Goal: Task Accomplishment & Management: Complete application form

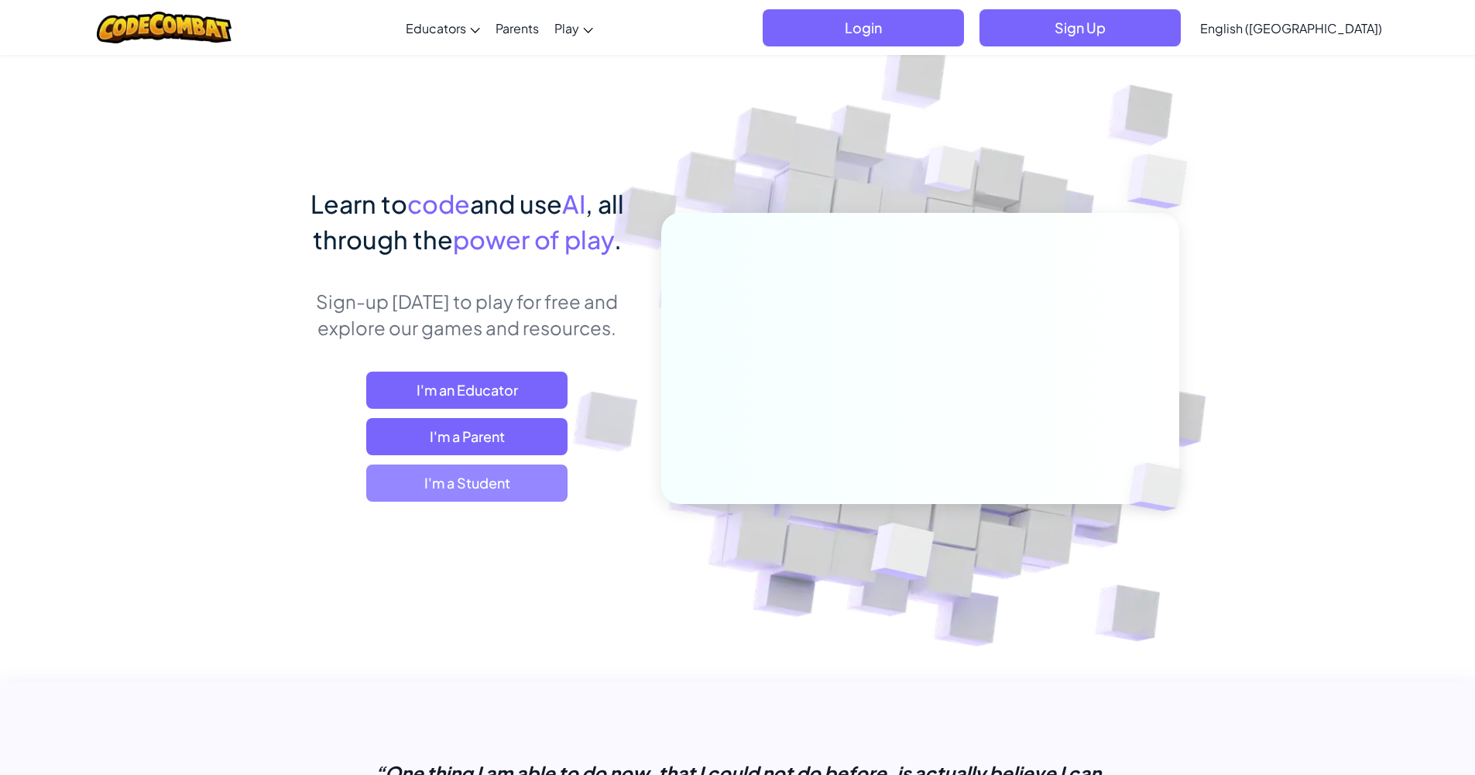
click at [483, 465] on span "I'm a Student" at bounding box center [466, 483] width 201 height 37
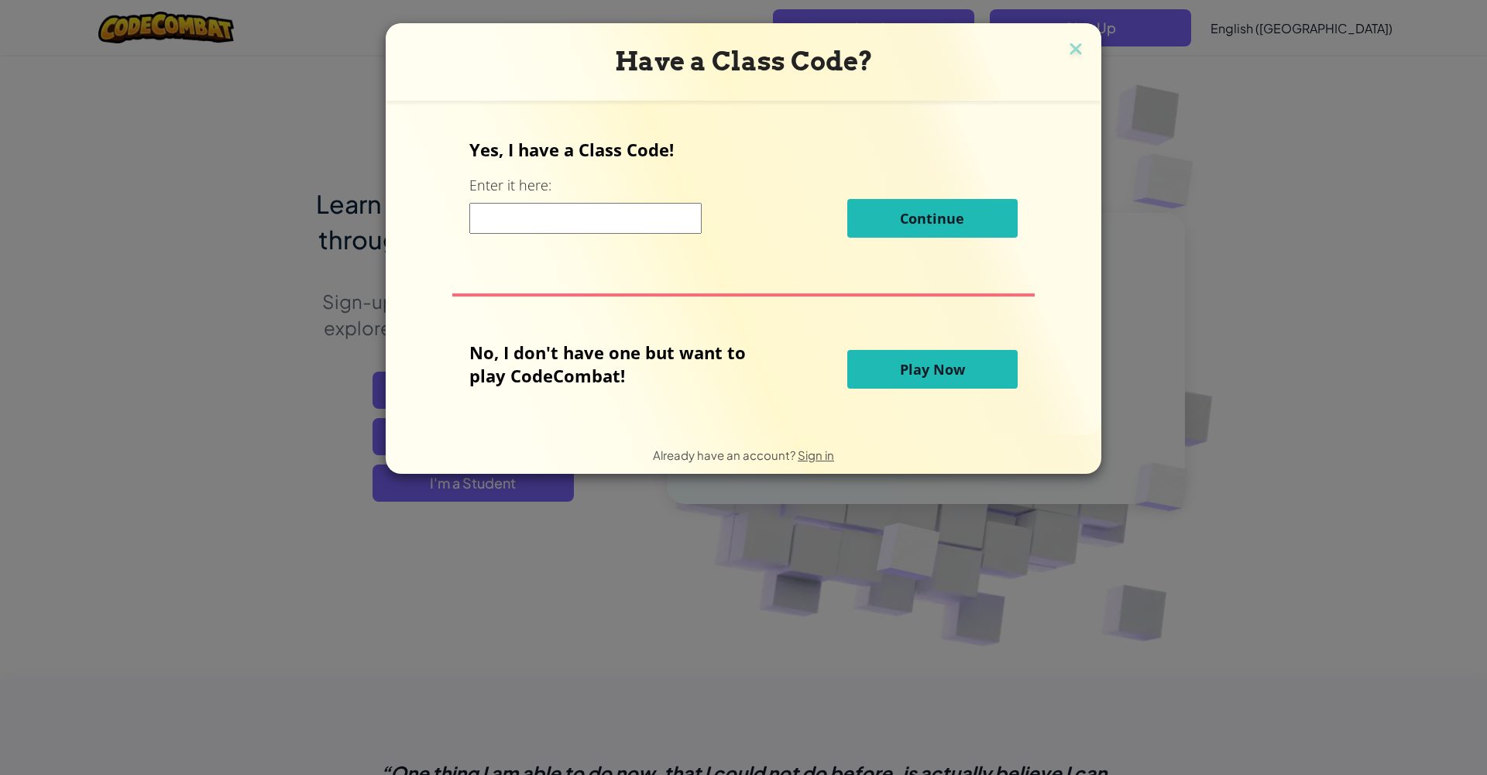
click at [609, 221] on input at bounding box center [585, 218] width 232 height 31
click at [612, 214] on input at bounding box center [585, 218] width 232 height 31
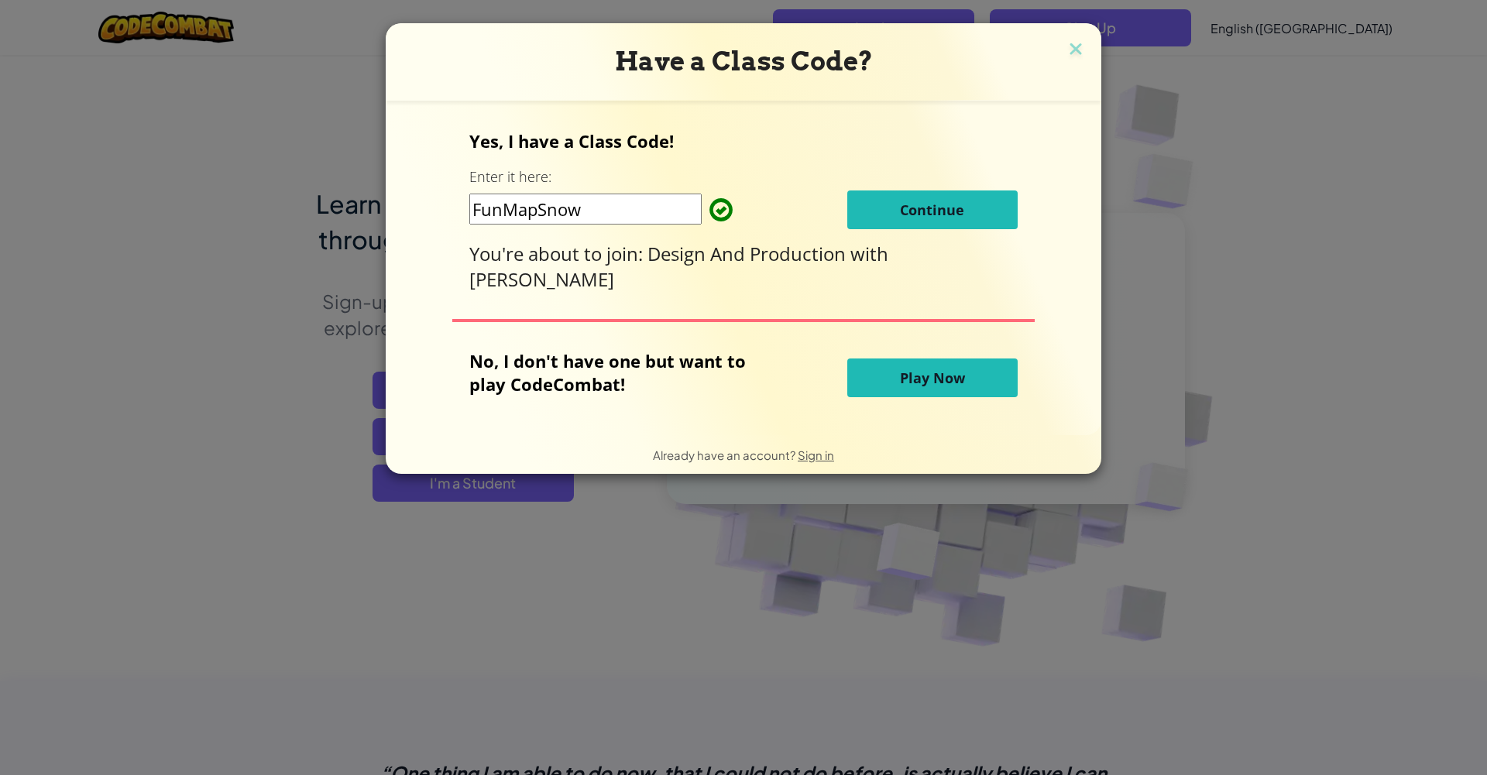
type input "FunMapSnow"
click at [913, 209] on span "Continue" at bounding box center [932, 210] width 64 height 19
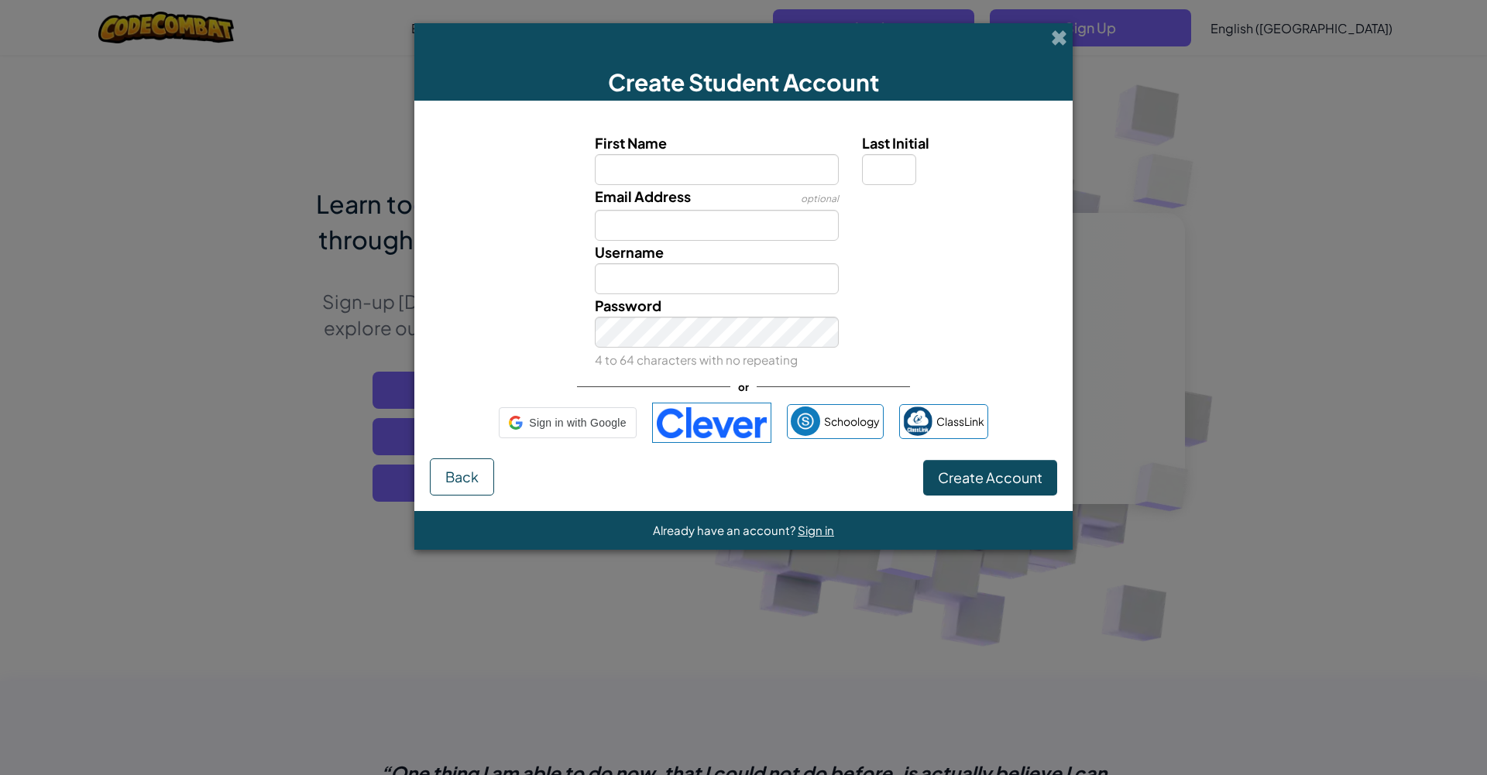
click at [756, 171] on input "First Name" at bounding box center [717, 169] width 245 height 31
click at [654, 170] on input "First Name" at bounding box center [717, 169] width 245 height 31
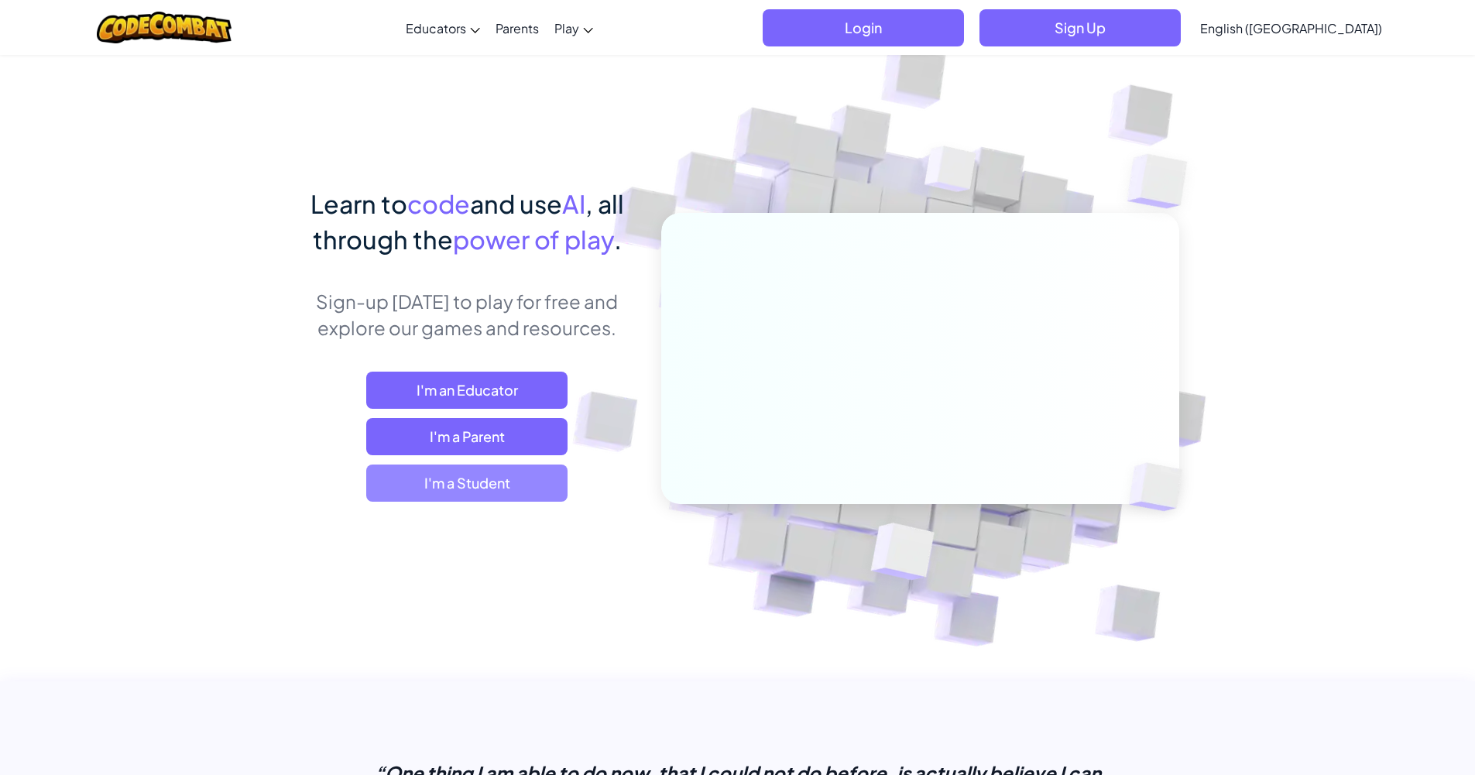
click at [424, 480] on span "I'm a Student" at bounding box center [466, 483] width 201 height 37
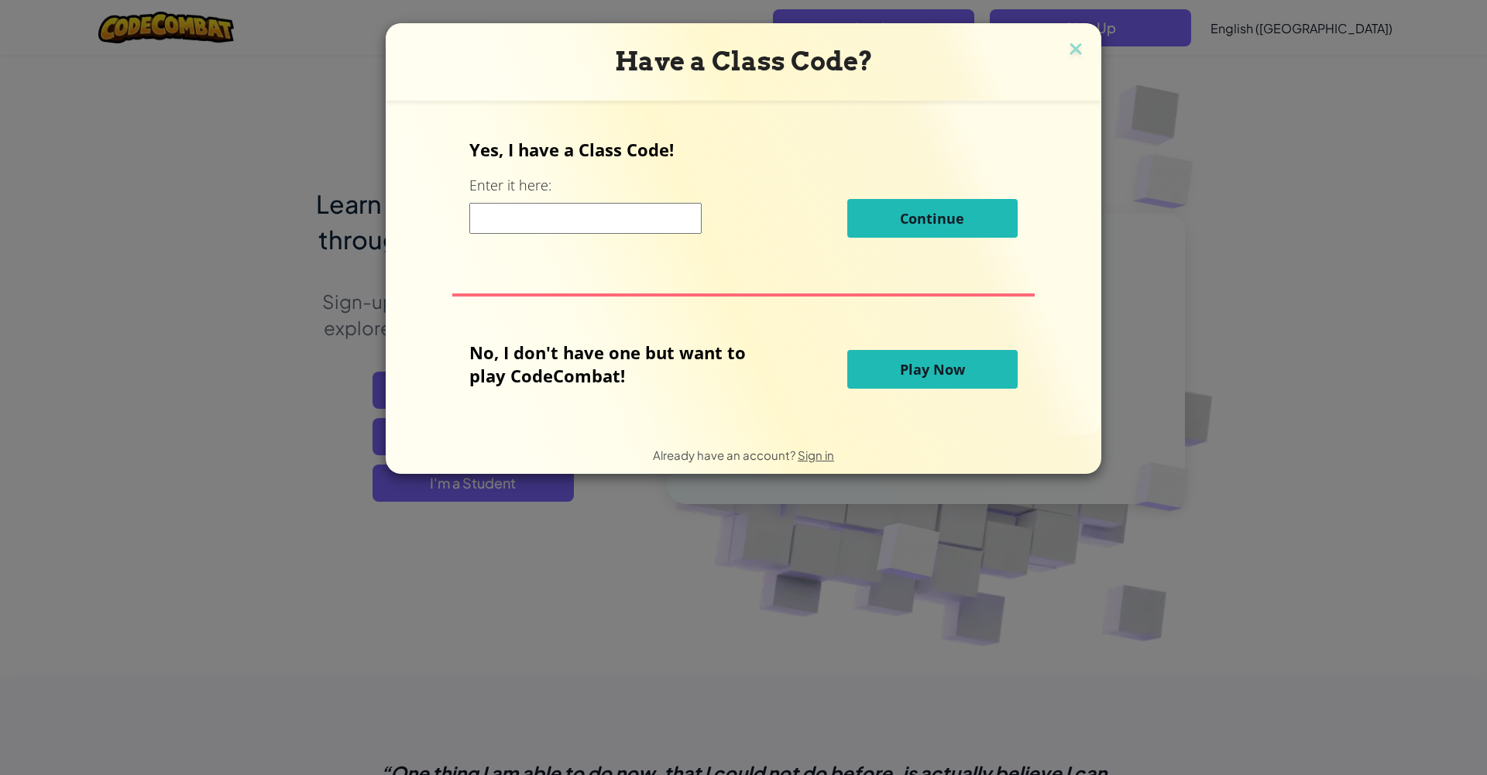
click at [581, 219] on input at bounding box center [585, 218] width 232 height 31
type input "FunMapSnow"
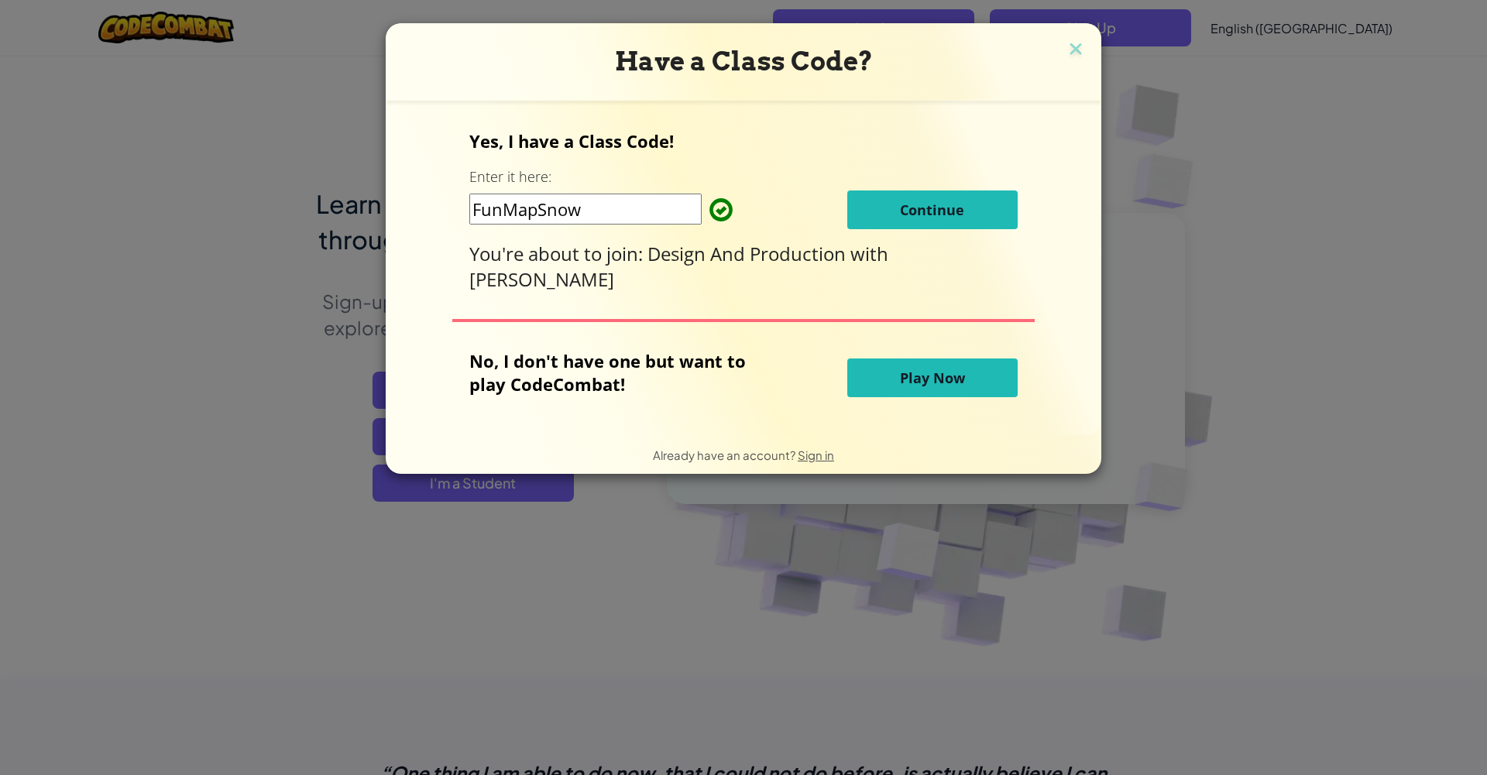
click at [911, 220] on button "Continue" at bounding box center [932, 209] width 170 height 39
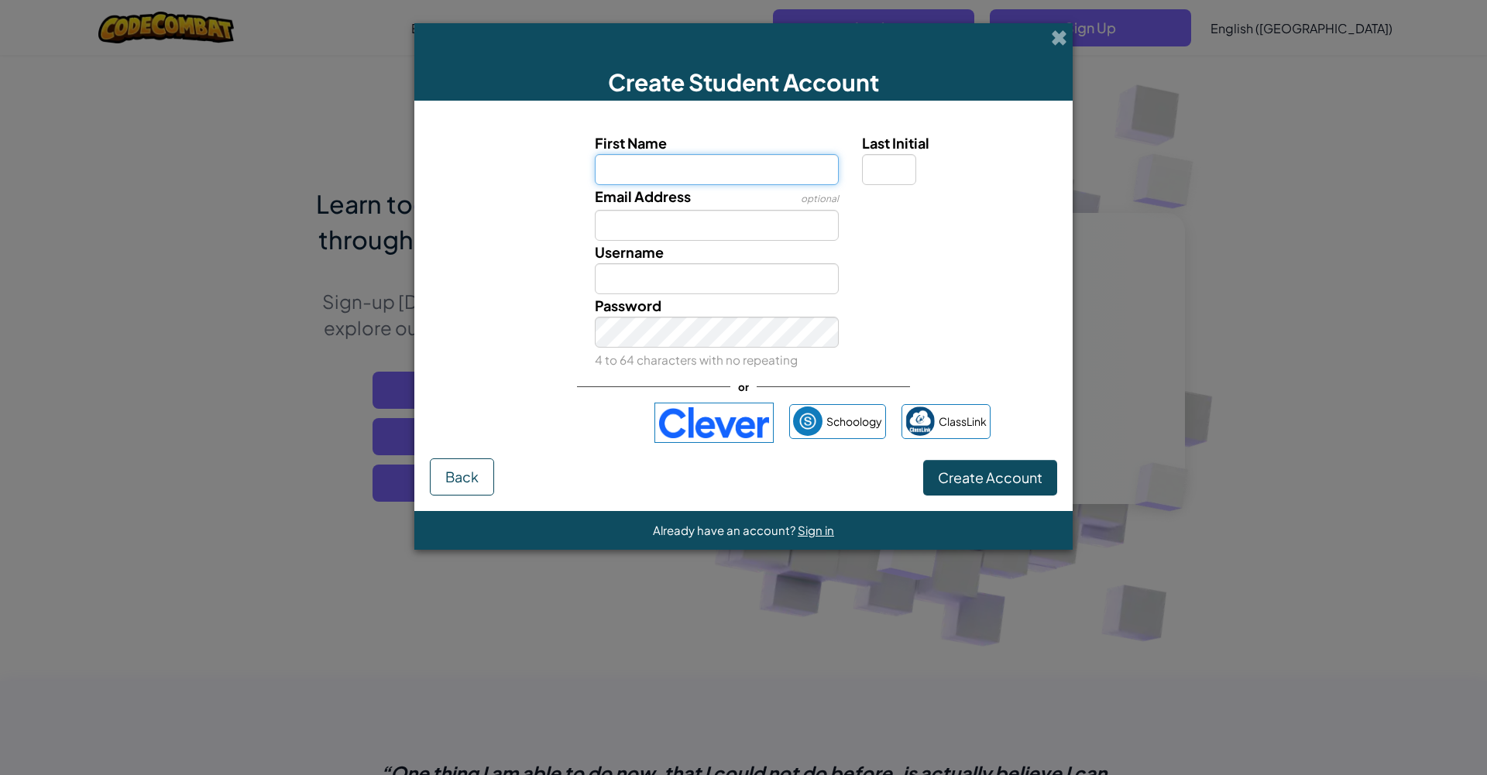
click at [721, 173] on input "First Name" at bounding box center [717, 169] width 245 height 31
type input "morrisa"
type input "Morrisa"
click at [697, 225] on input "Email Address" at bounding box center [717, 225] width 245 height 31
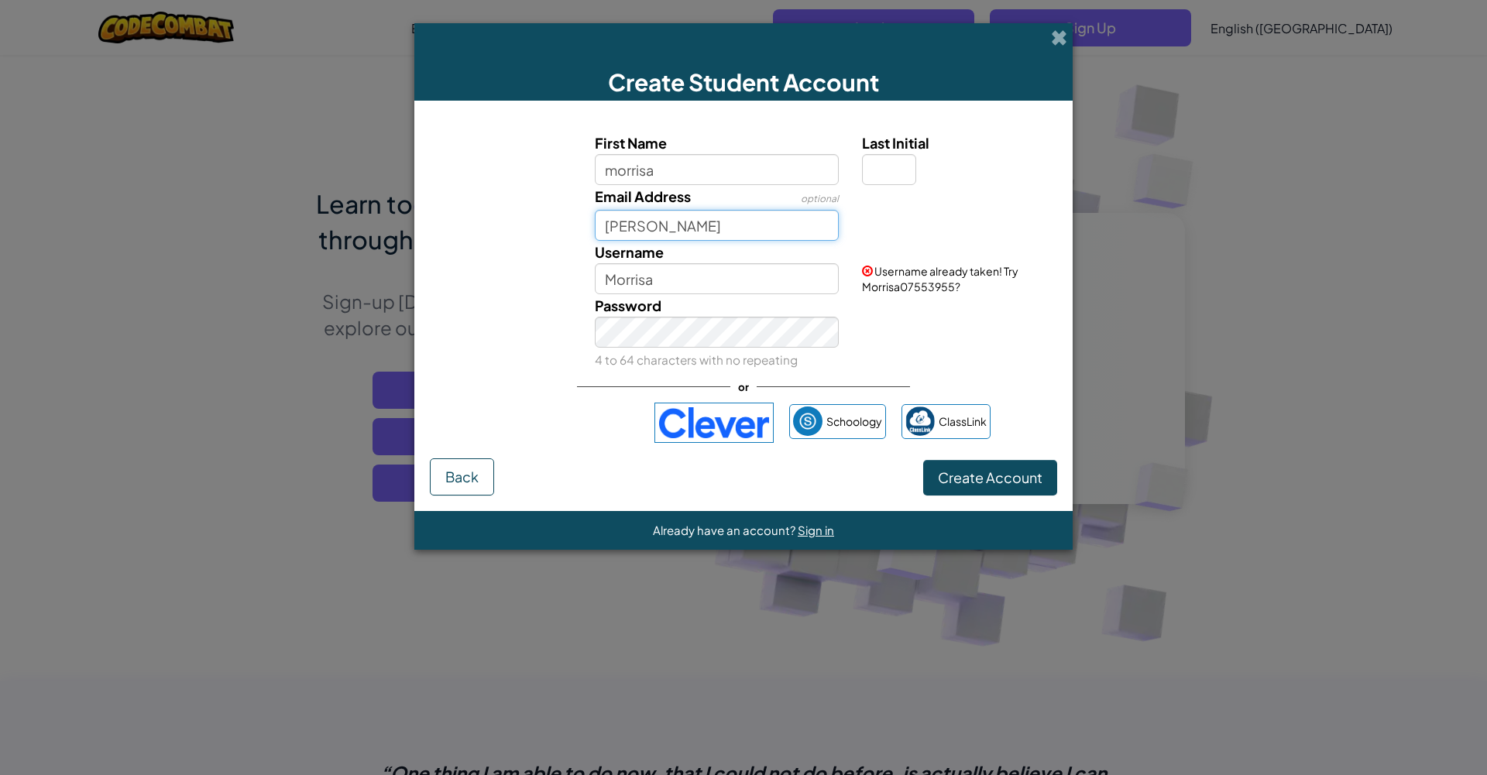
type input "pate"
click at [666, 284] on input "Morrisa" at bounding box center [717, 278] width 245 height 31
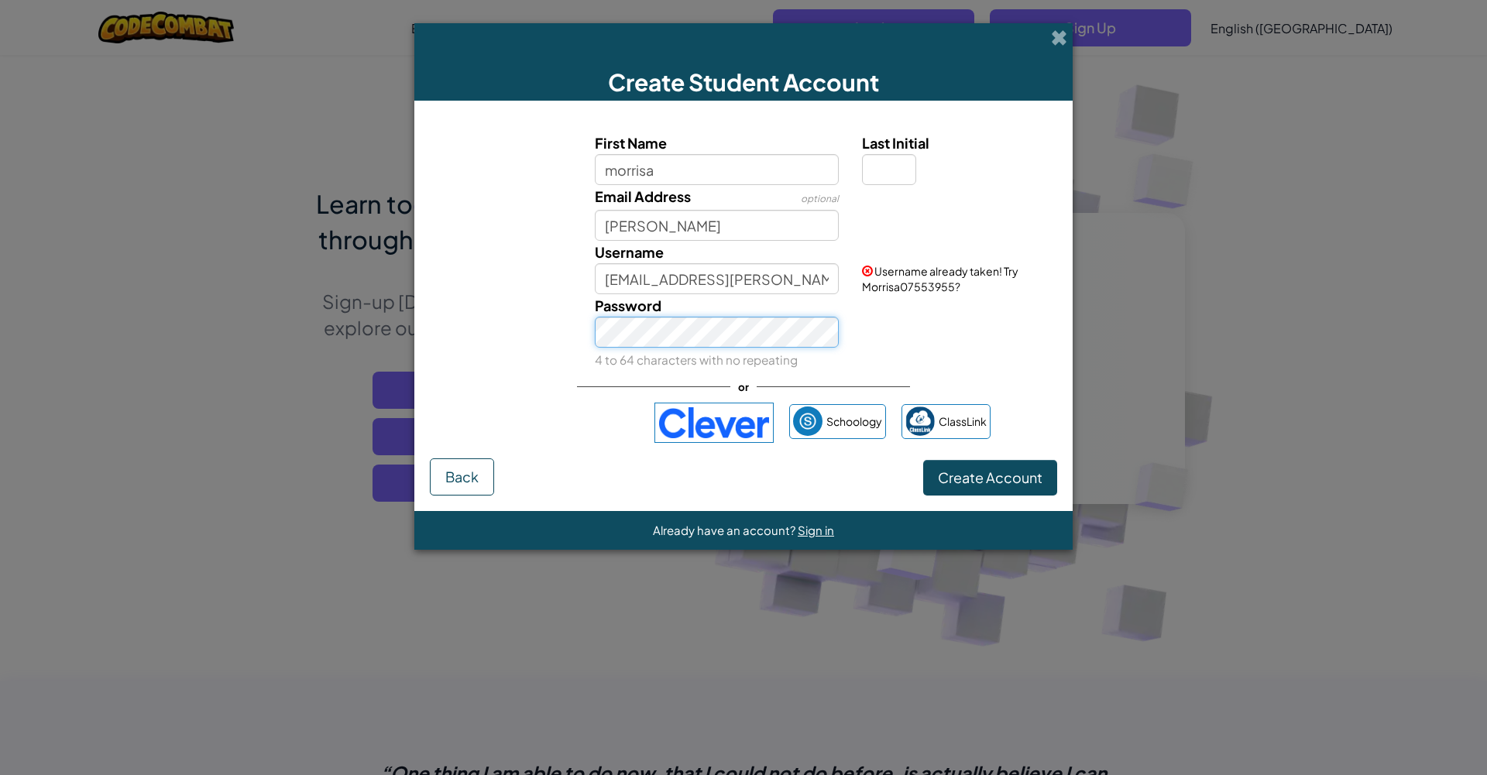
click at [729, 321] on div "Password 4 to 64 characters with no repeating" at bounding box center [717, 332] width 268 height 77
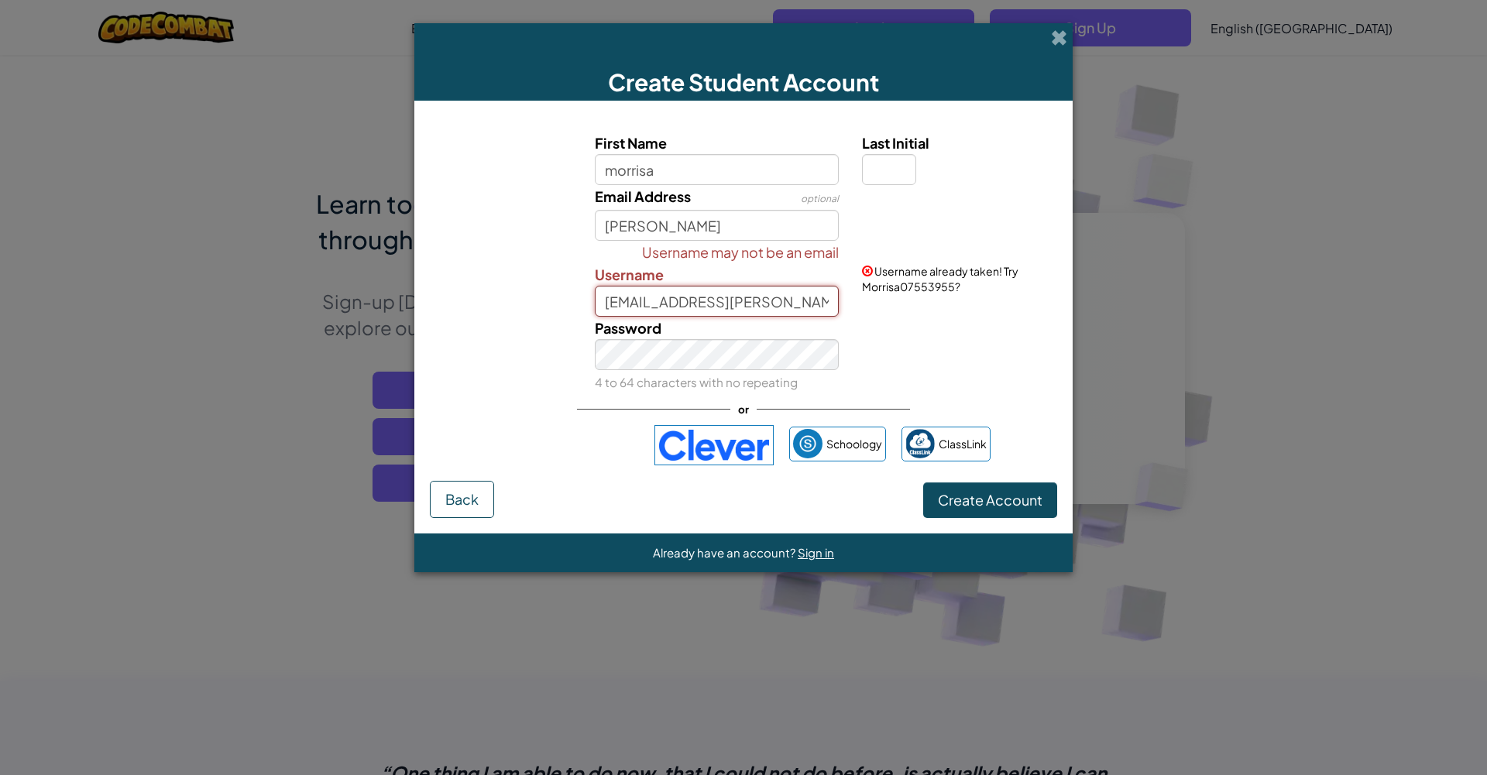
click at [816, 306] on input "Morrisa.pate@wschristian.com" at bounding box center [717, 301] width 245 height 31
type input "Morrisa"
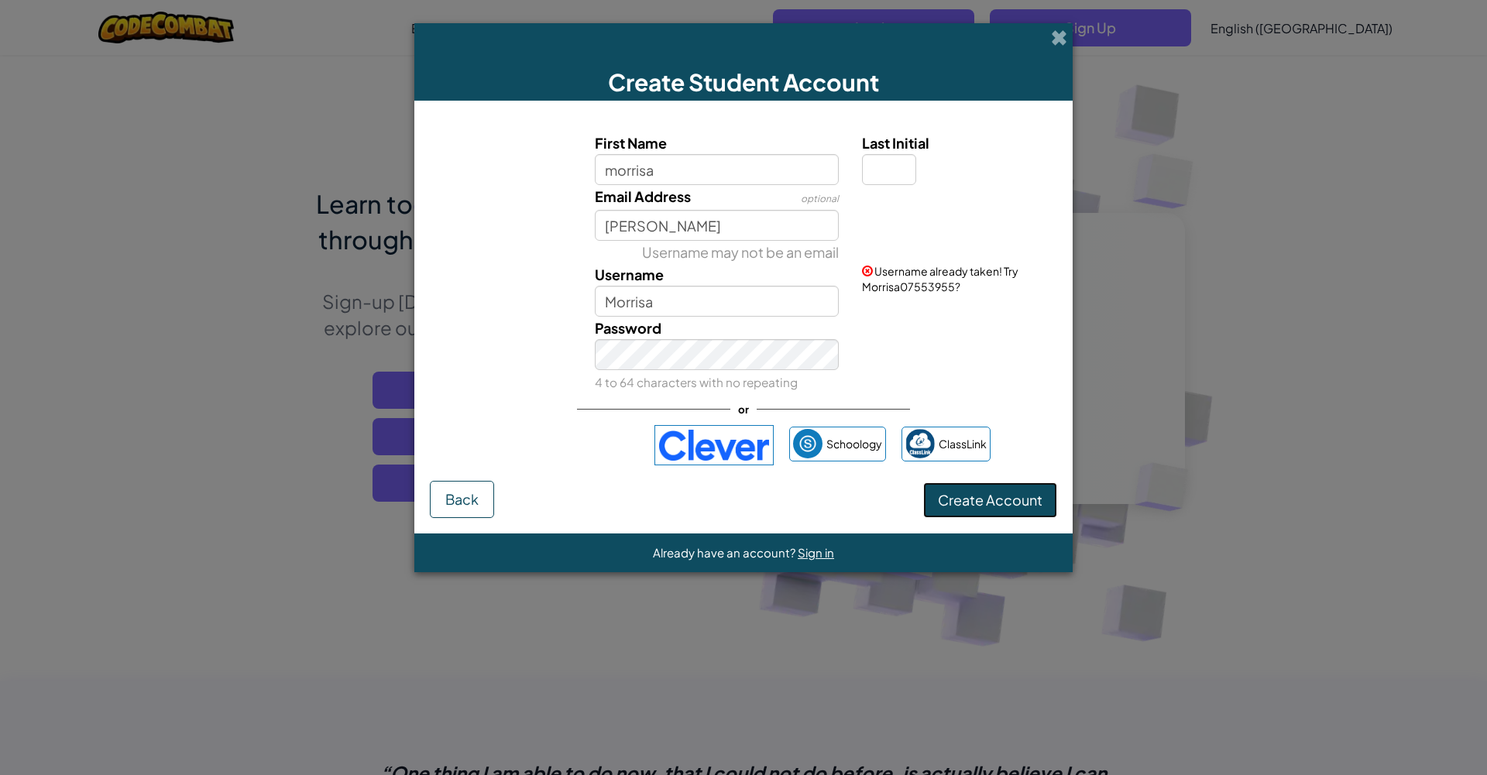
click at [965, 513] on button "Create Account" at bounding box center [990, 500] width 134 height 36
click at [665, 232] on input "pate" at bounding box center [717, 225] width 245 height 31
type input "p"
type input "M"
type input "morrisa.pate@wschristian.com"
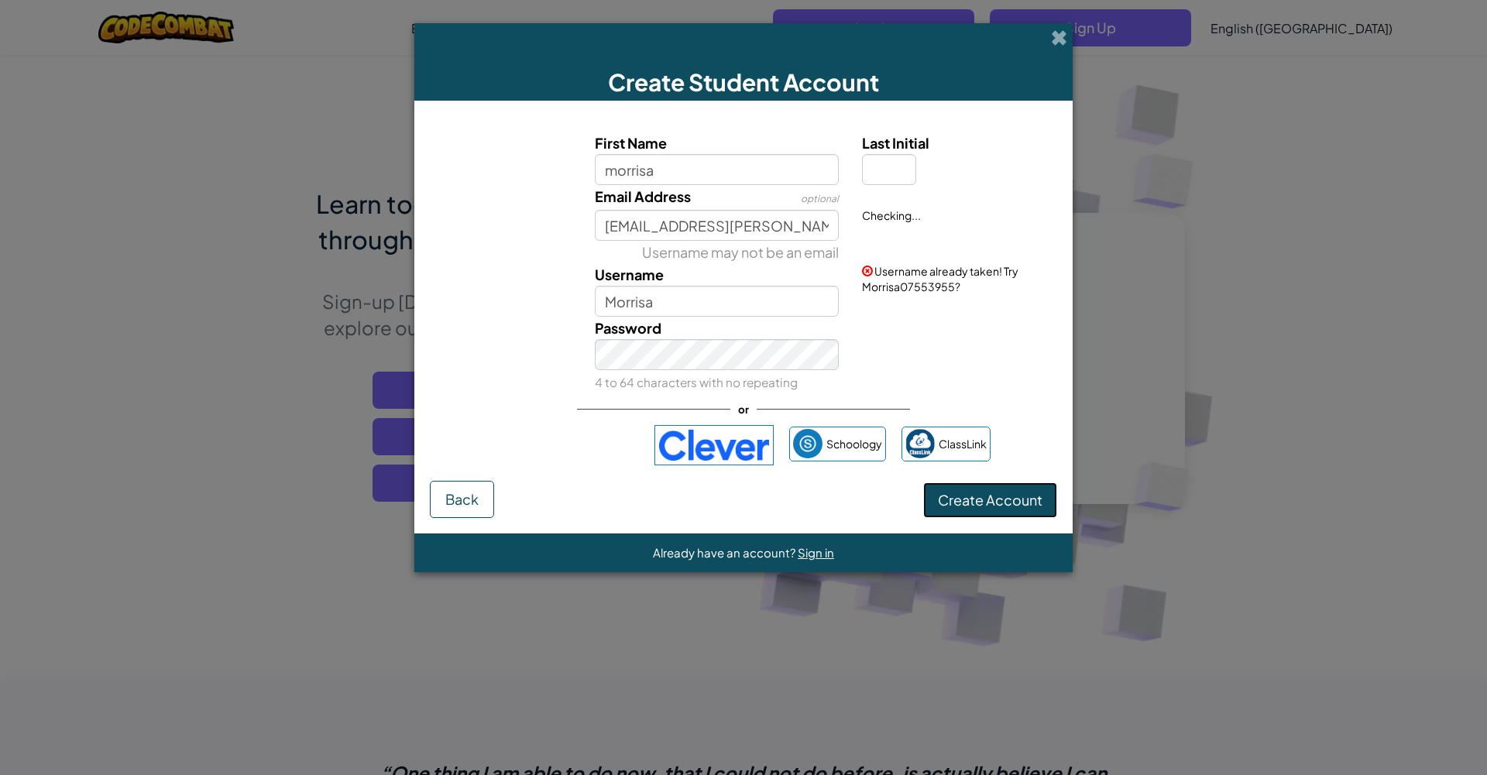
click at [962, 510] on button "Create Account" at bounding box center [990, 500] width 134 height 36
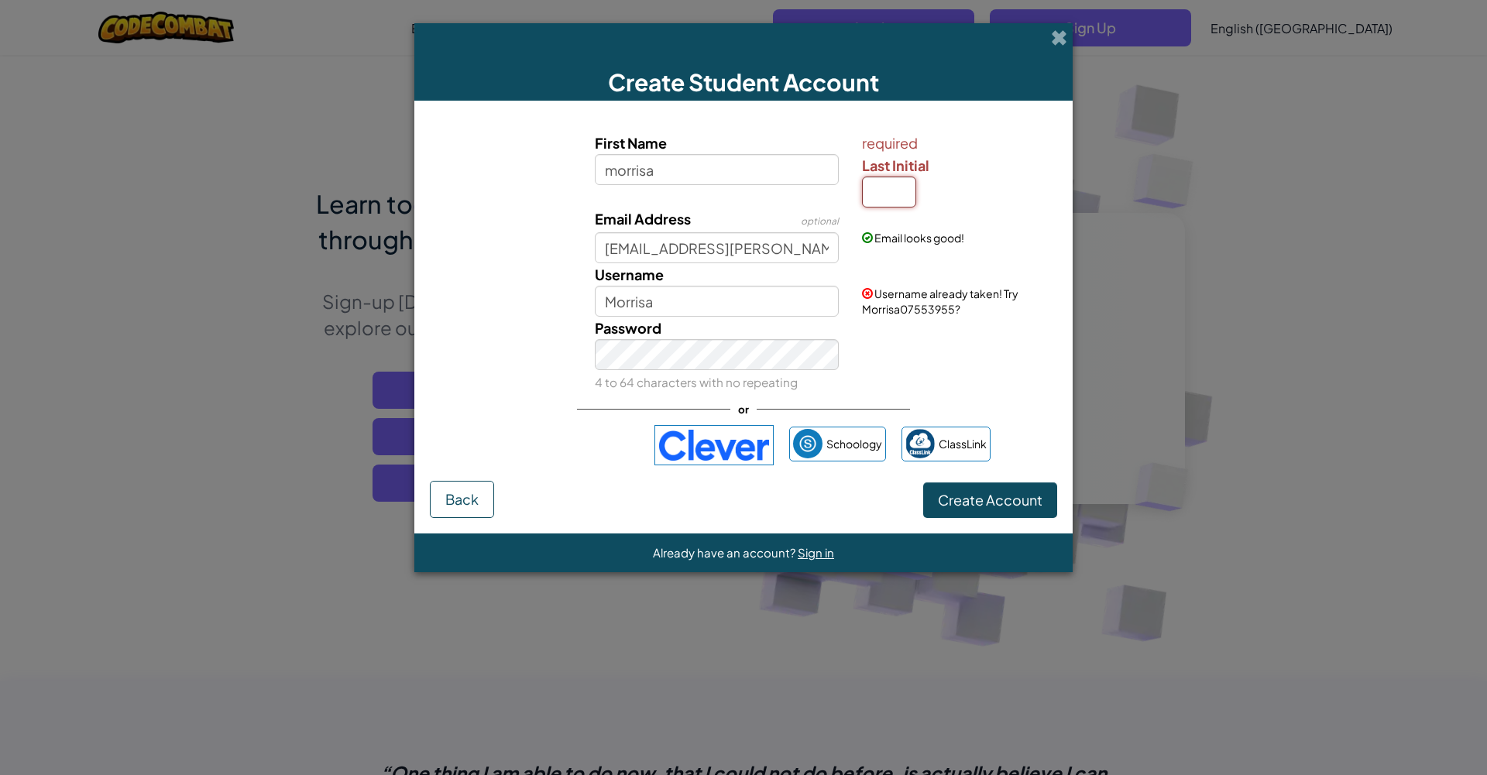
click at [891, 197] on input "Last Initial" at bounding box center [889, 192] width 54 height 31
type input "p"
type input "MorrisaP"
click at [1007, 517] on form "First Name morrisa required Last Initial p Email Address optional morrisa.pate@…" at bounding box center [743, 317] width 658 height 433
click at [998, 512] on button "Create Account" at bounding box center [990, 500] width 134 height 36
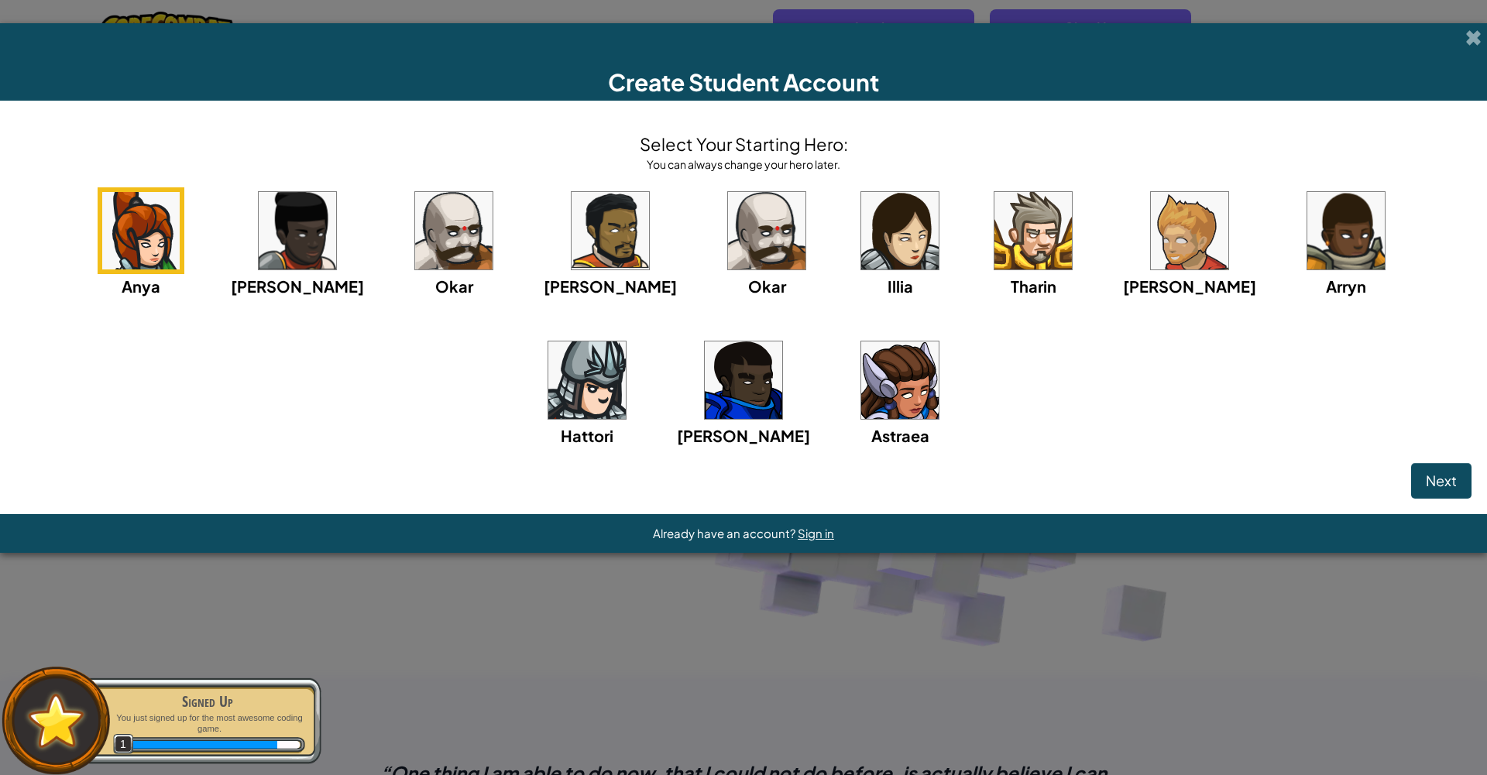
click at [938, 419] on img at bounding box center [899, 379] width 77 height 77
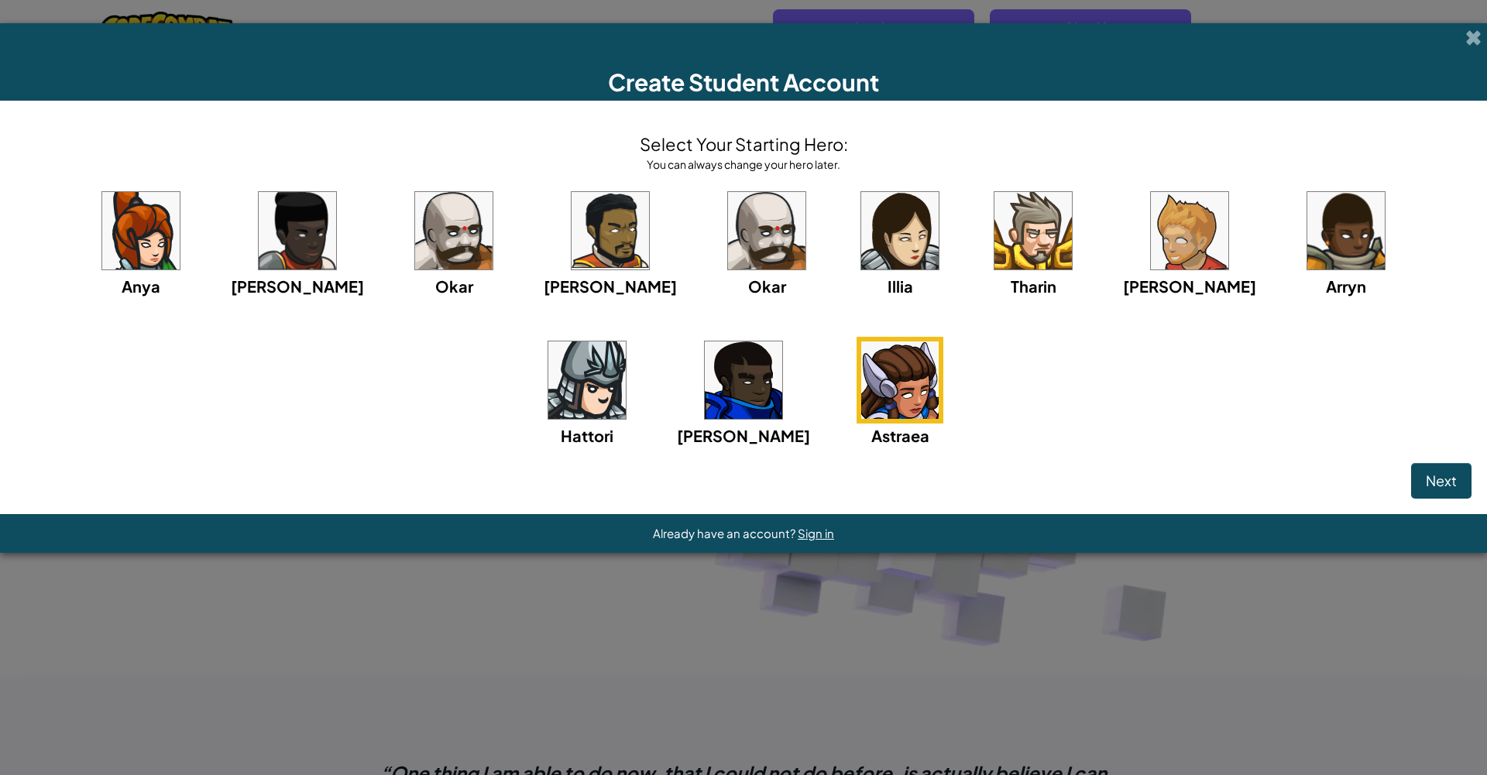
click at [180, 235] on img at bounding box center [140, 230] width 77 height 77
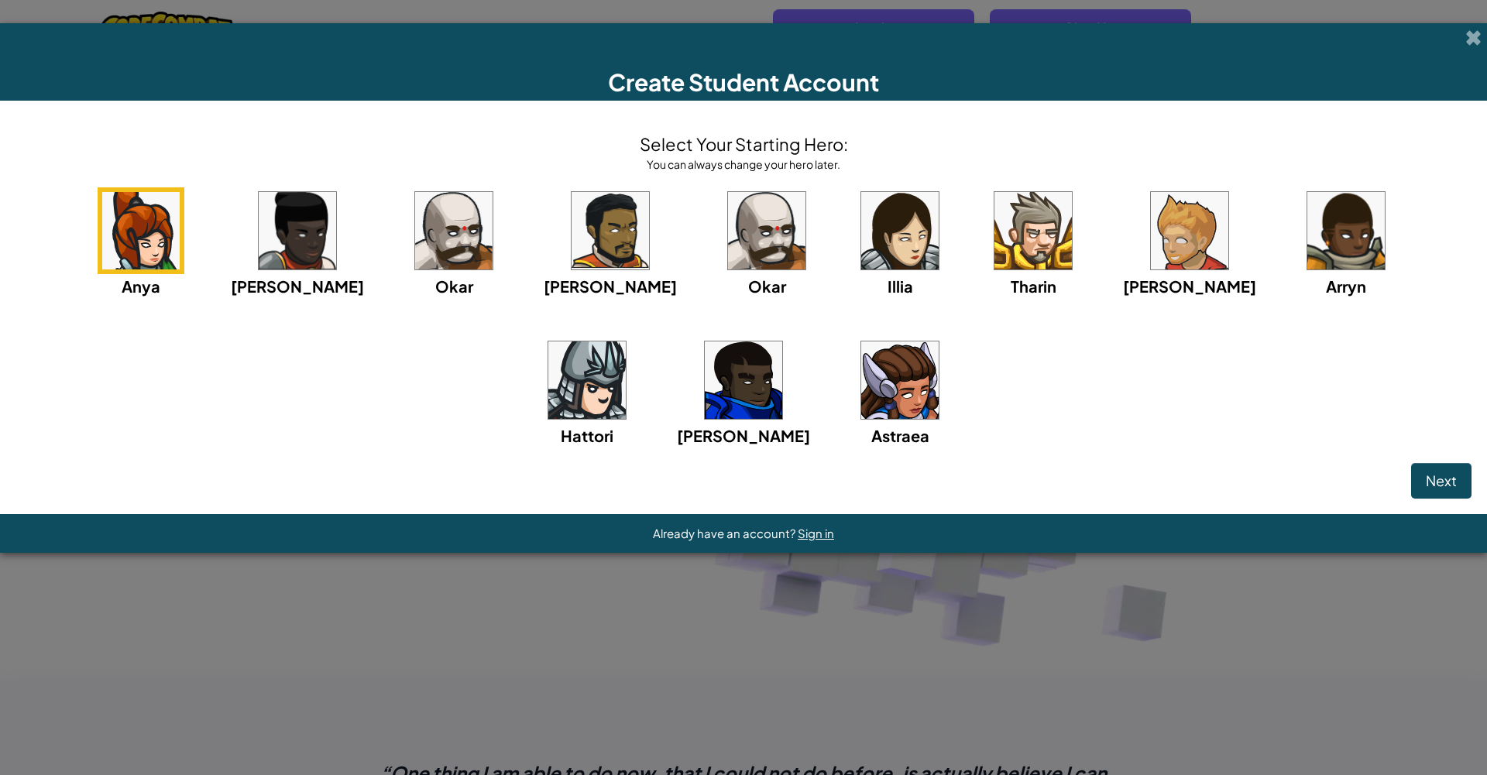
click at [861, 269] on img at bounding box center [899, 230] width 77 height 77
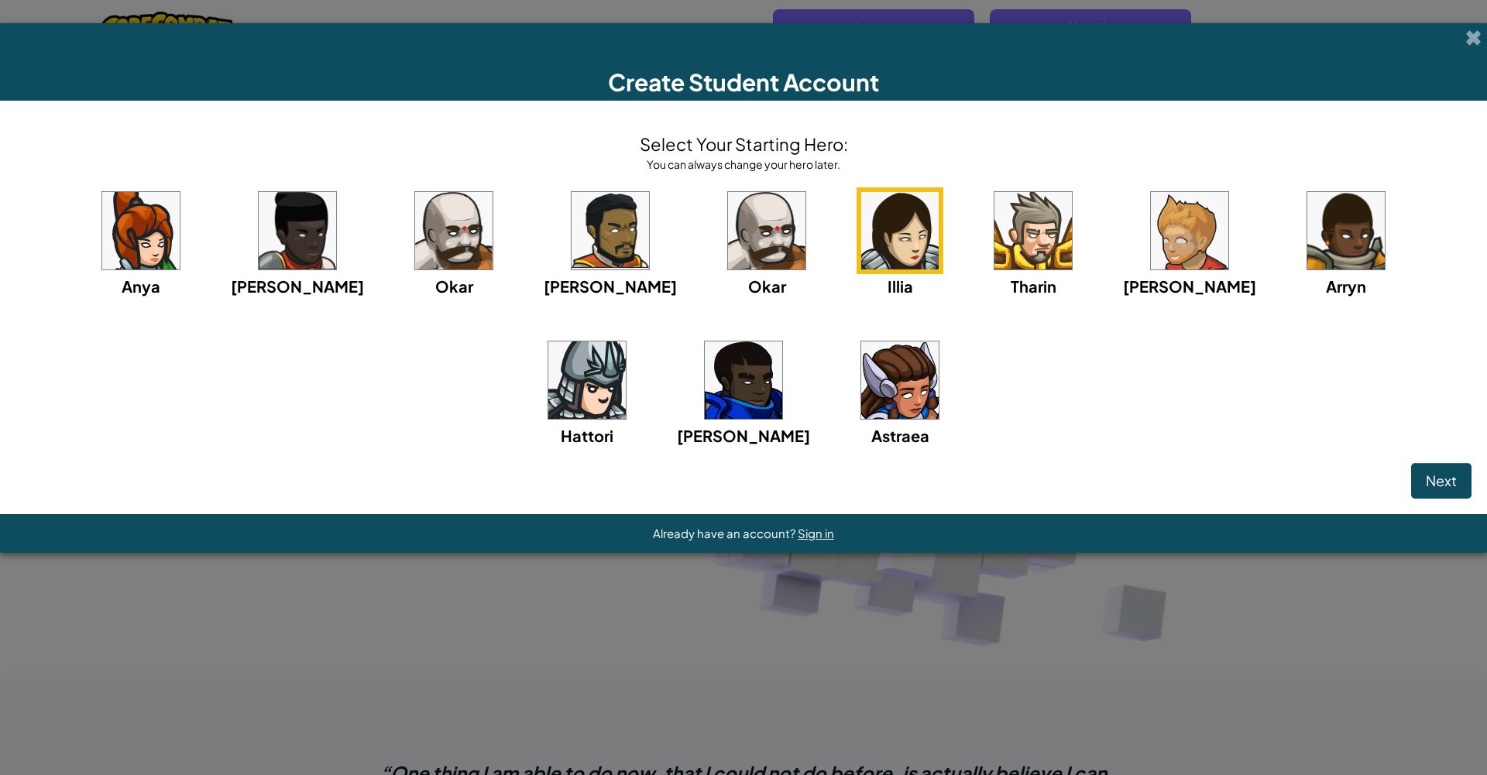
click at [927, 419] on img at bounding box center [899, 379] width 77 height 77
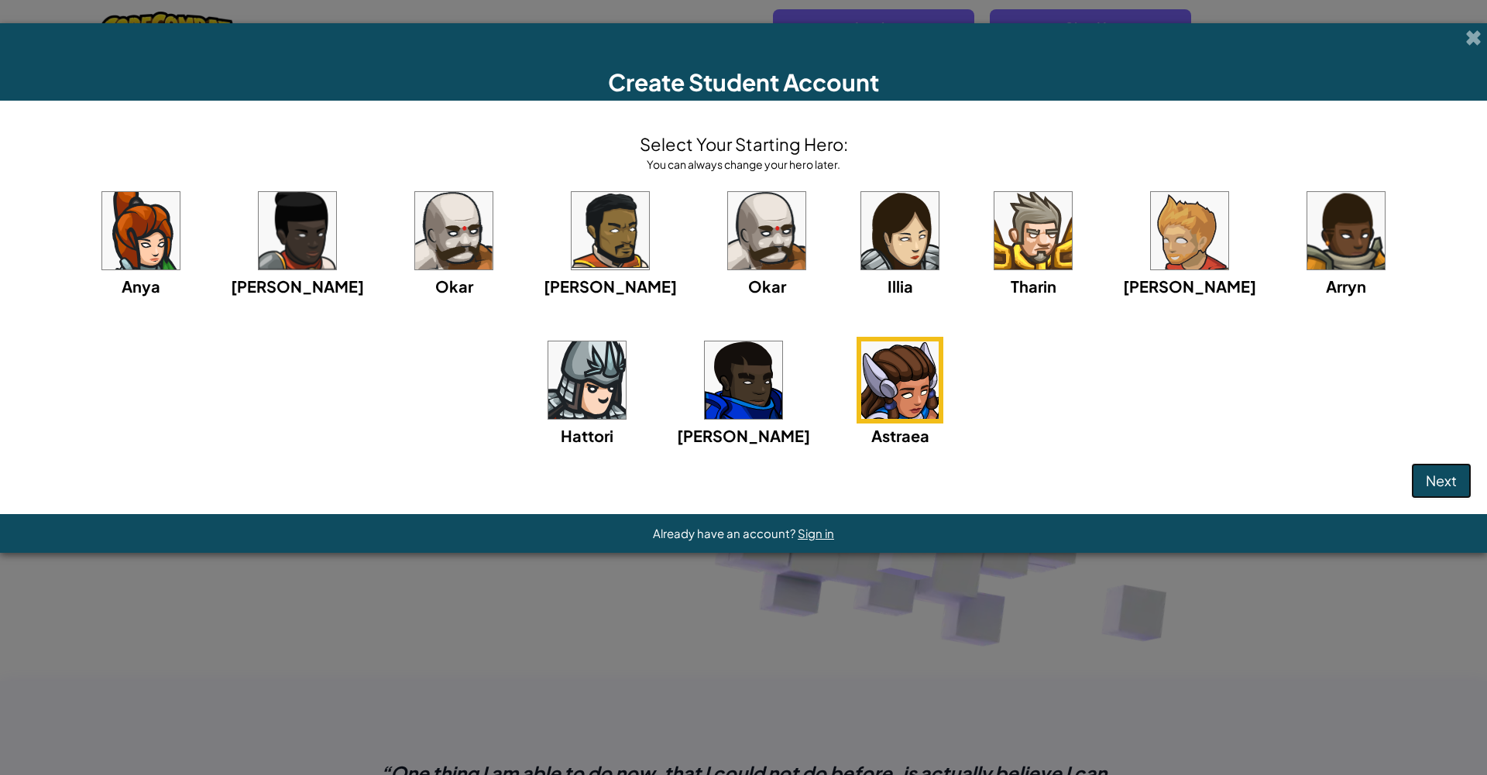
click at [1425, 489] on span "Next" at bounding box center [1440, 481] width 31 height 18
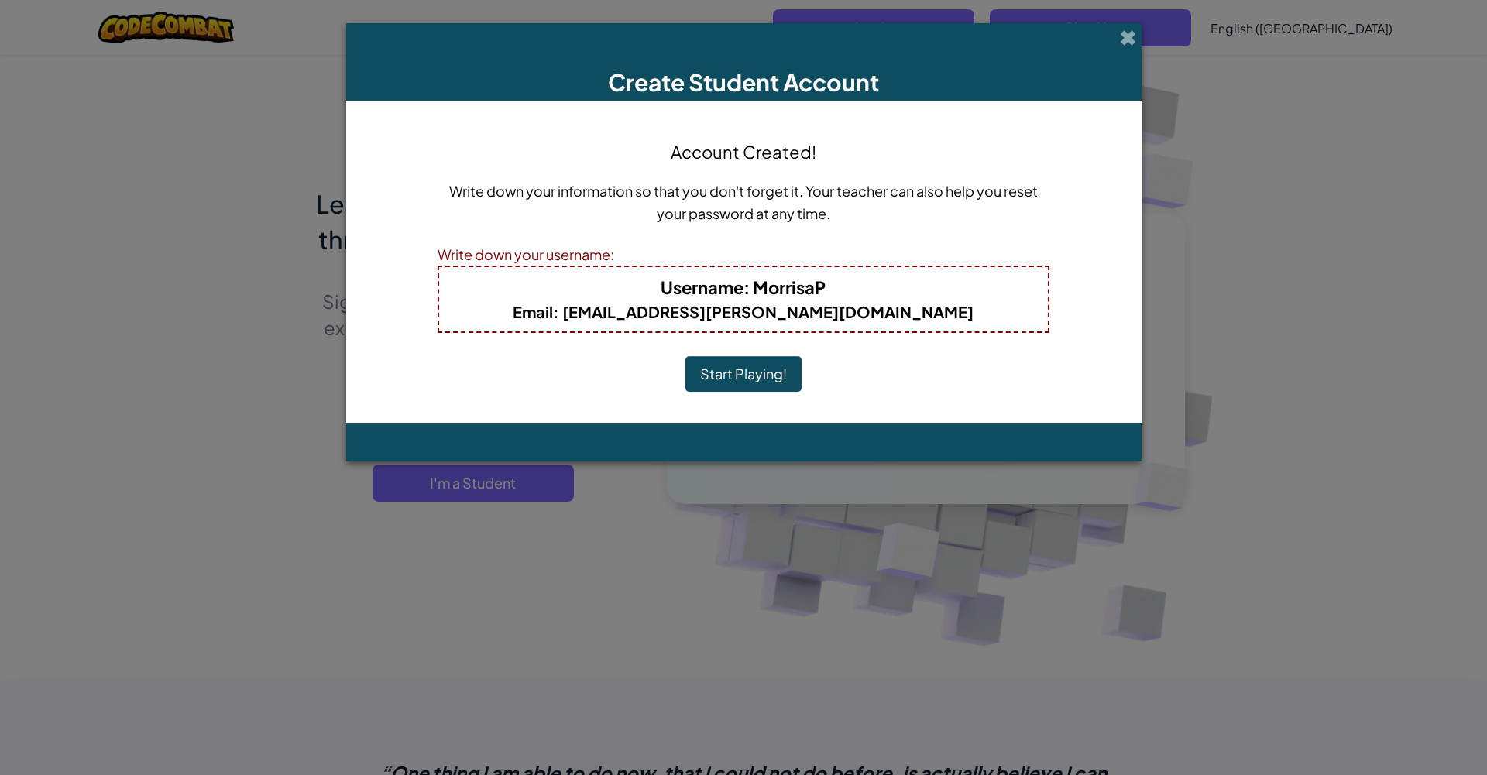
click at [741, 379] on button "Start Playing!" at bounding box center [743, 374] width 116 height 36
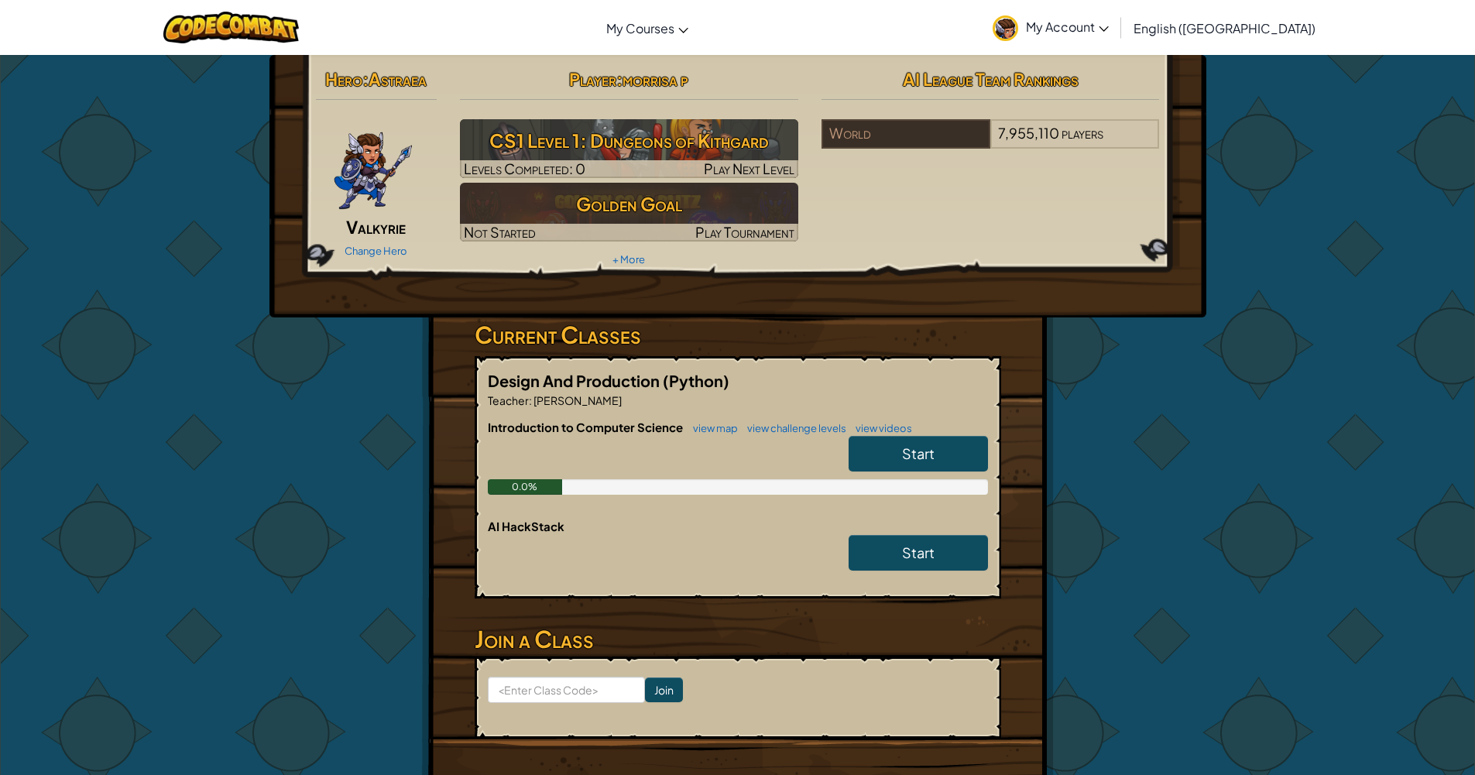
click at [880, 451] on link "Start" at bounding box center [918, 454] width 139 height 36
click at [894, 546] on link "Start" at bounding box center [918, 553] width 139 height 36
click at [945, 554] on link "Start" at bounding box center [918, 553] width 139 height 36
click at [944, 554] on link "Start" at bounding box center [918, 553] width 139 height 36
click at [943, 554] on link "Start" at bounding box center [918, 553] width 139 height 36
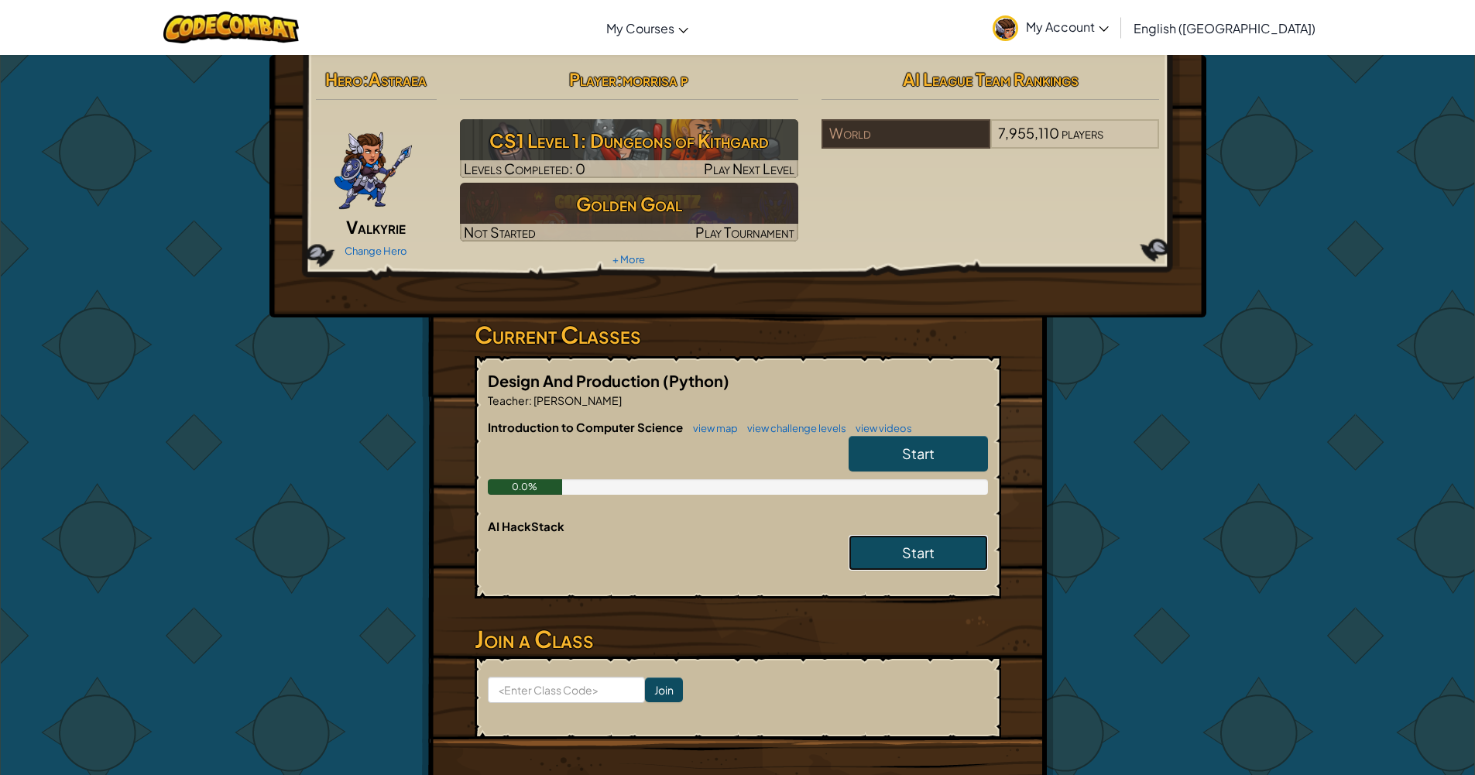
click at [943, 554] on link "Start" at bounding box center [918, 553] width 139 height 36
drag, startPoint x: 872, startPoint y: 496, endPoint x: 875, endPoint y: 512, distance: 15.8
click at [871, 500] on div "Introduction to Computer Science view map view challenge levels view videos Sta…" at bounding box center [738, 468] width 500 height 99
click at [877, 556] on link "Start" at bounding box center [918, 553] width 139 height 36
click at [876, 555] on link "Start" at bounding box center [918, 553] width 139 height 36
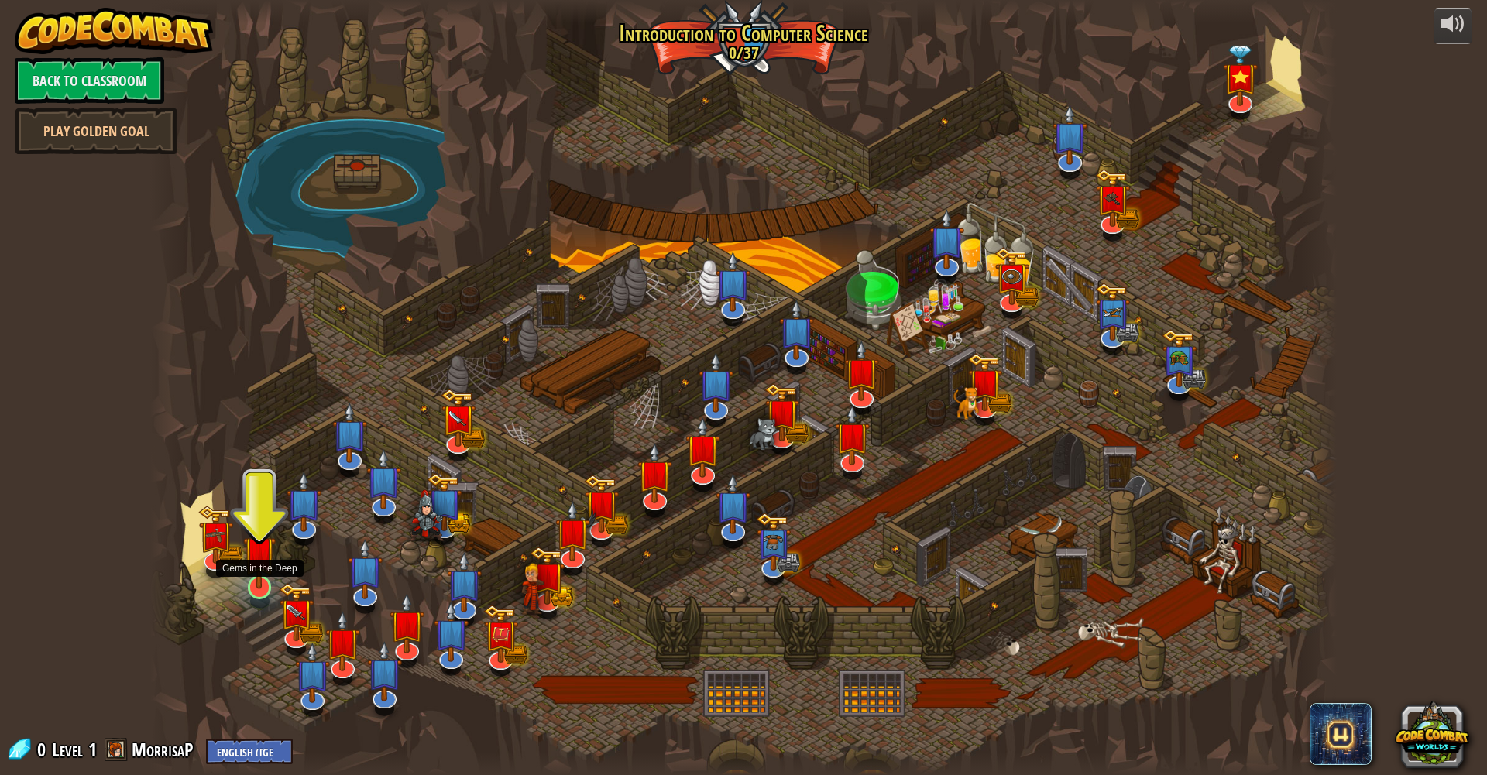
click at [250, 562] on img at bounding box center [259, 552] width 33 height 74
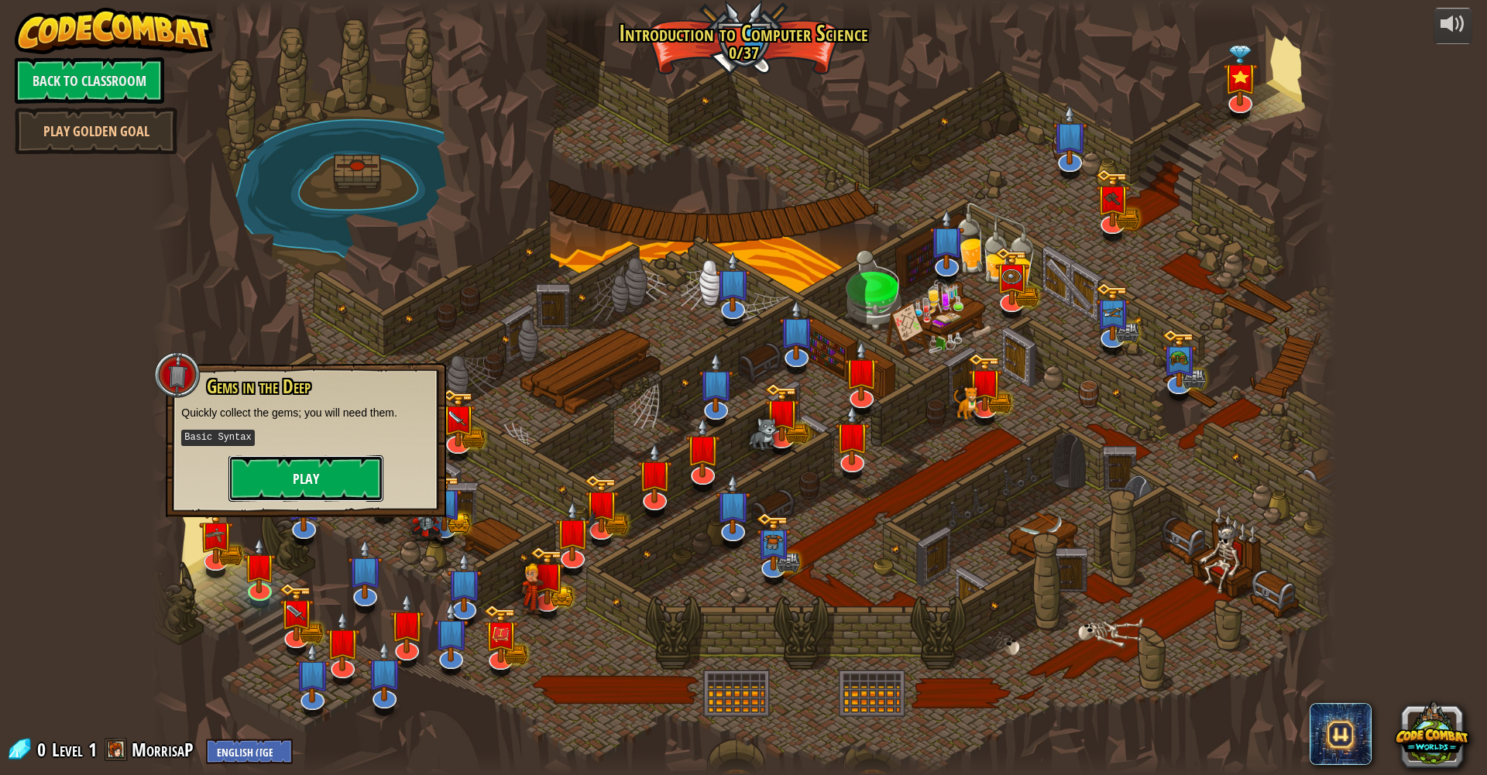
click at [270, 485] on button "Play" at bounding box center [305, 478] width 155 height 46
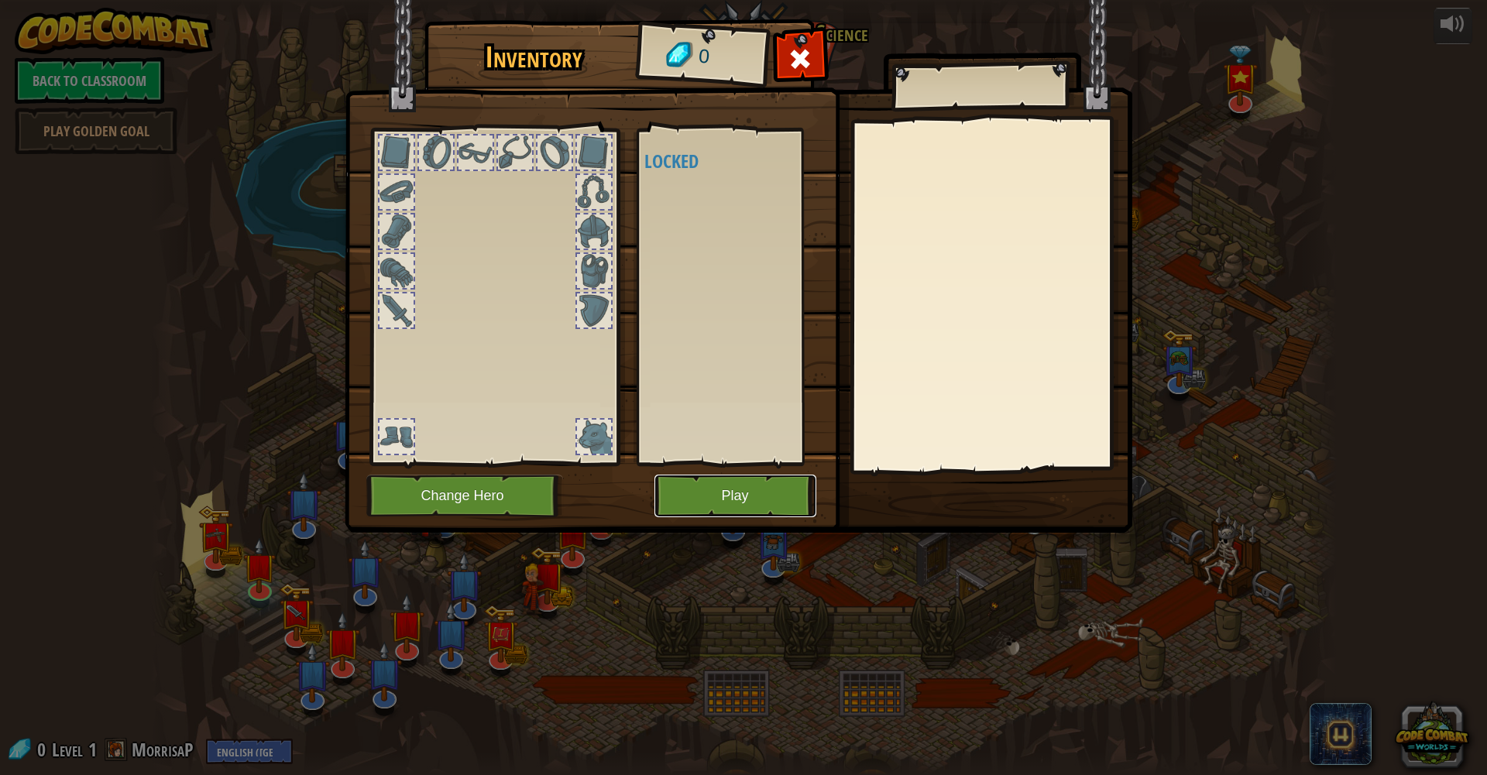
click at [712, 494] on button "Play" at bounding box center [735, 496] width 162 height 43
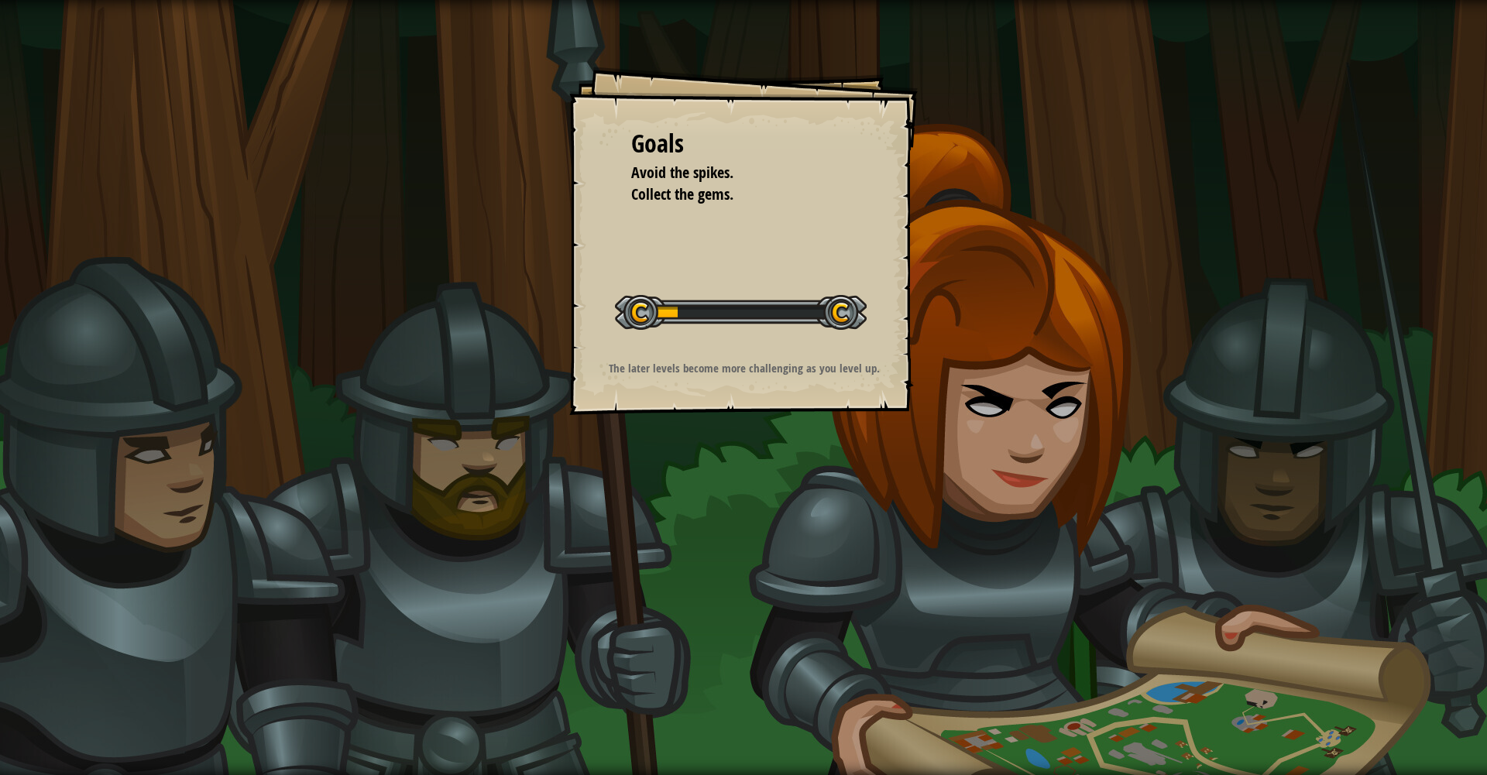
click at [676, 327] on div at bounding box center [741, 312] width 252 height 35
drag, startPoint x: 658, startPoint y: 314, endPoint x: 750, endPoint y: 340, distance: 95.6
click at [749, 335] on div "Start Level" at bounding box center [741, 311] width 252 height 62
click at [798, 533] on div "Goals Avoid the spikes. Collect the gems. Start Level Error loading from server…" at bounding box center [743, 387] width 1487 height 775
drag, startPoint x: 723, startPoint y: 518, endPoint x: 714, endPoint y: 523, distance: 10.8
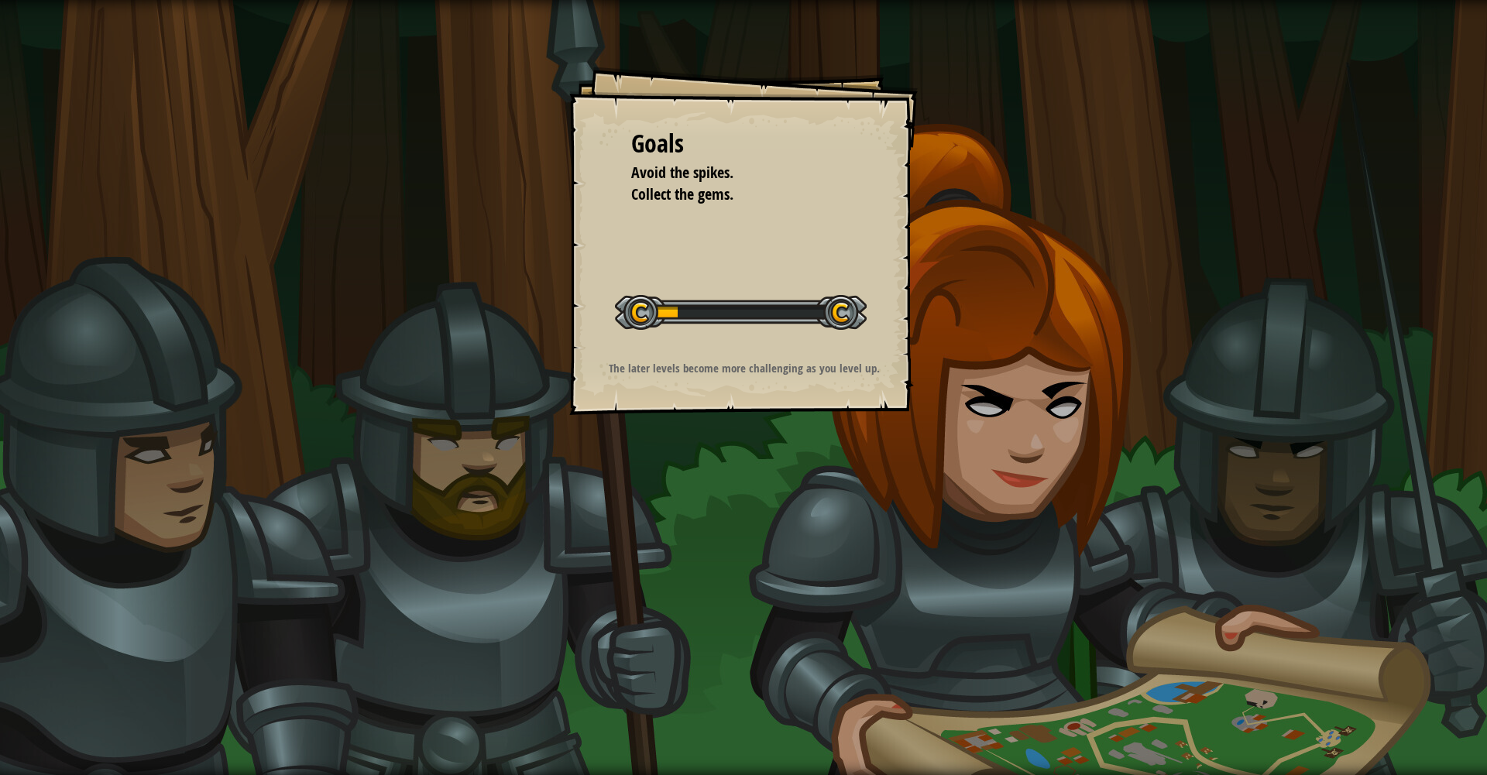
click at [714, 523] on div "Goals Avoid the spikes. Collect the gems. Start Level Error loading from server…" at bounding box center [743, 387] width 1487 height 775
click at [733, 305] on div at bounding box center [741, 312] width 252 height 35
click at [686, 180] on span "Avoid the spikes." at bounding box center [682, 172] width 102 height 21
click at [693, 201] on span "Collect the gems." at bounding box center [682, 194] width 102 height 21
click at [384, 163] on div "Goals Avoid the spikes. Collect the gems. Start Level Error loading from server…" at bounding box center [743, 387] width 1487 height 775
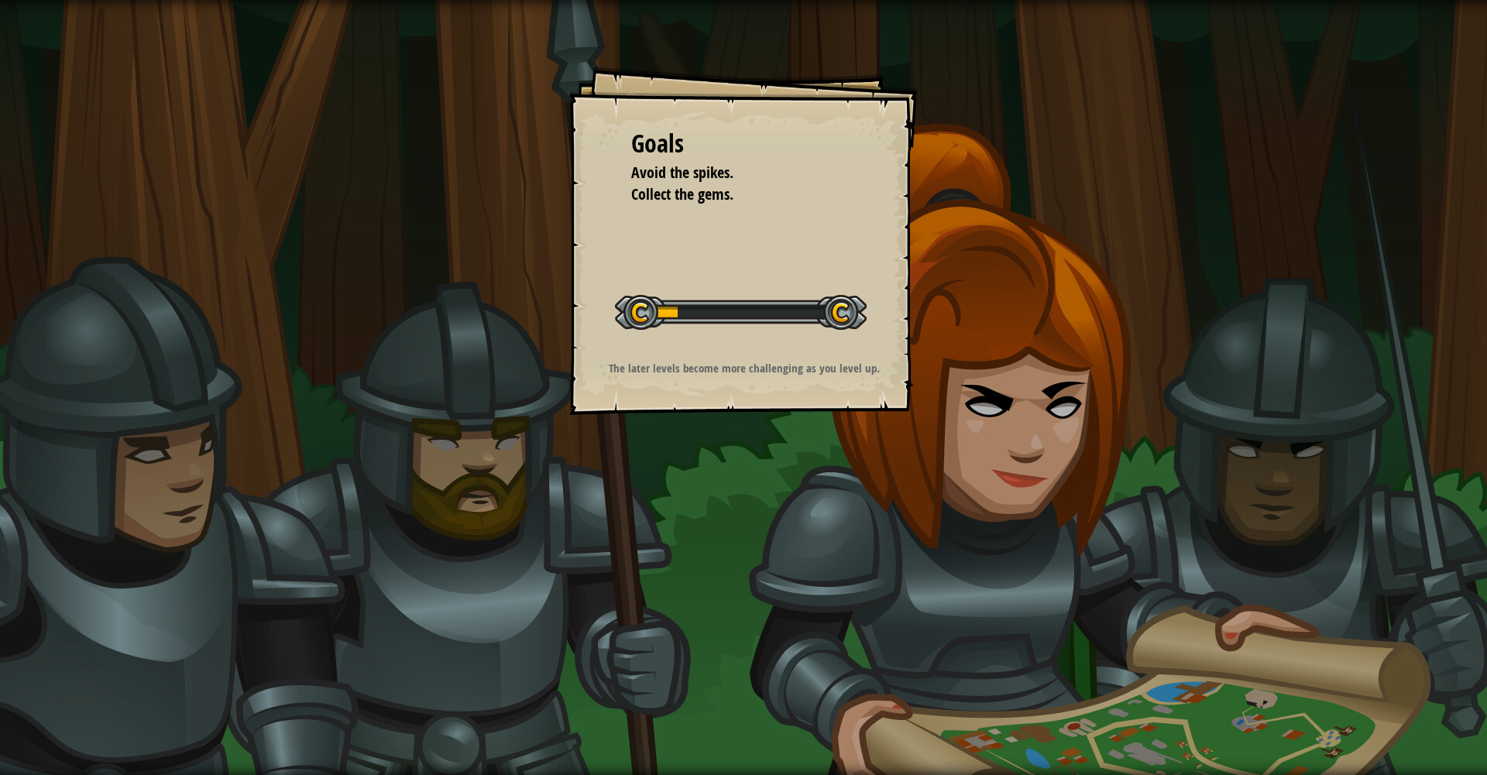
click at [391, 167] on div "Goals Avoid the spikes. Collect the gems. Start Level Error loading from server…" at bounding box center [743, 387] width 1487 height 775
click at [640, 244] on div "Goals Avoid the spikes. Collect the gems. Start Level Error loading from server…" at bounding box center [743, 241] width 348 height 348
drag, startPoint x: 837, startPoint y: 190, endPoint x: 683, endPoint y: 71, distance: 194.8
click at [829, 184] on li "Collect the gems." at bounding box center [732, 195] width 240 height 22
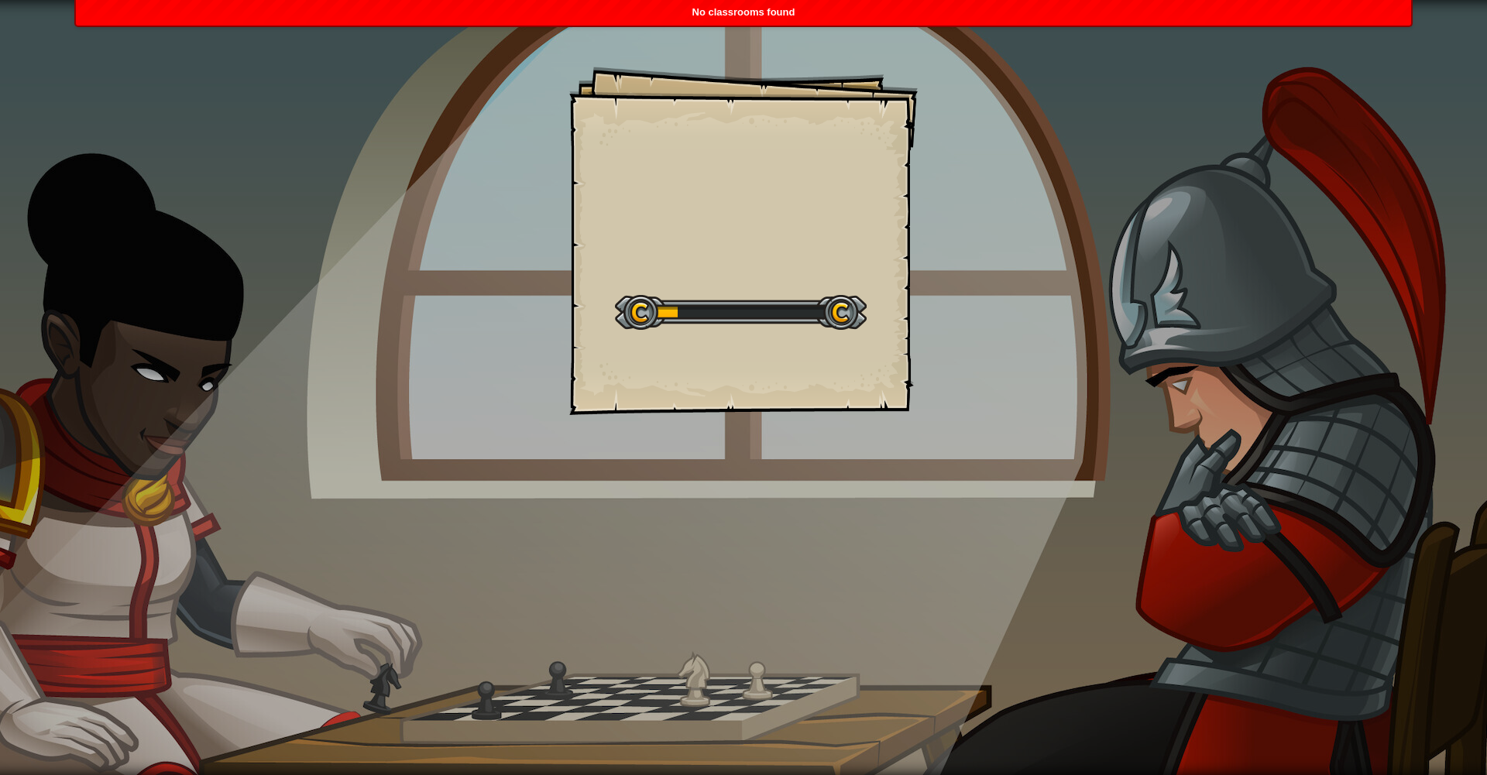
click at [705, 359] on div "Goals Start Level Error loading from server. Try refreshing the page. You'll ne…" at bounding box center [743, 241] width 348 height 348
click at [842, 334] on div "Start Level" at bounding box center [741, 311] width 252 height 62
click at [842, 333] on div "Start Level" at bounding box center [741, 311] width 252 height 62
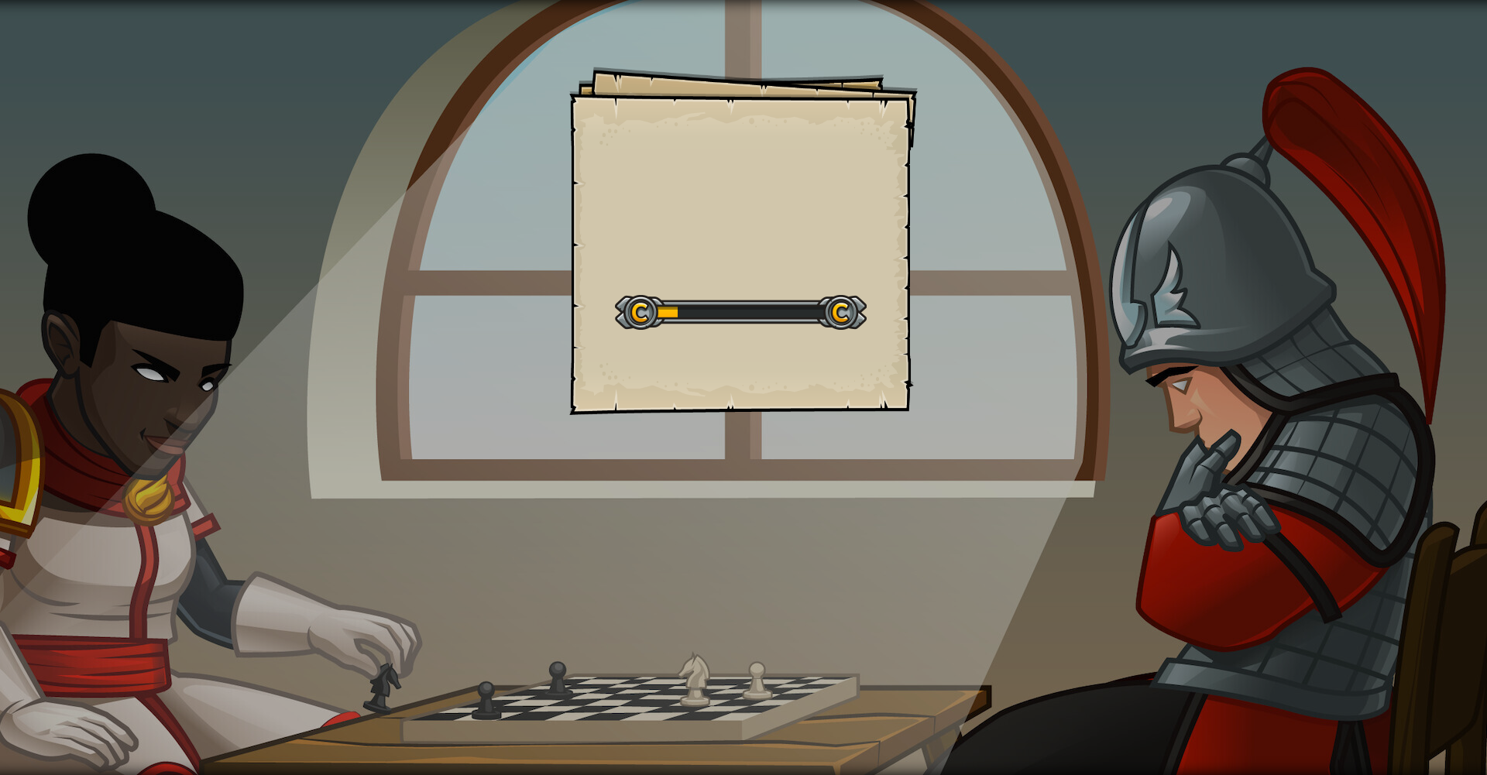
drag, startPoint x: 31, startPoint y: 69, endPoint x: 35, endPoint y: 43, distance: 25.8
click at [32, 68] on div "Goals Start Level Error loading from server. Try refreshing the page. You'll ne…" at bounding box center [743, 387] width 1487 height 775
click at [72, 85] on div "Goals Start Level Error loading from server. Try refreshing the page. You'll ne…" at bounding box center [743, 387] width 1487 height 775
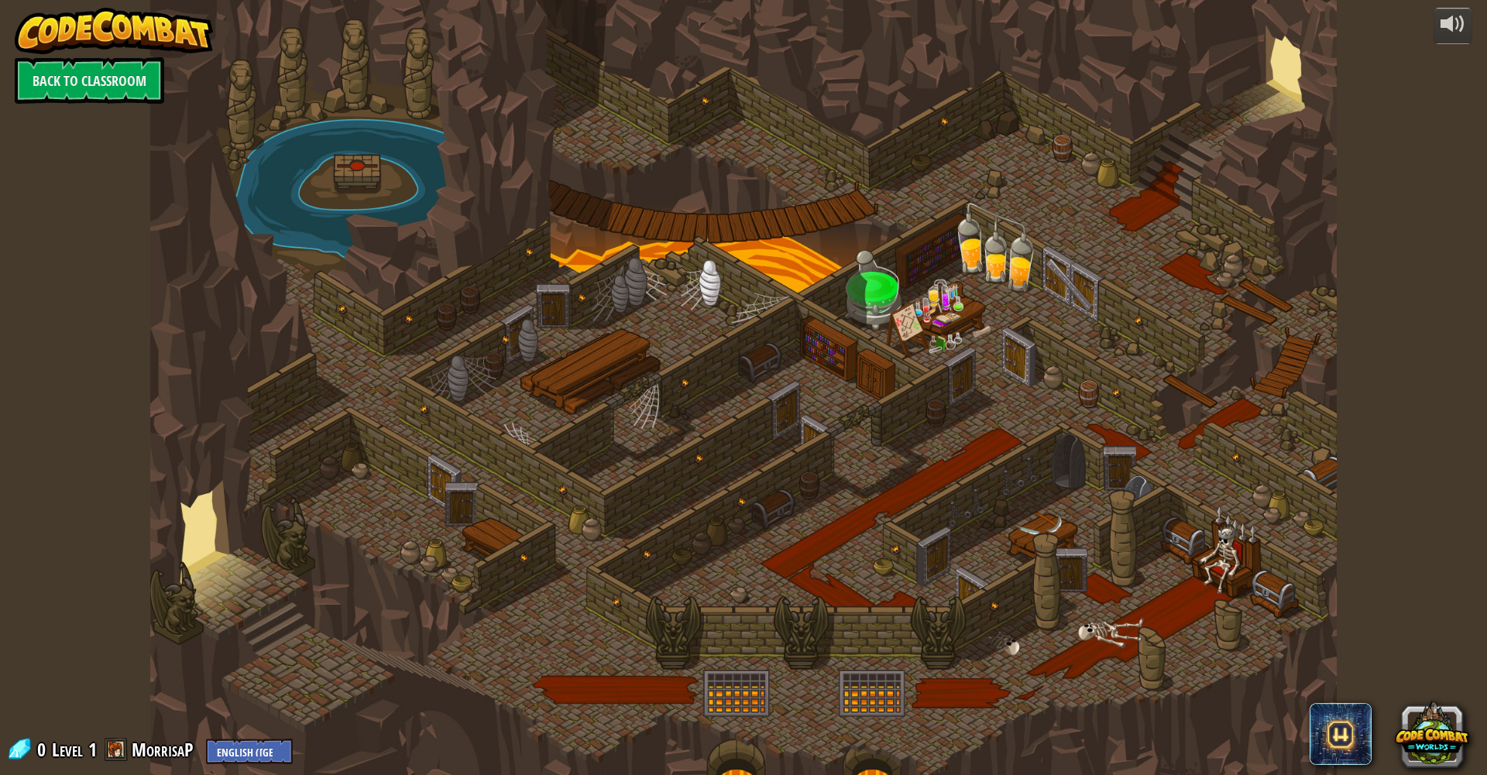
click at [212, 141] on div at bounding box center [742, 387] width 1185 height 775
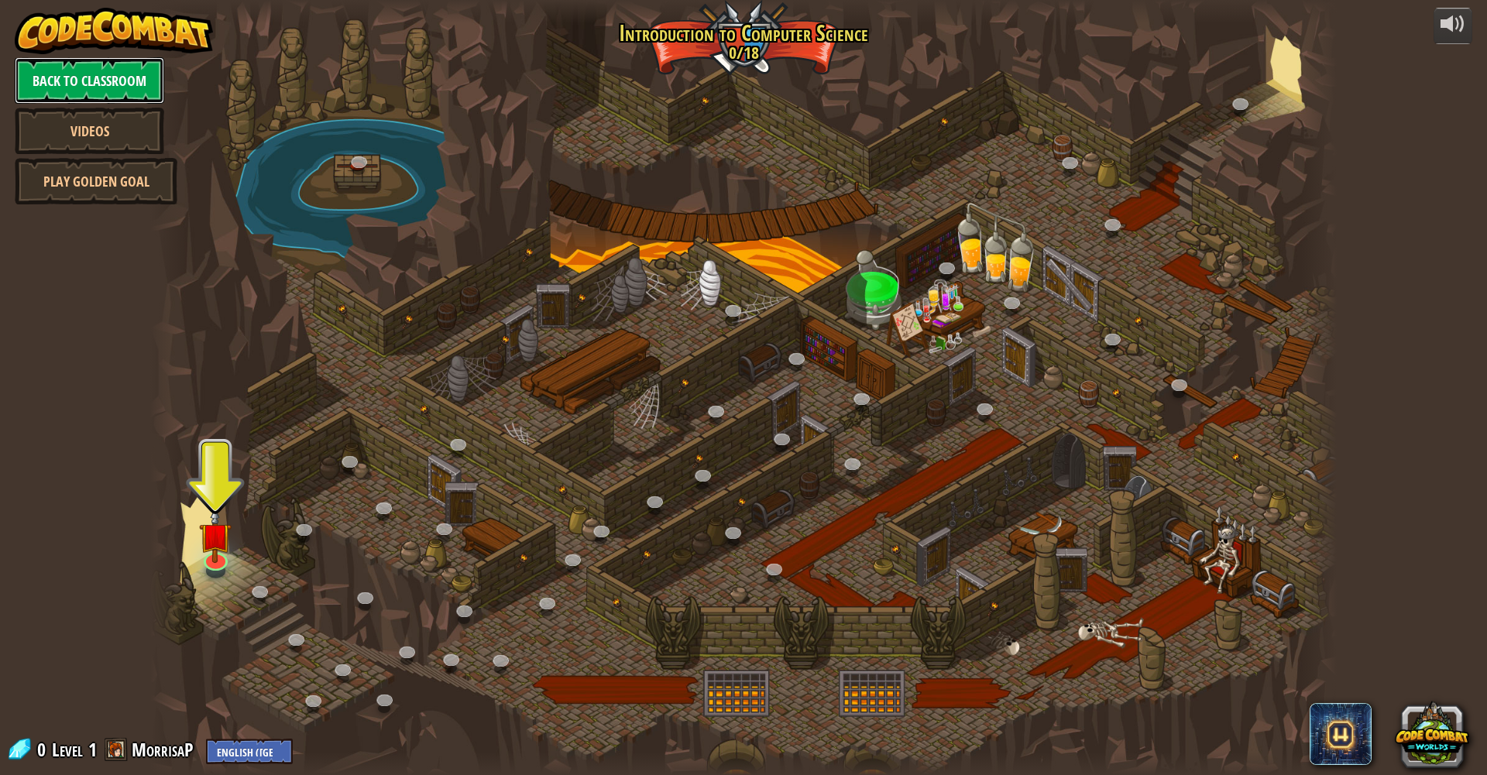
click at [116, 94] on link "Back to Classroom" at bounding box center [89, 80] width 149 height 46
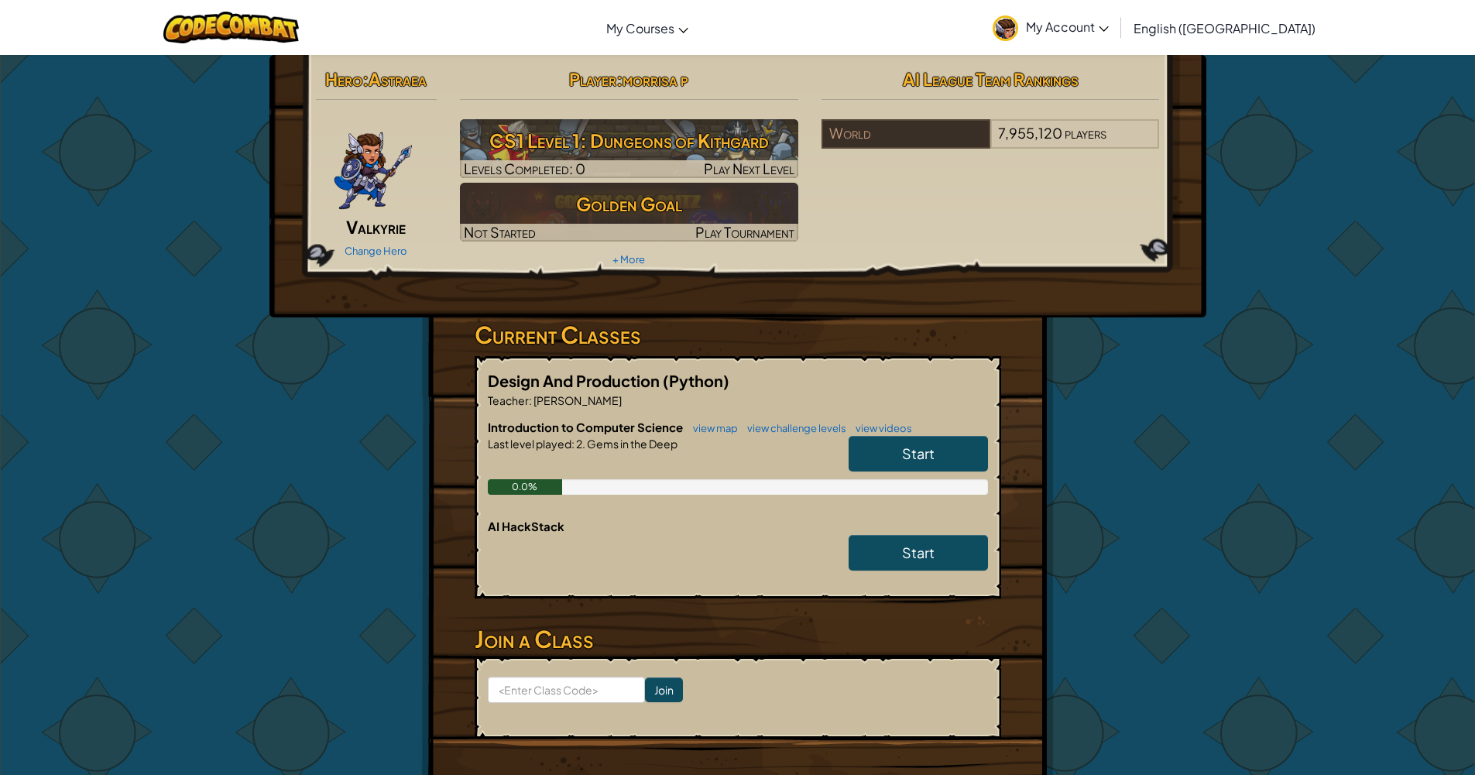
click at [897, 450] on link "Start" at bounding box center [918, 454] width 139 height 36
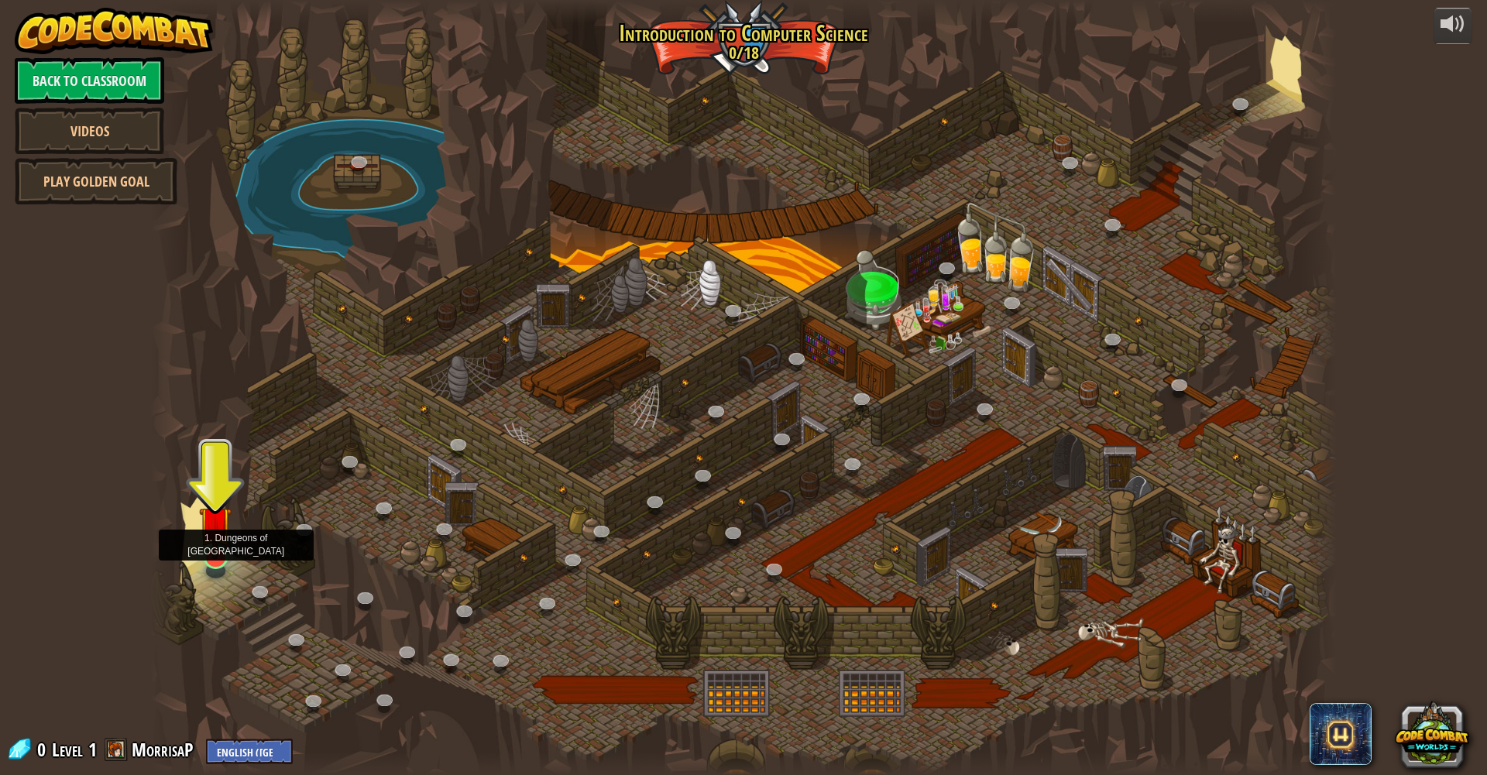
click at [214, 553] on img at bounding box center [215, 522] width 33 height 74
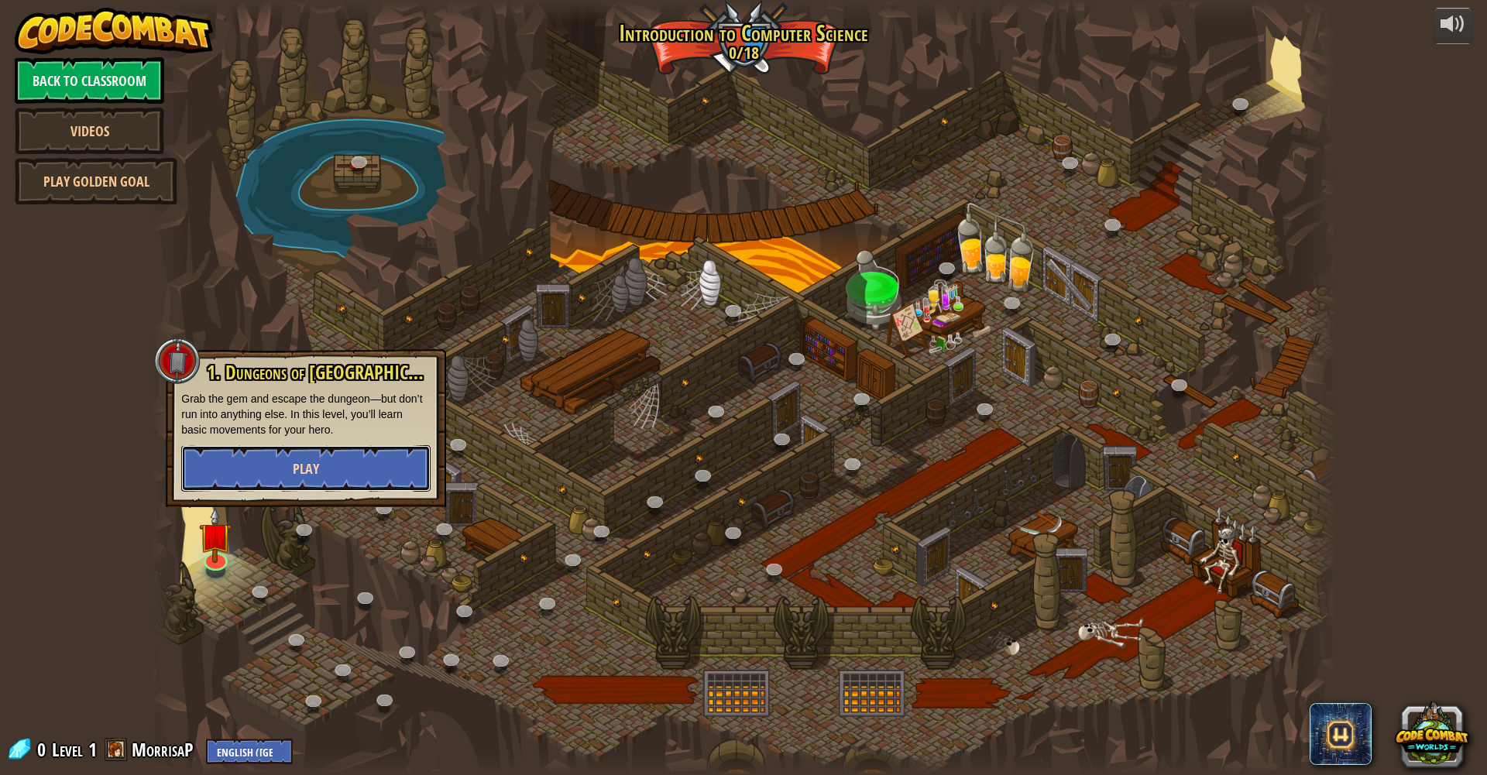
click at [245, 469] on button "Play" at bounding box center [305, 468] width 249 height 46
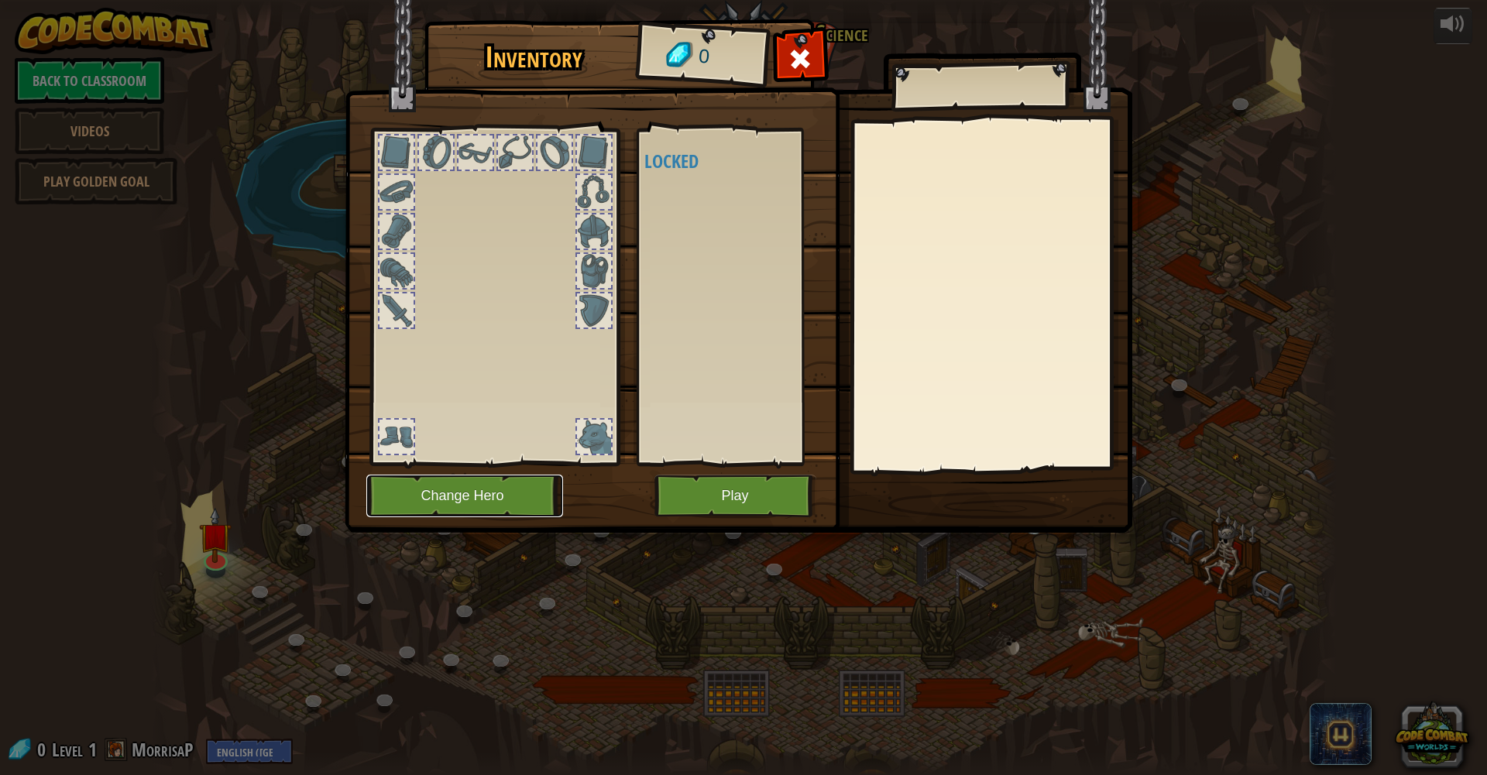
click at [415, 496] on button "Change Hero" at bounding box center [464, 496] width 197 height 43
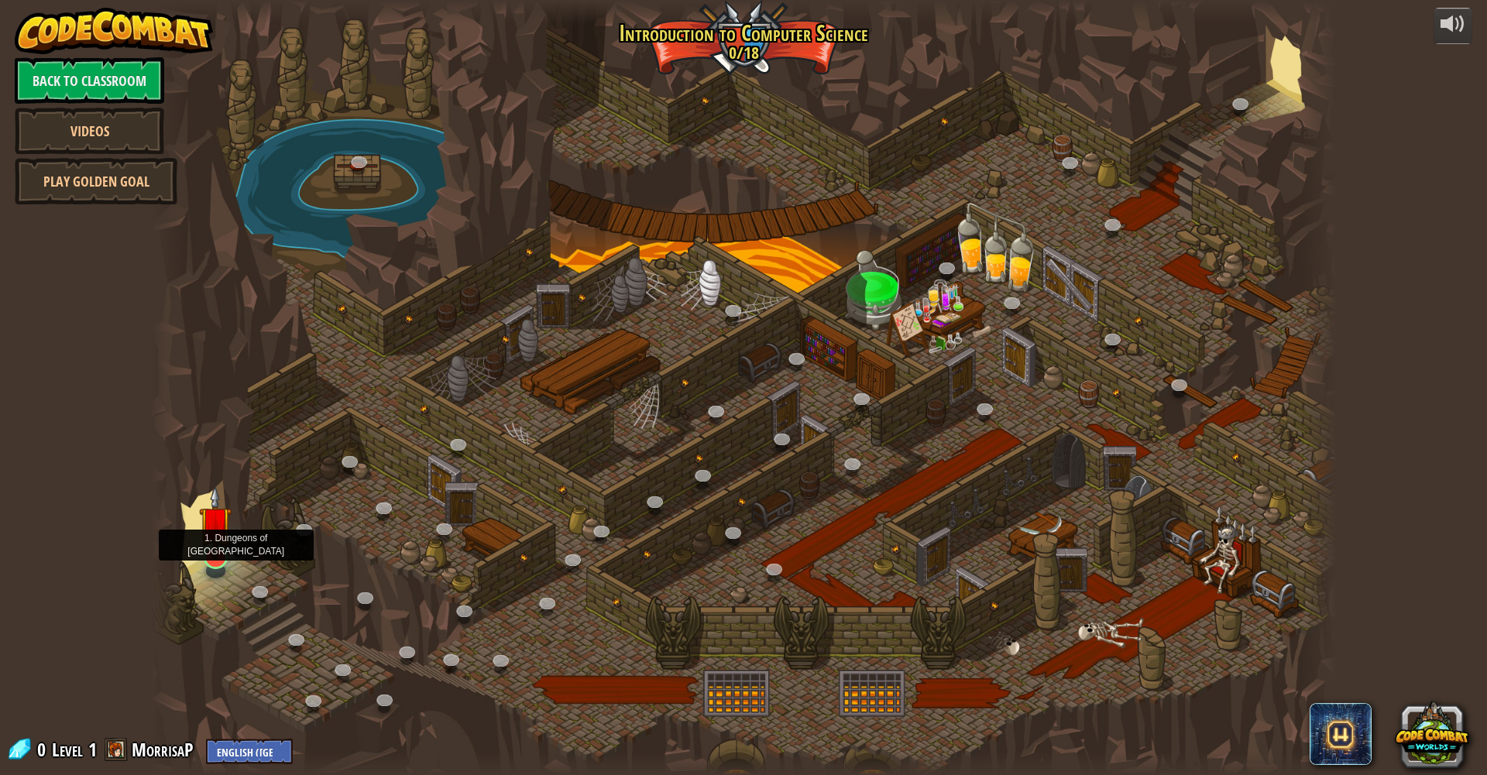
click at [215, 544] on img at bounding box center [215, 522] width 33 height 74
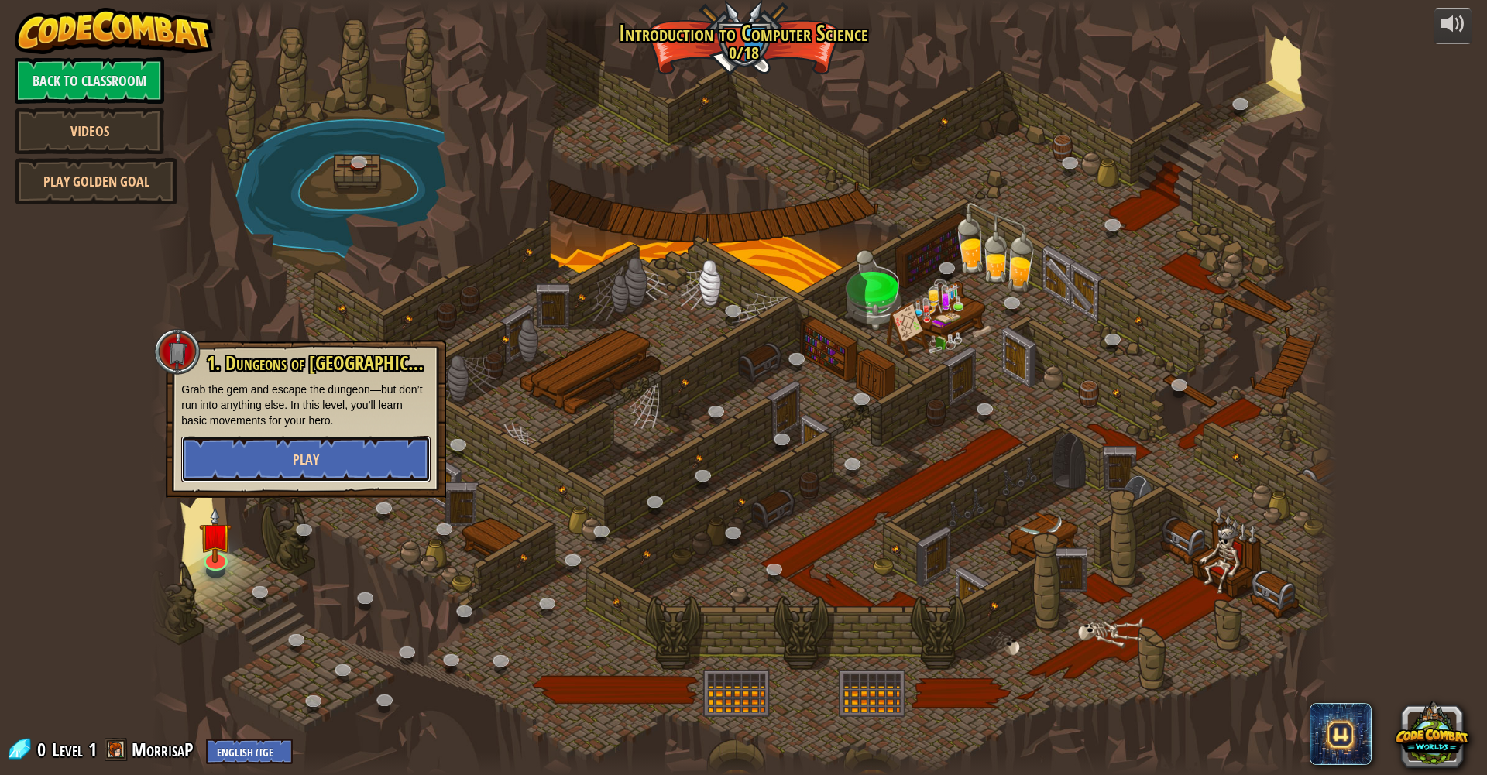
click at [297, 451] on span "Play" at bounding box center [306, 459] width 26 height 19
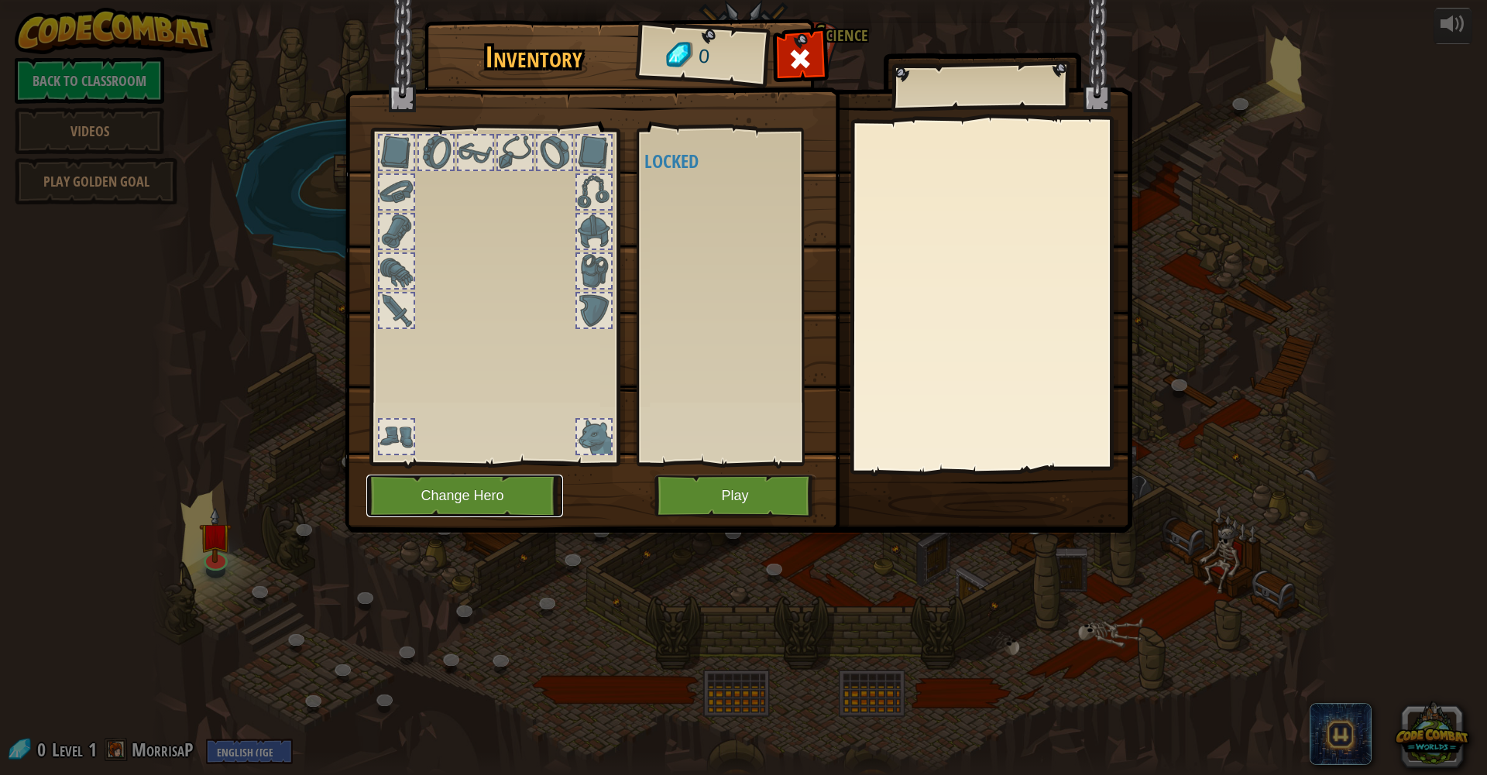
click at [450, 501] on button "Change Hero" at bounding box center [464, 496] width 197 height 43
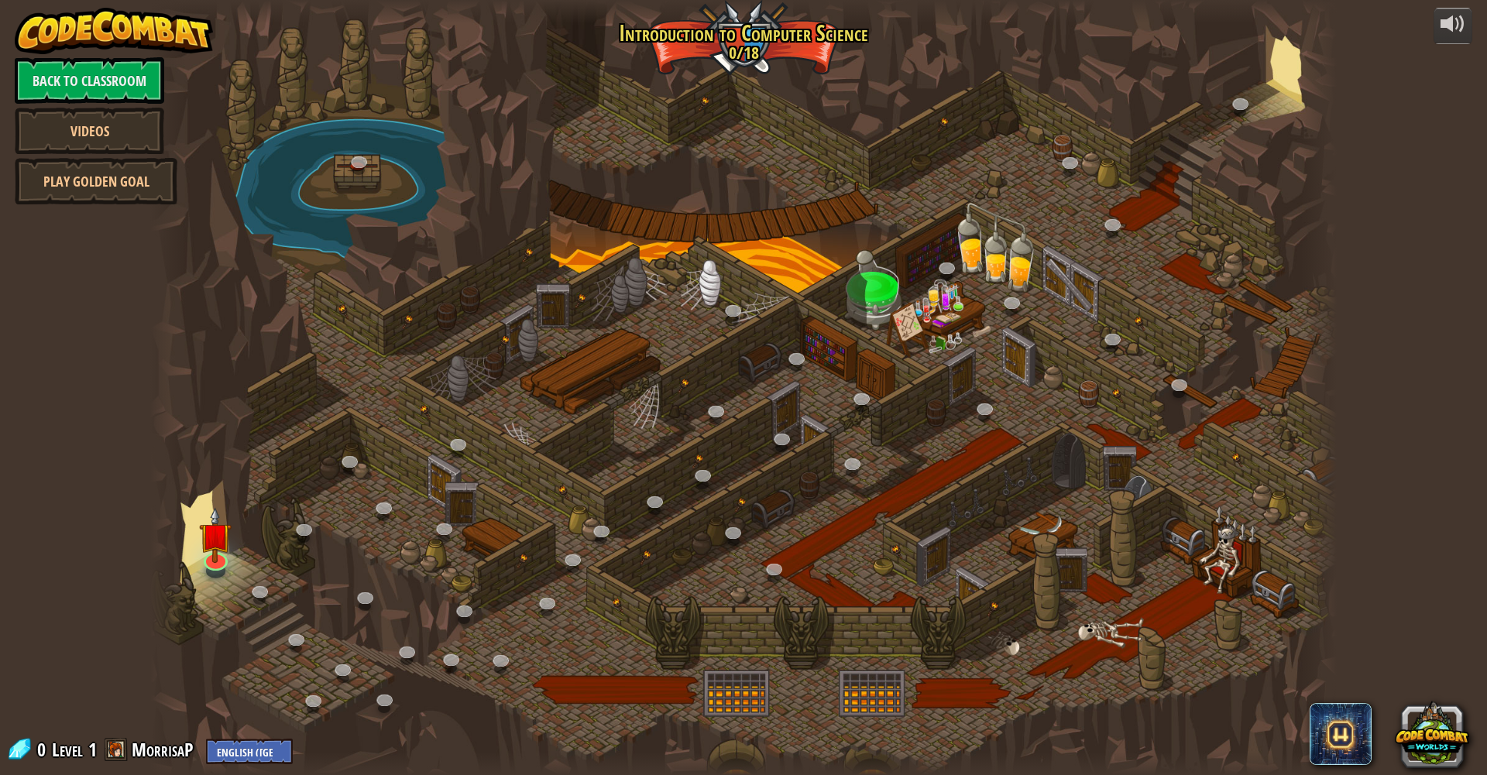
click at [547, 235] on div at bounding box center [742, 387] width 1185 height 775
drag, startPoint x: 571, startPoint y: 310, endPoint x: 816, endPoint y: 307, distance: 244.7
click at [781, 310] on div at bounding box center [742, 387] width 1185 height 775
drag, startPoint x: 945, startPoint y: 292, endPoint x: 859, endPoint y: 331, distance: 94.6
click at [944, 293] on div at bounding box center [742, 387] width 1185 height 775
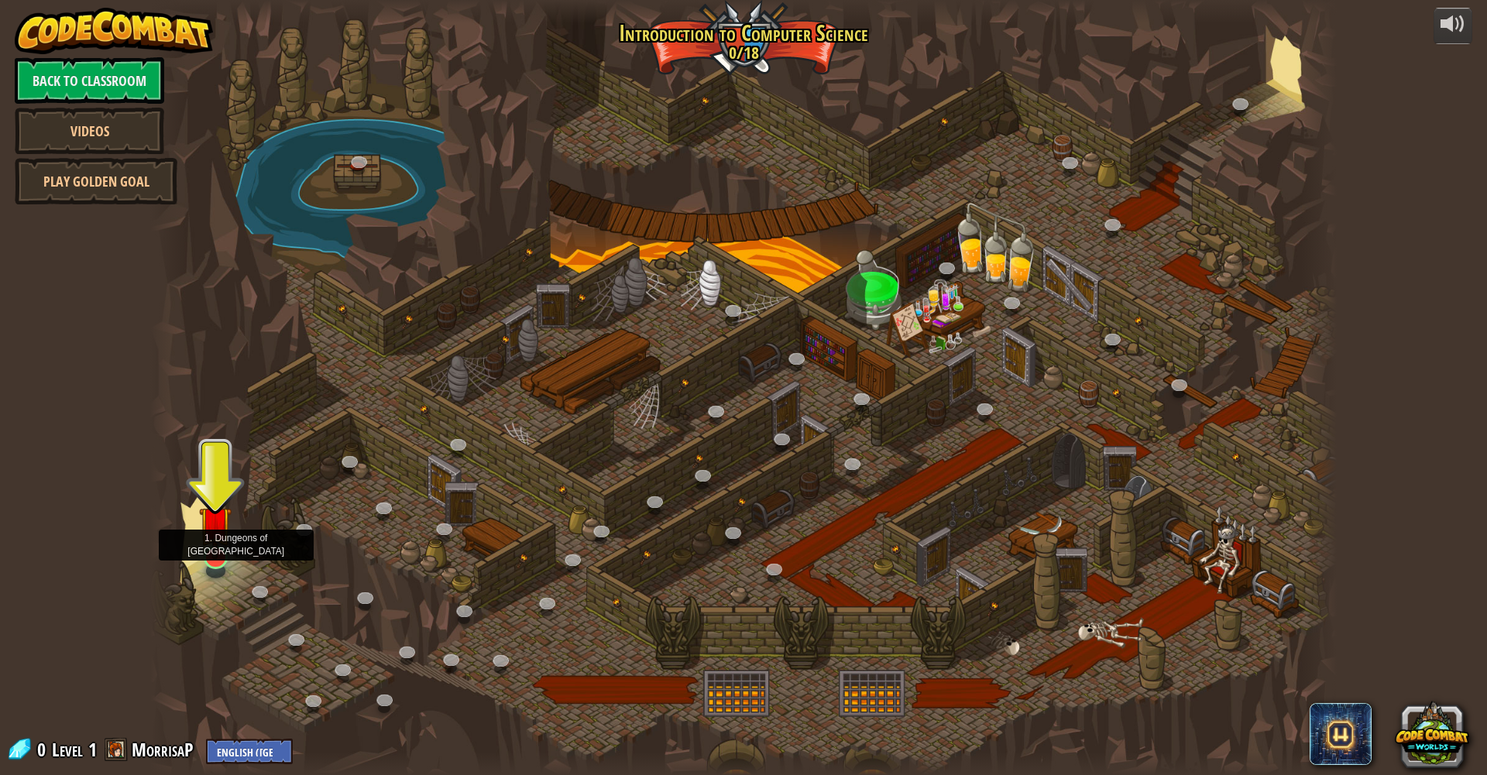
click at [216, 551] on img at bounding box center [215, 522] width 33 height 74
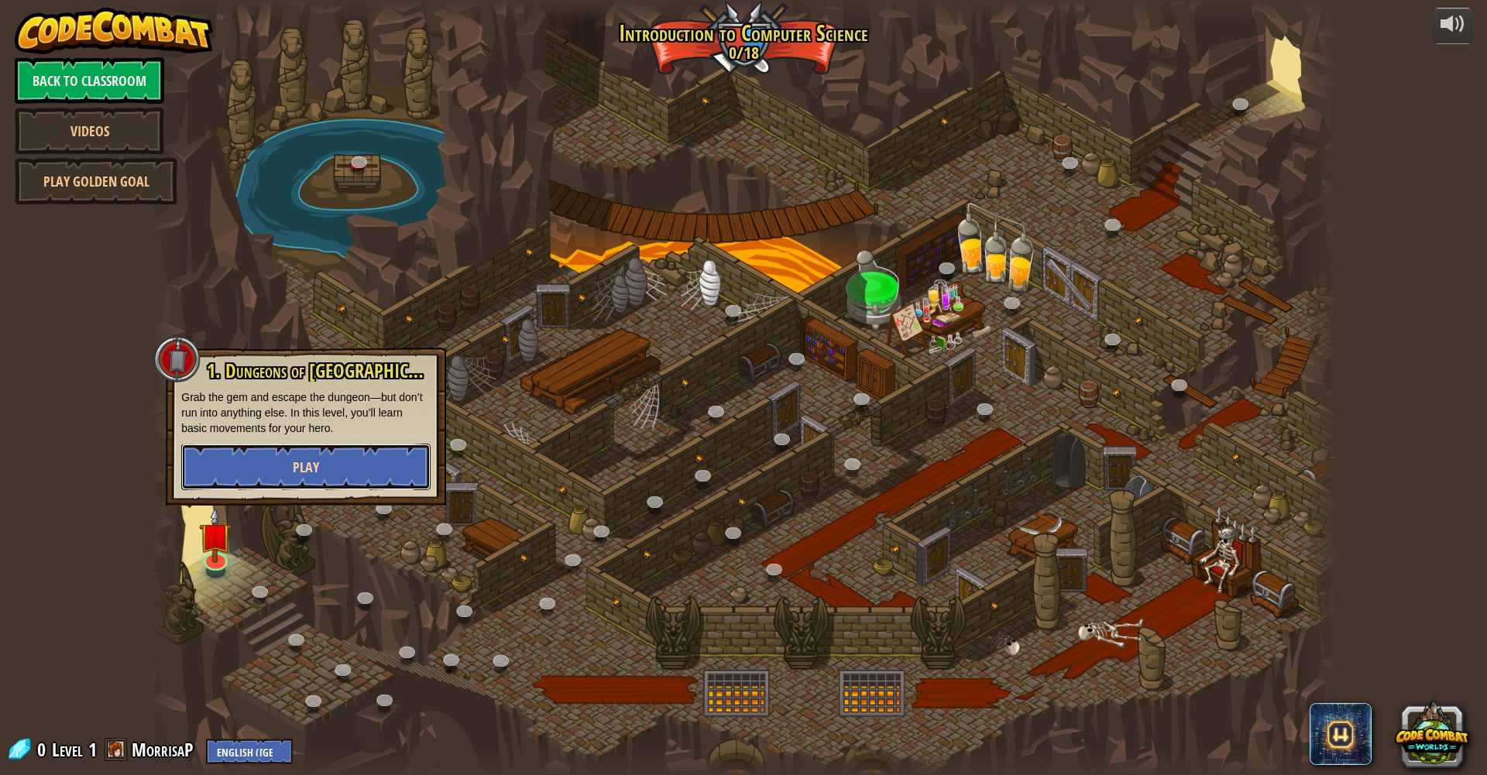
click at [238, 475] on button "Play" at bounding box center [305, 467] width 249 height 46
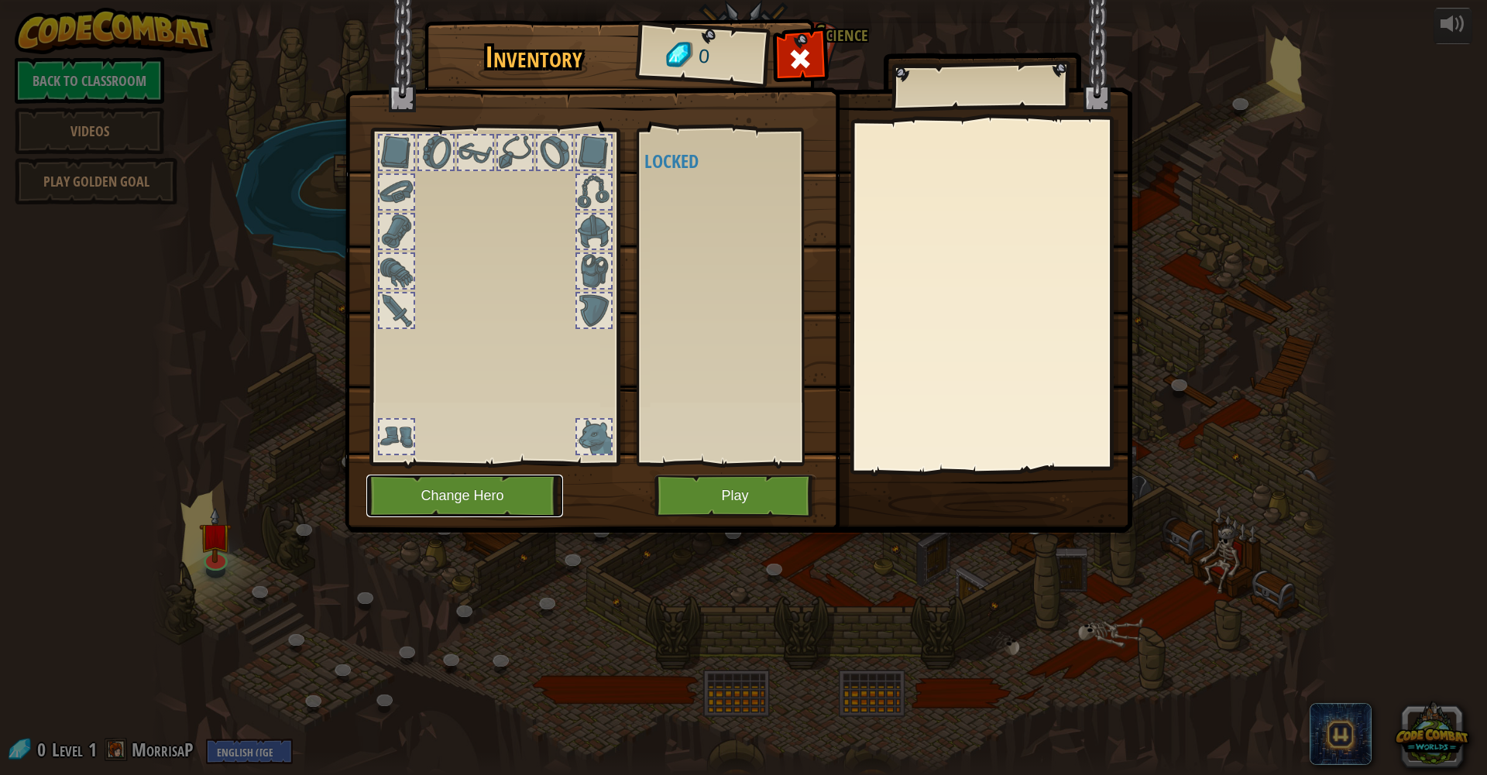
click at [487, 489] on button "Change Hero" at bounding box center [464, 496] width 197 height 43
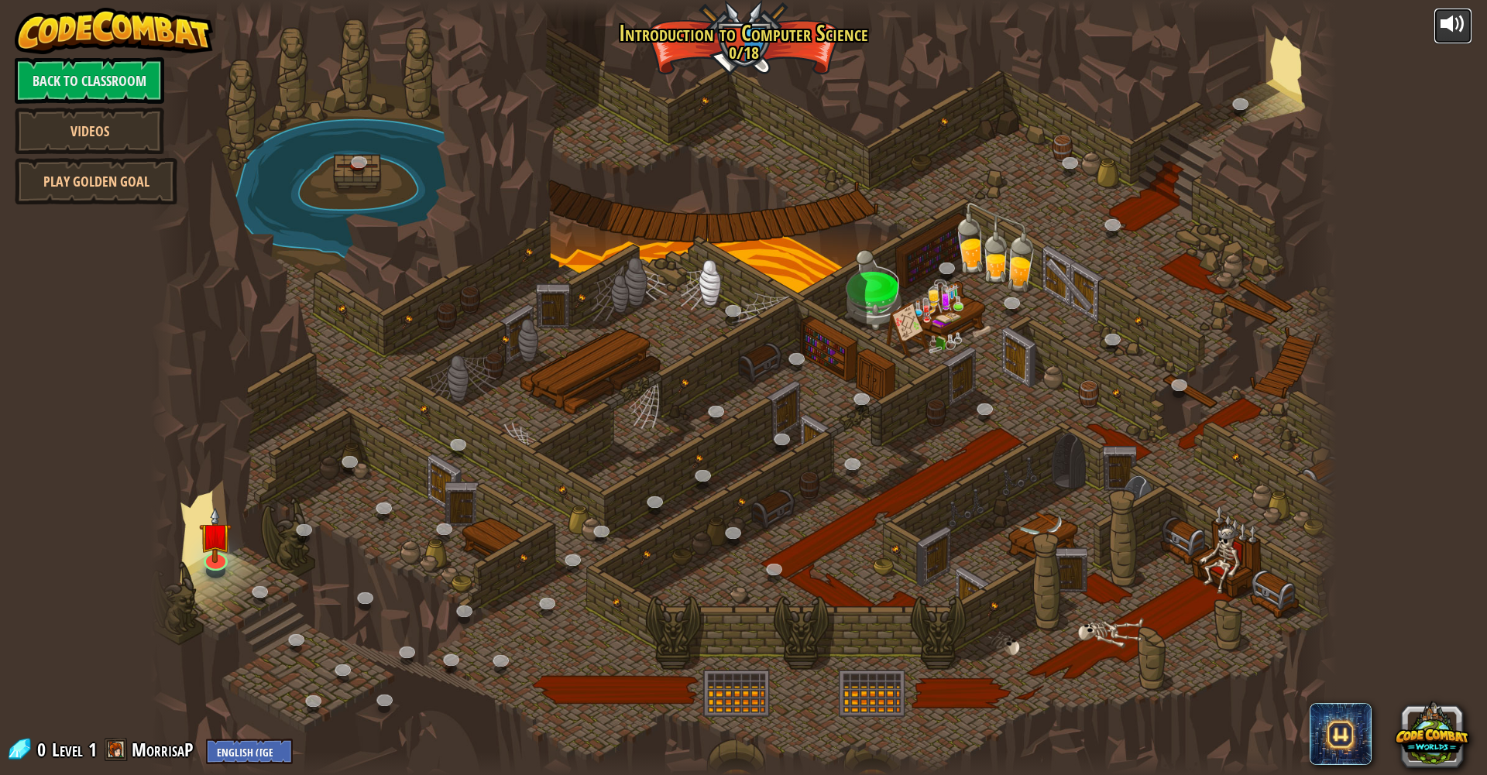
click at [1465, 29] on button at bounding box center [1452, 26] width 39 height 36
click at [203, 557] on img at bounding box center [215, 522] width 33 height 74
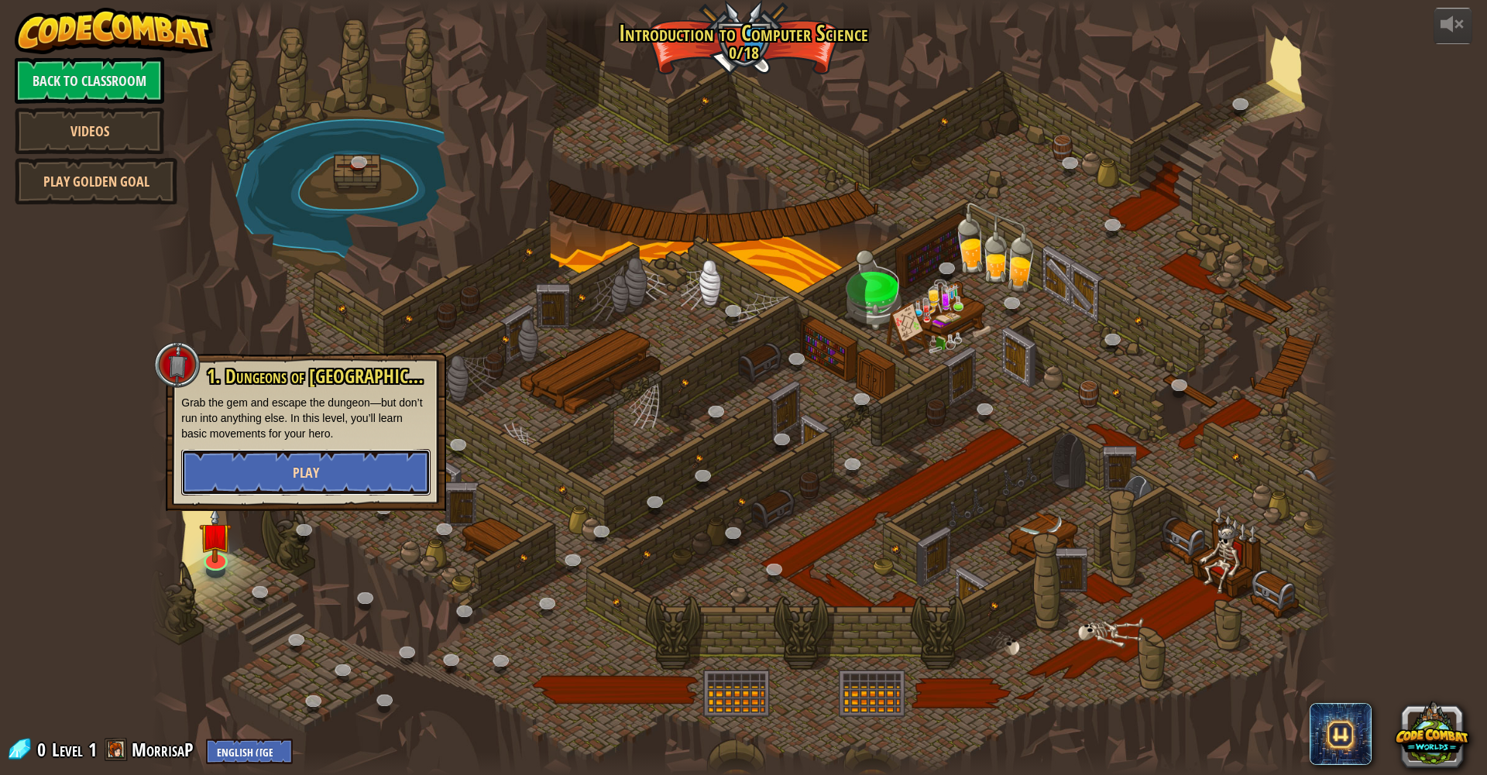
click at [238, 483] on button "Play" at bounding box center [305, 472] width 249 height 46
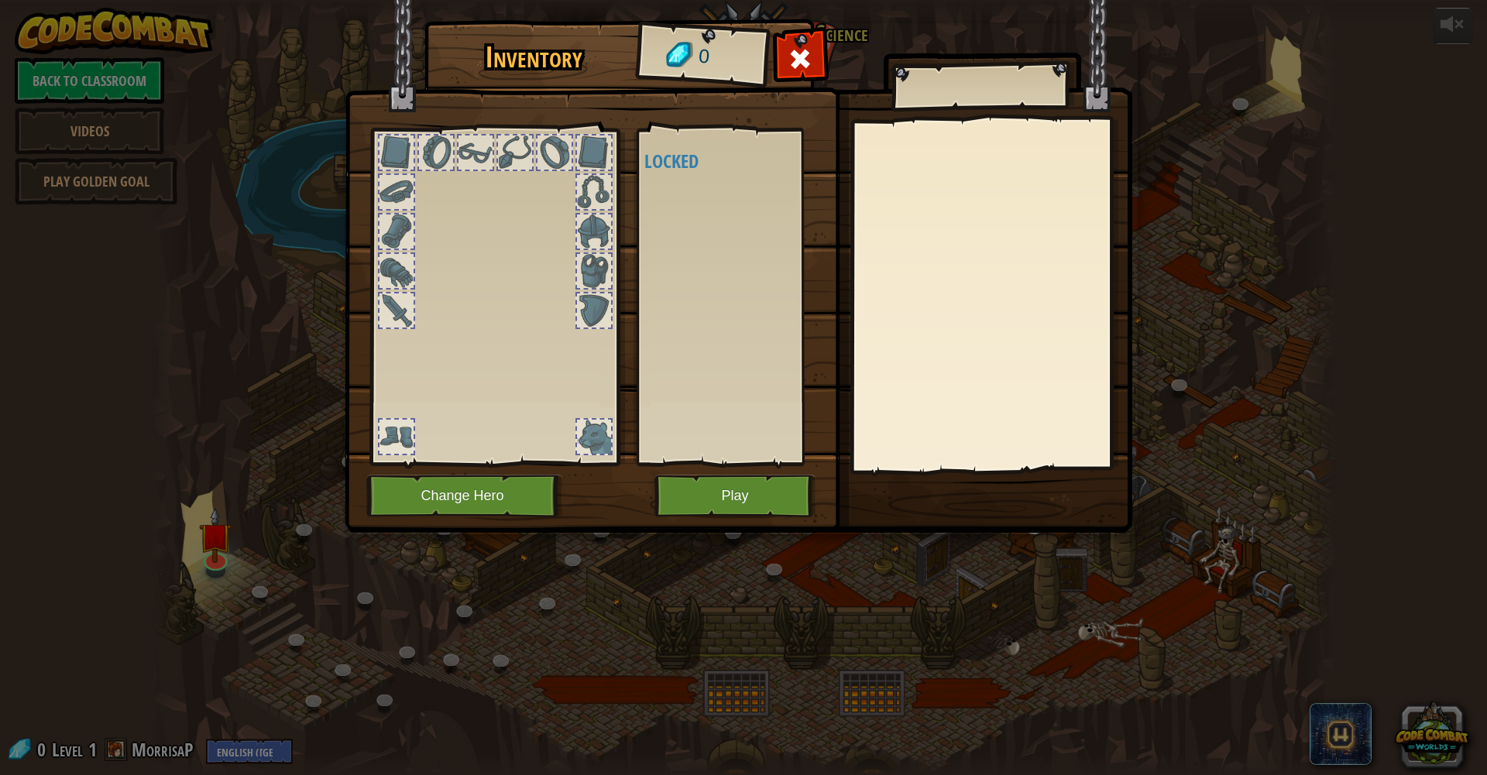
drag, startPoint x: 407, startPoint y: 432, endPoint x: 440, endPoint y: 412, distance: 38.2
click at [437, 411] on div at bounding box center [494, 292] width 256 height 348
click at [449, 499] on button "Change Hero" at bounding box center [464, 496] width 197 height 43
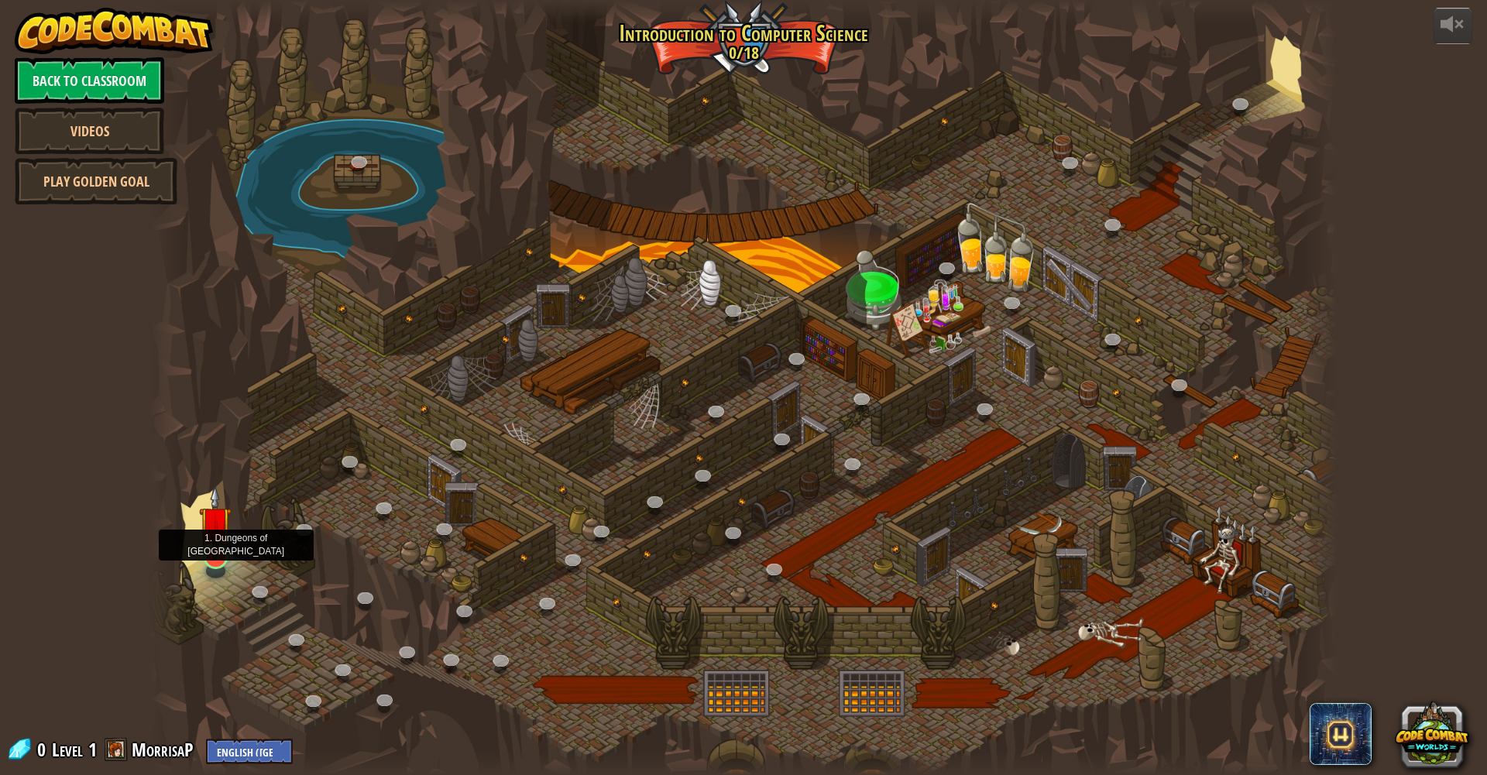
click at [217, 548] on img at bounding box center [215, 522] width 33 height 74
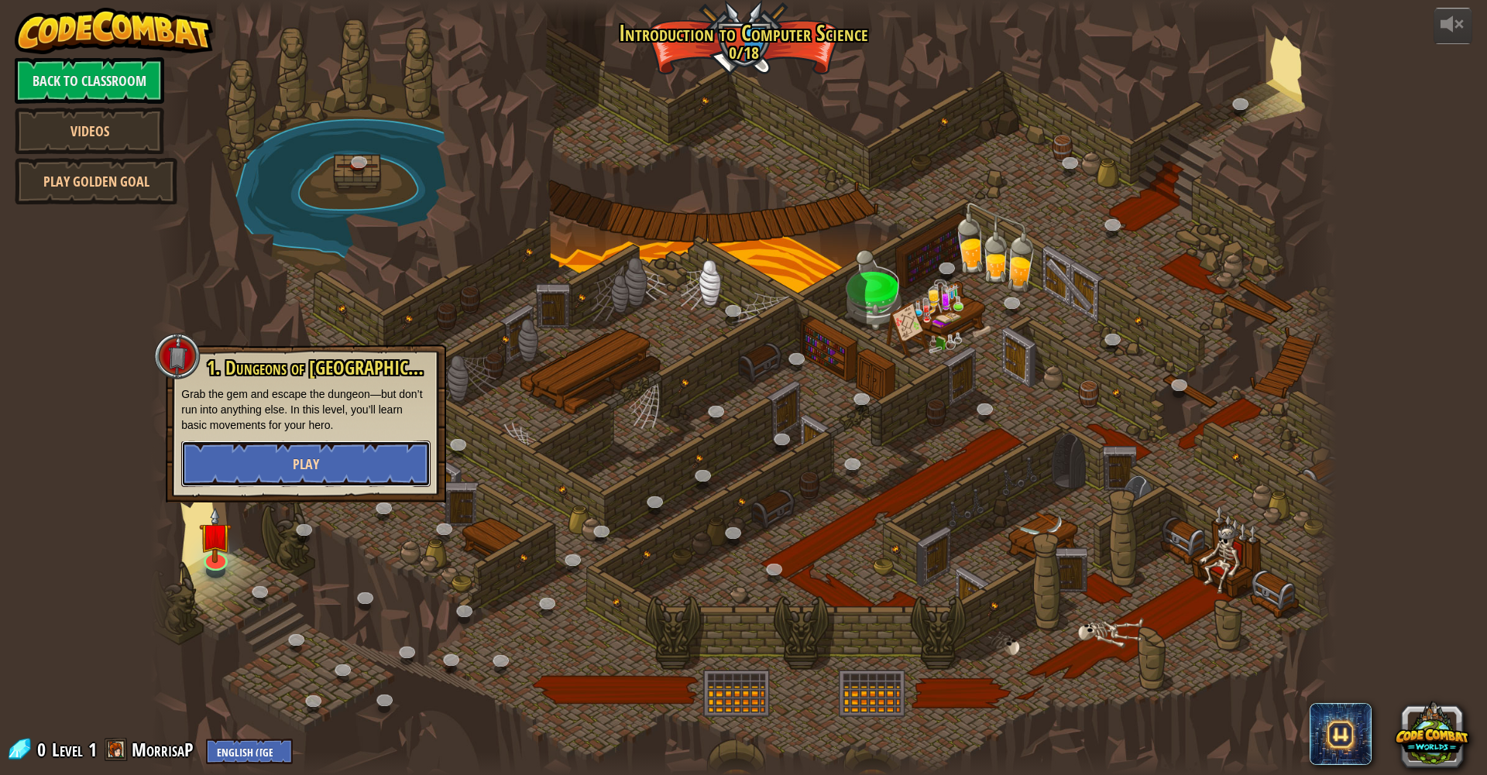
click at [352, 472] on button "Play" at bounding box center [305, 464] width 249 height 46
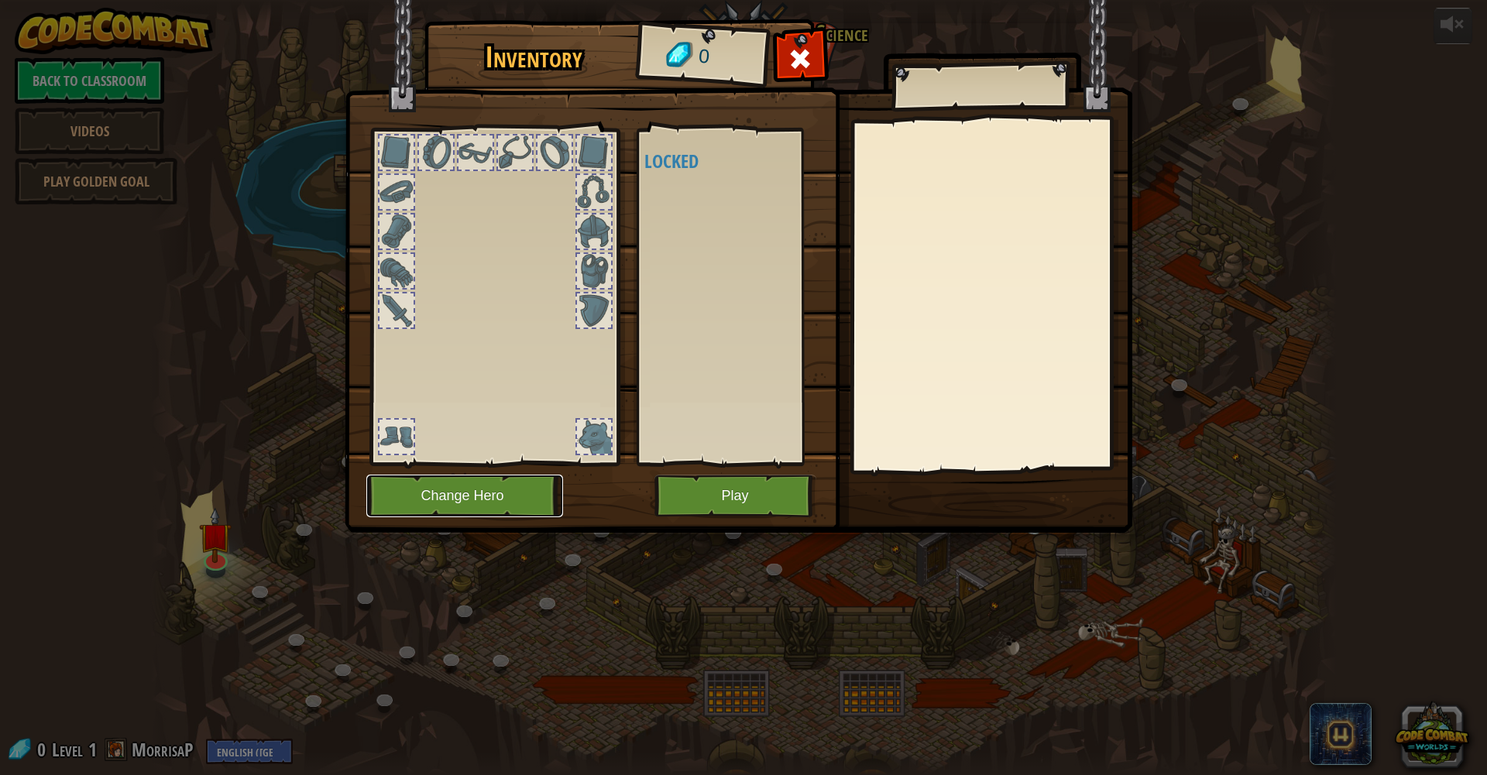
click at [487, 503] on button "Change Hero" at bounding box center [464, 496] width 197 height 43
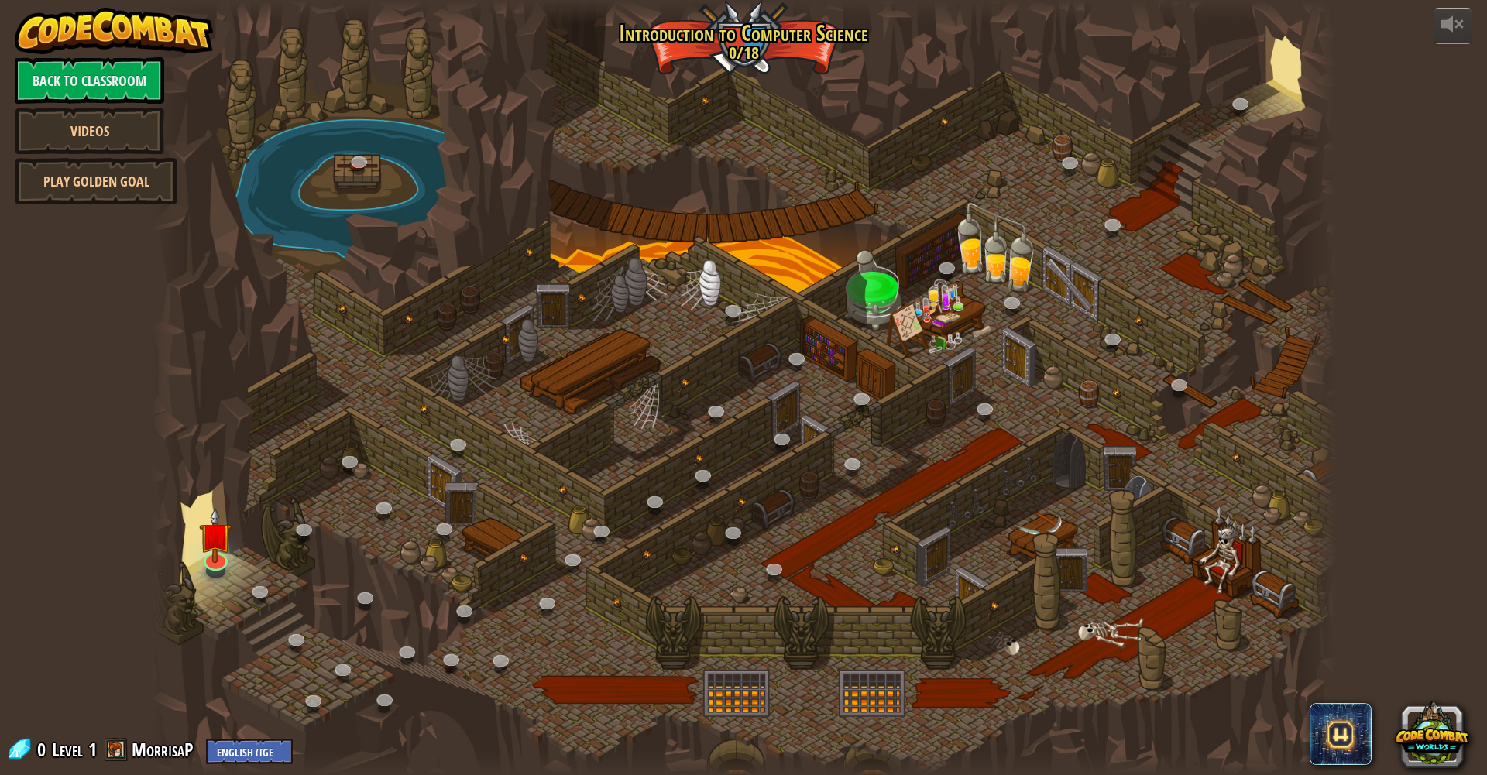
click at [485, 502] on div at bounding box center [742, 387] width 1185 height 775
drag, startPoint x: 430, startPoint y: 523, endPoint x: 448, endPoint y: 518, distance: 19.4
click at [436, 520] on div "25. Kithgard Gates (Locked) Escape the Kithgard dungeons, and don't let the gua…" at bounding box center [742, 387] width 1185 height 775
click at [214, 561] on link at bounding box center [213, 555] width 31 height 31
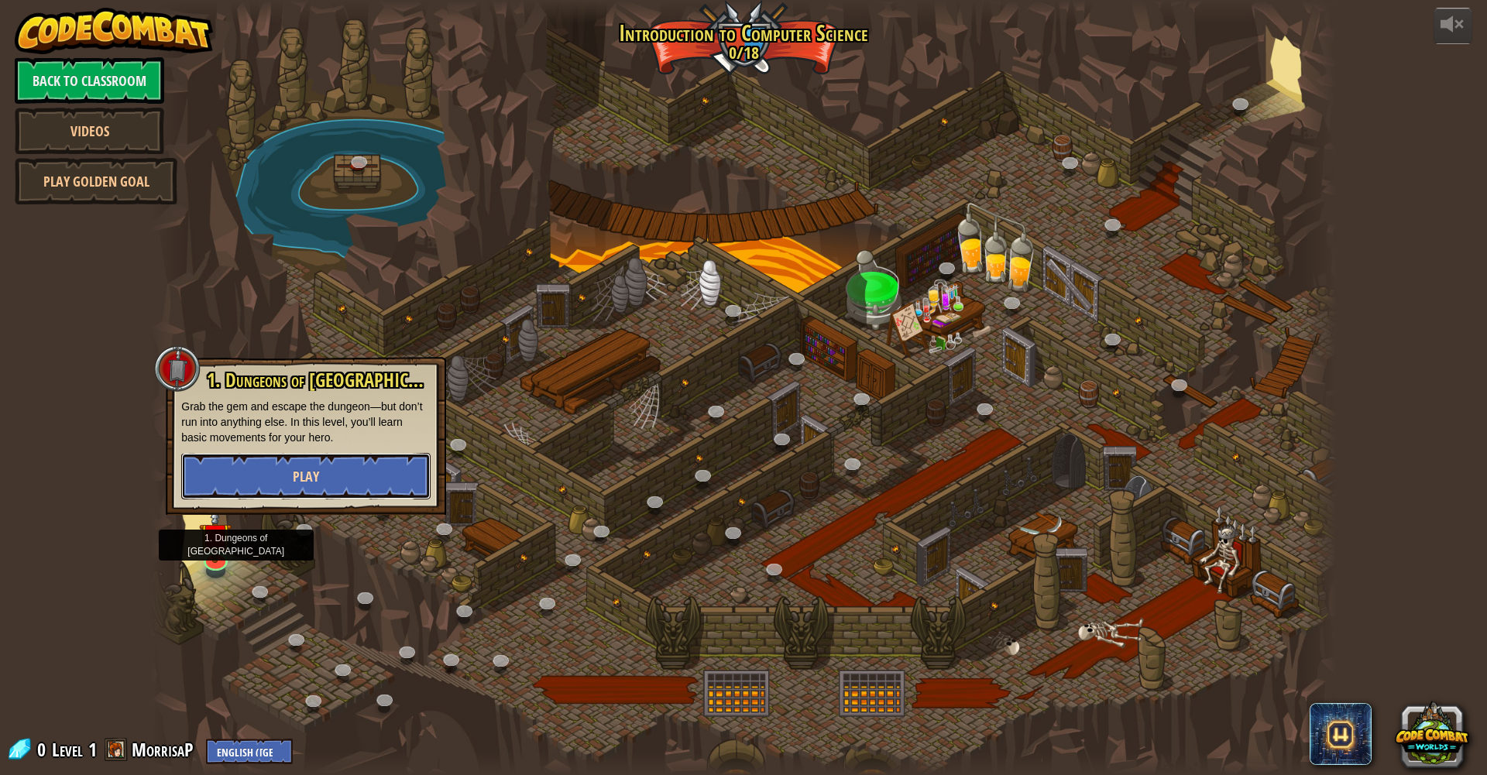
click at [273, 472] on button "Play" at bounding box center [305, 476] width 249 height 46
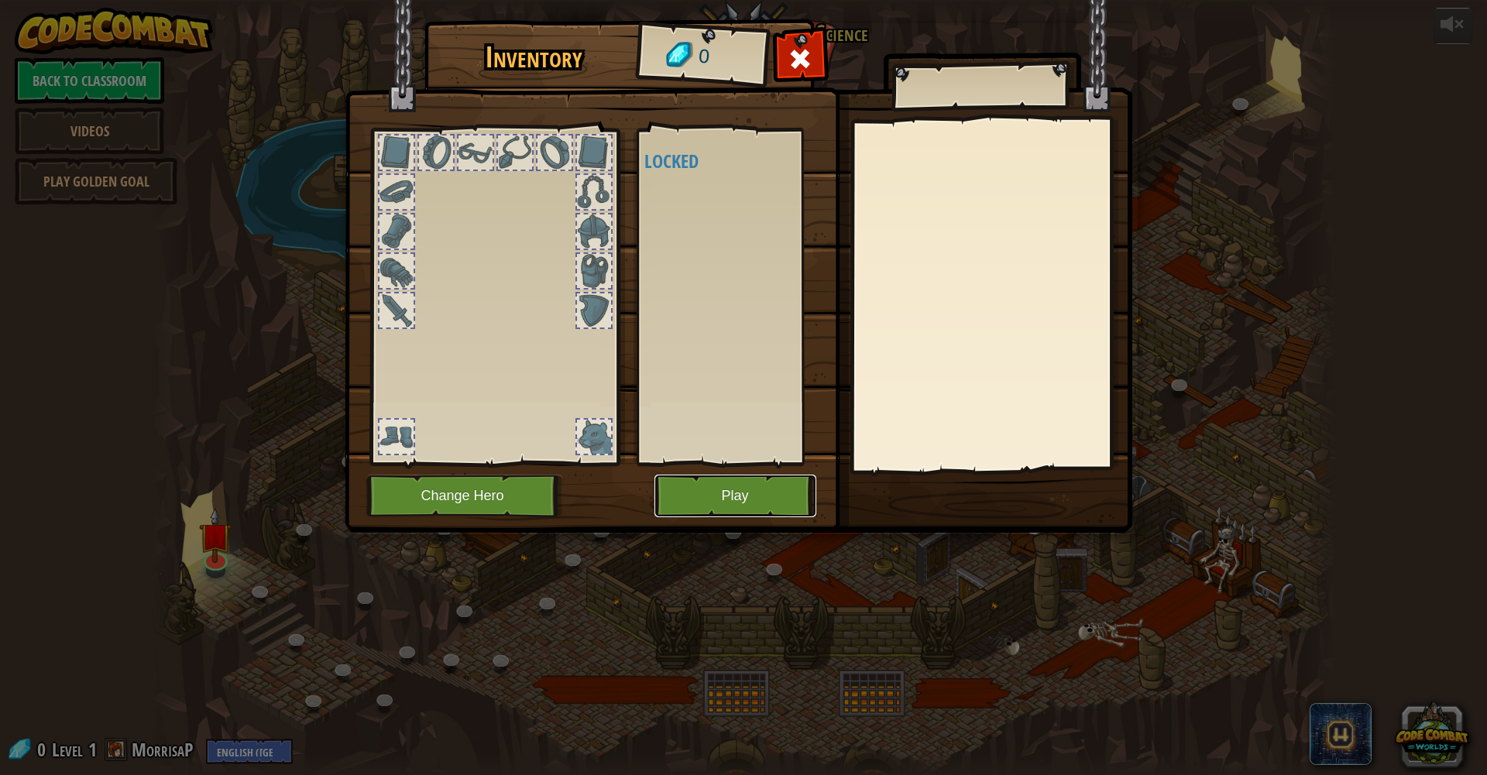
click at [677, 506] on button "Play" at bounding box center [735, 496] width 162 height 43
click at [721, 499] on button "Play" at bounding box center [735, 496] width 162 height 43
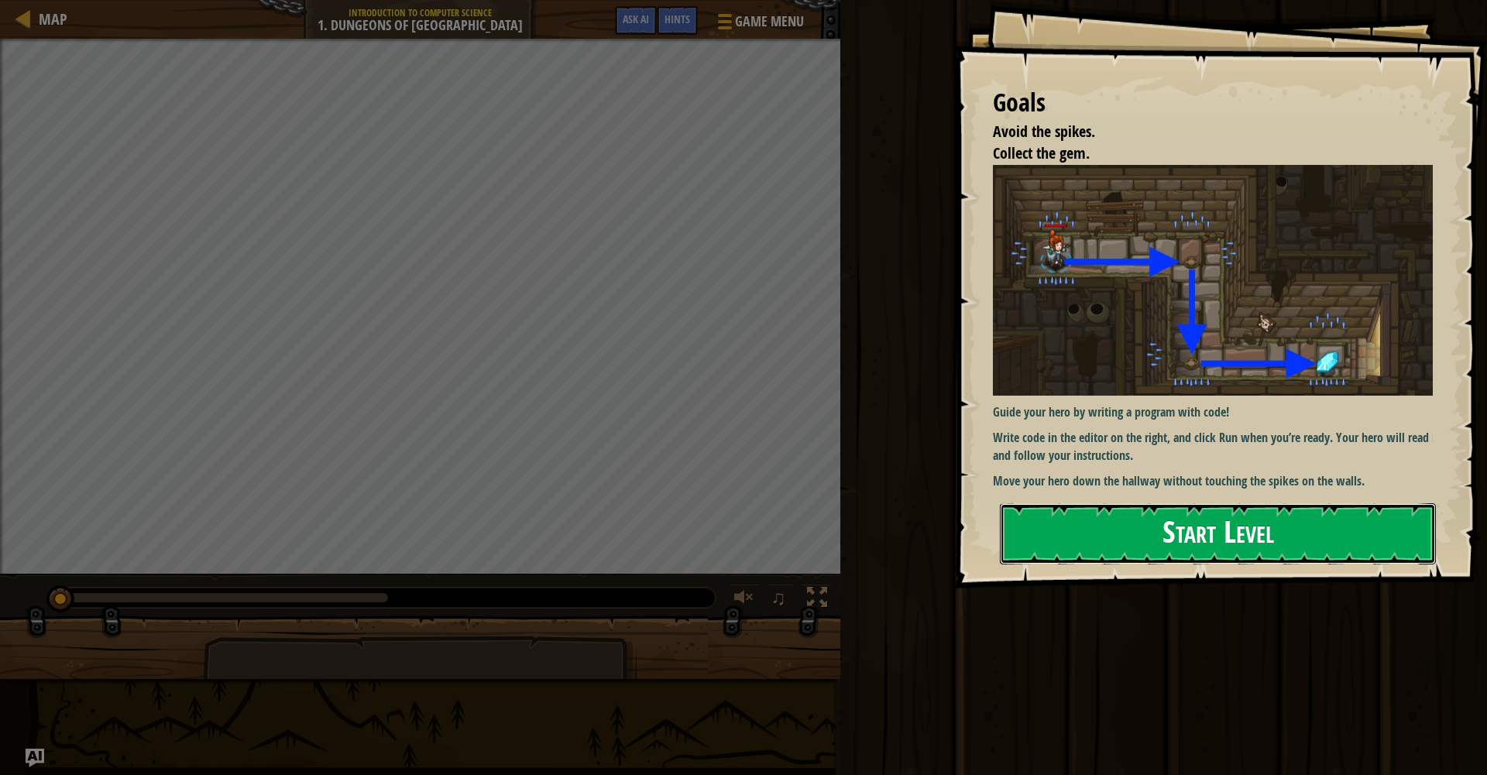
click at [1096, 533] on button "Start Level" at bounding box center [1218, 533] width 436 height 61
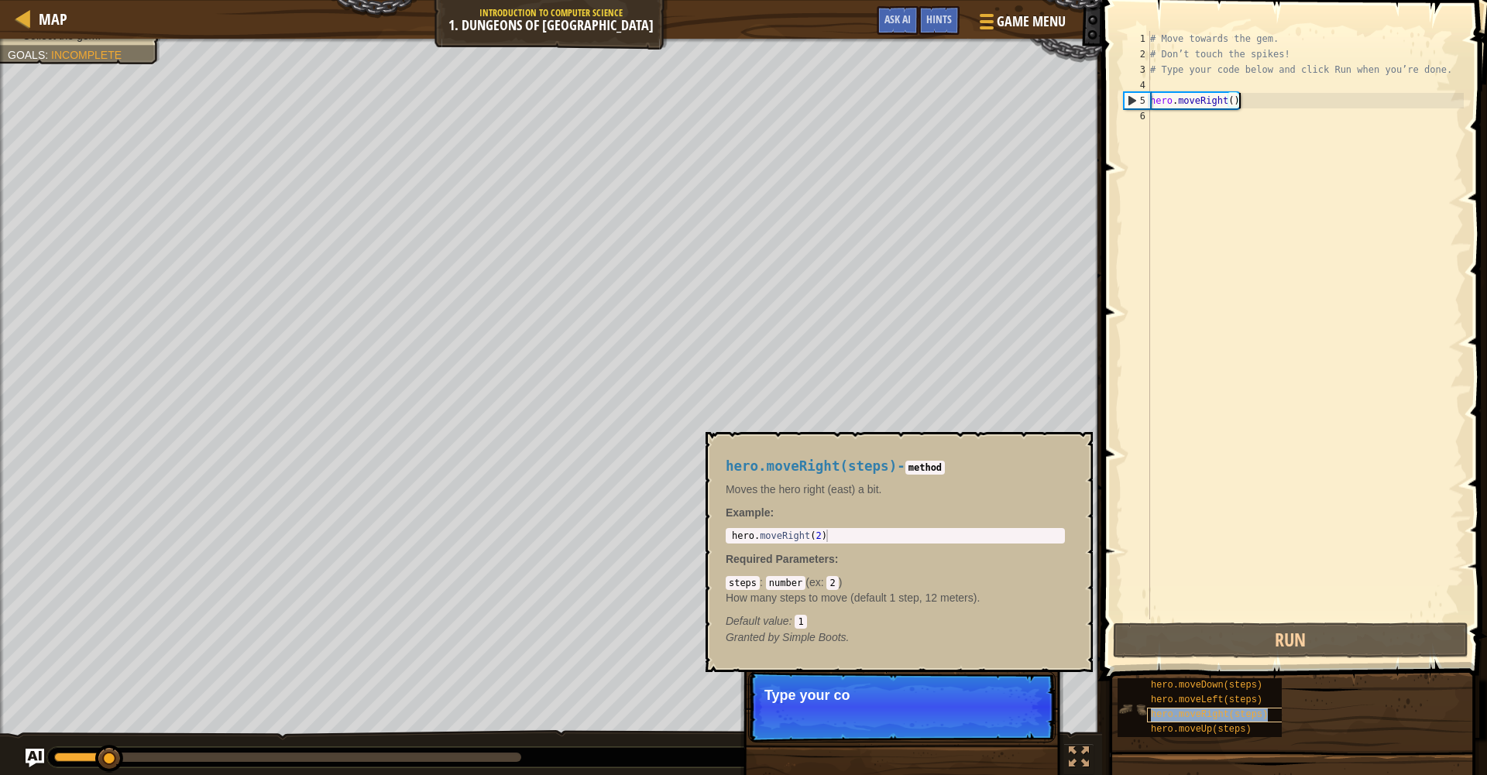
click at [1213, 719] on span "hero.moveRight(steps)" at bounding box center [1209, 714] width 117 height 11
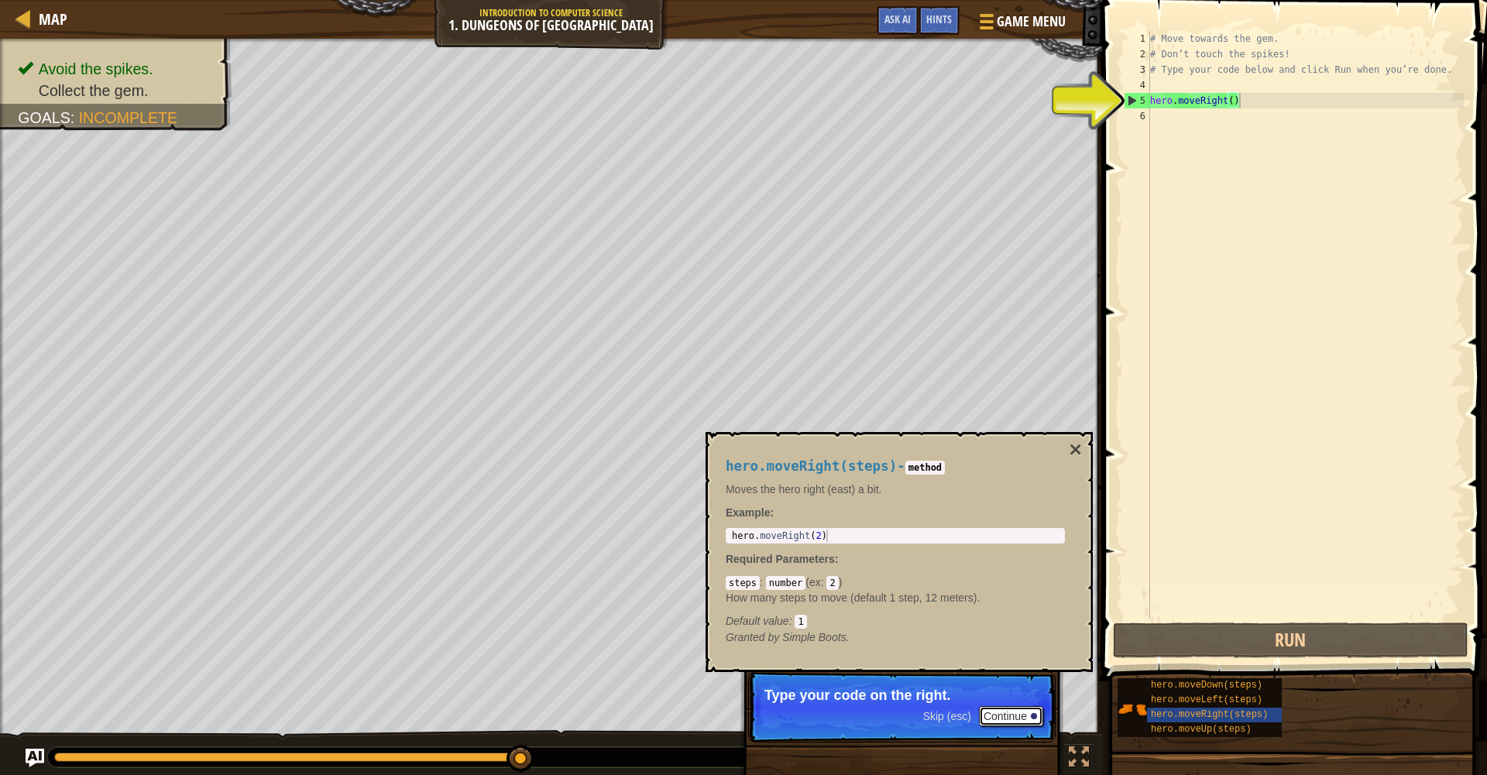
click at [1019, 720] on button "Continue" at bounding box center [1011, 716] width 64 height 20
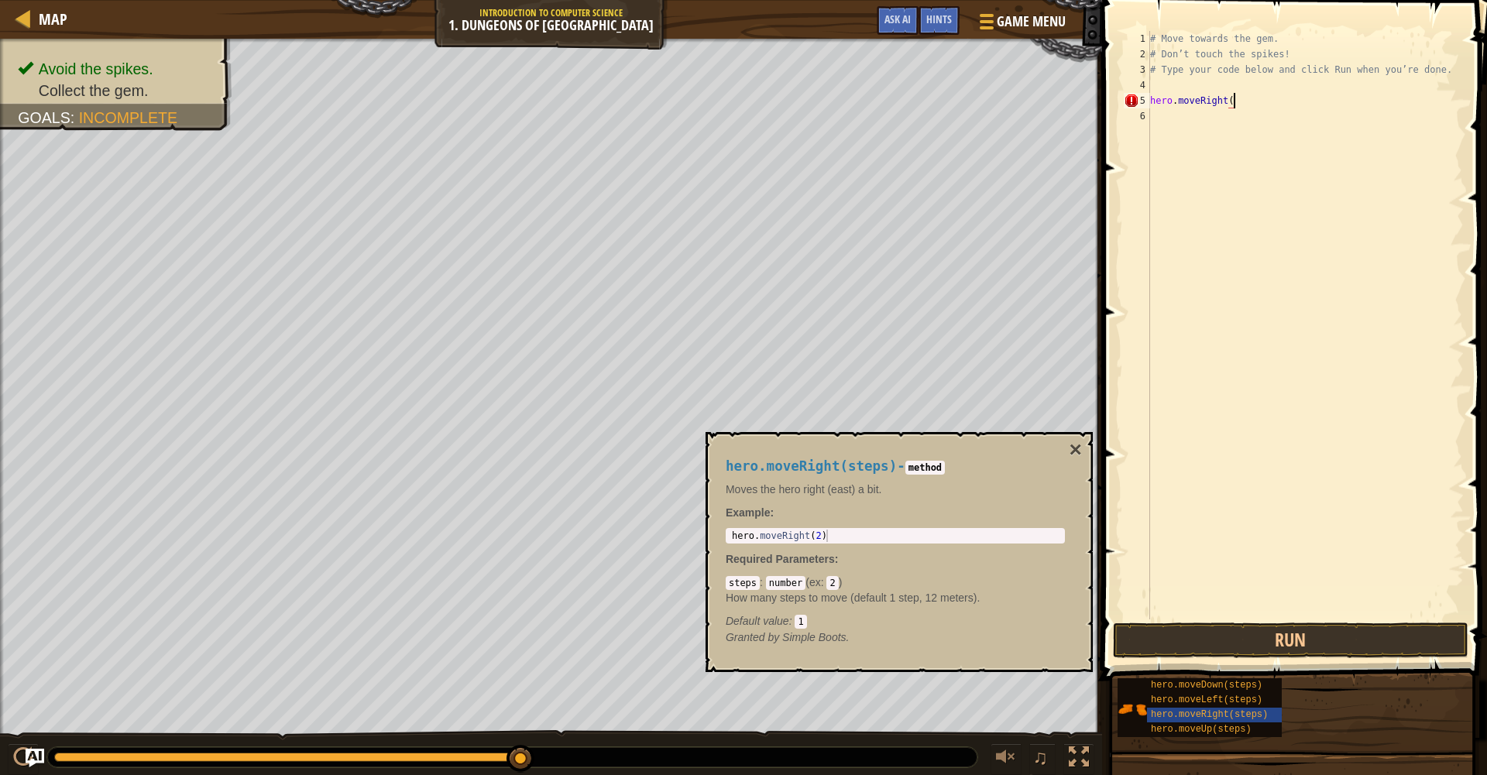
scroll to position [7, 7]
type textarea "hero.moveRight(2)"
click at [1213, 393] on div "# Move towards the gem. # Don’t touch the spikes! # Type your code below and cl…" at bounding box center [1305, 340] width 317 height 619
click at [1264, 643] on button "Run" at bounding box center [1290, 641] width 355 height 36
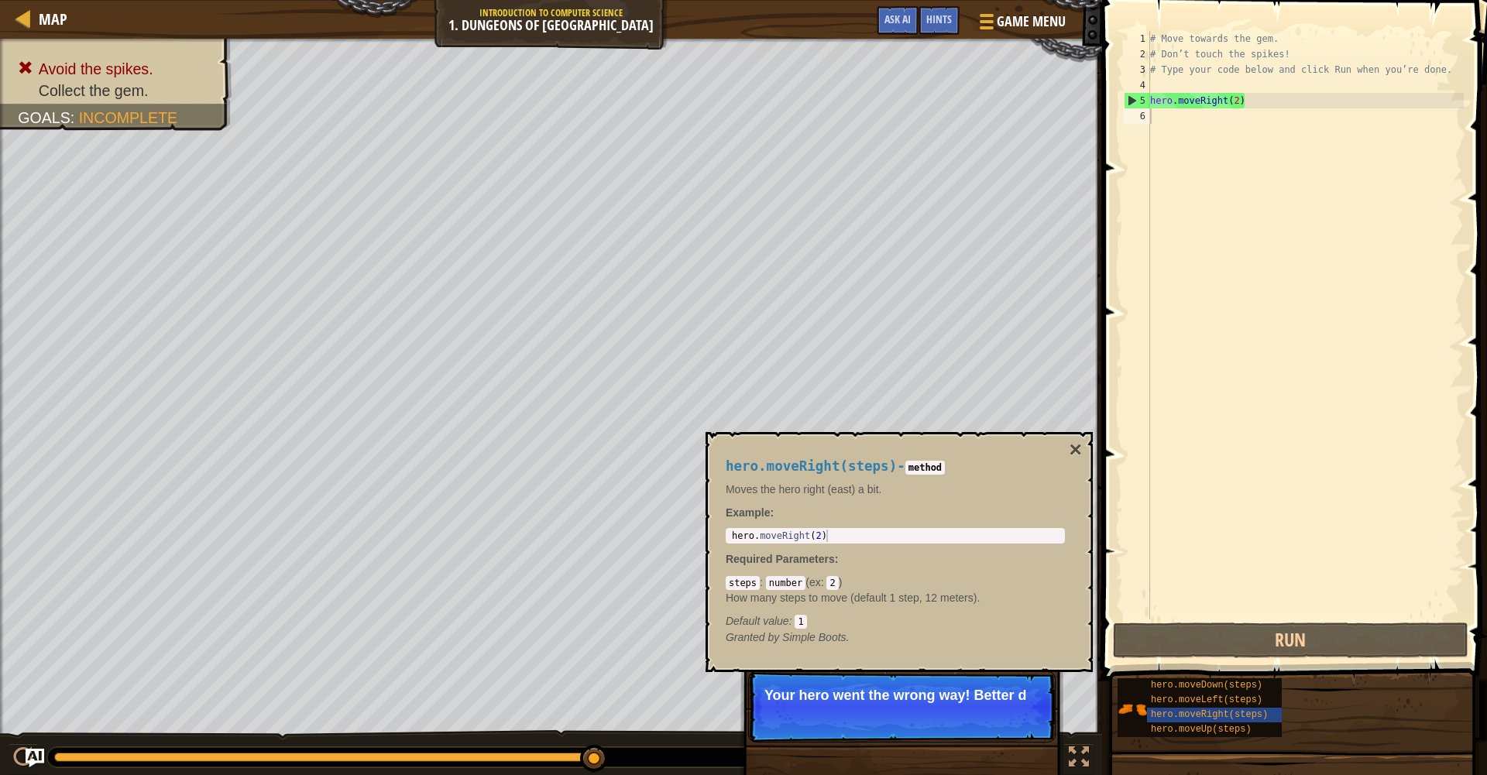
drag, startPoint x: 927, startPoint y: 707, endPoint x: 941, endPoint y: 714, distance: 15.6
click at [928, 707] on p "Skip (esc) Continue Your hero went the wrong way! Better d" at bounding box center [901, 706] width 307 height 71
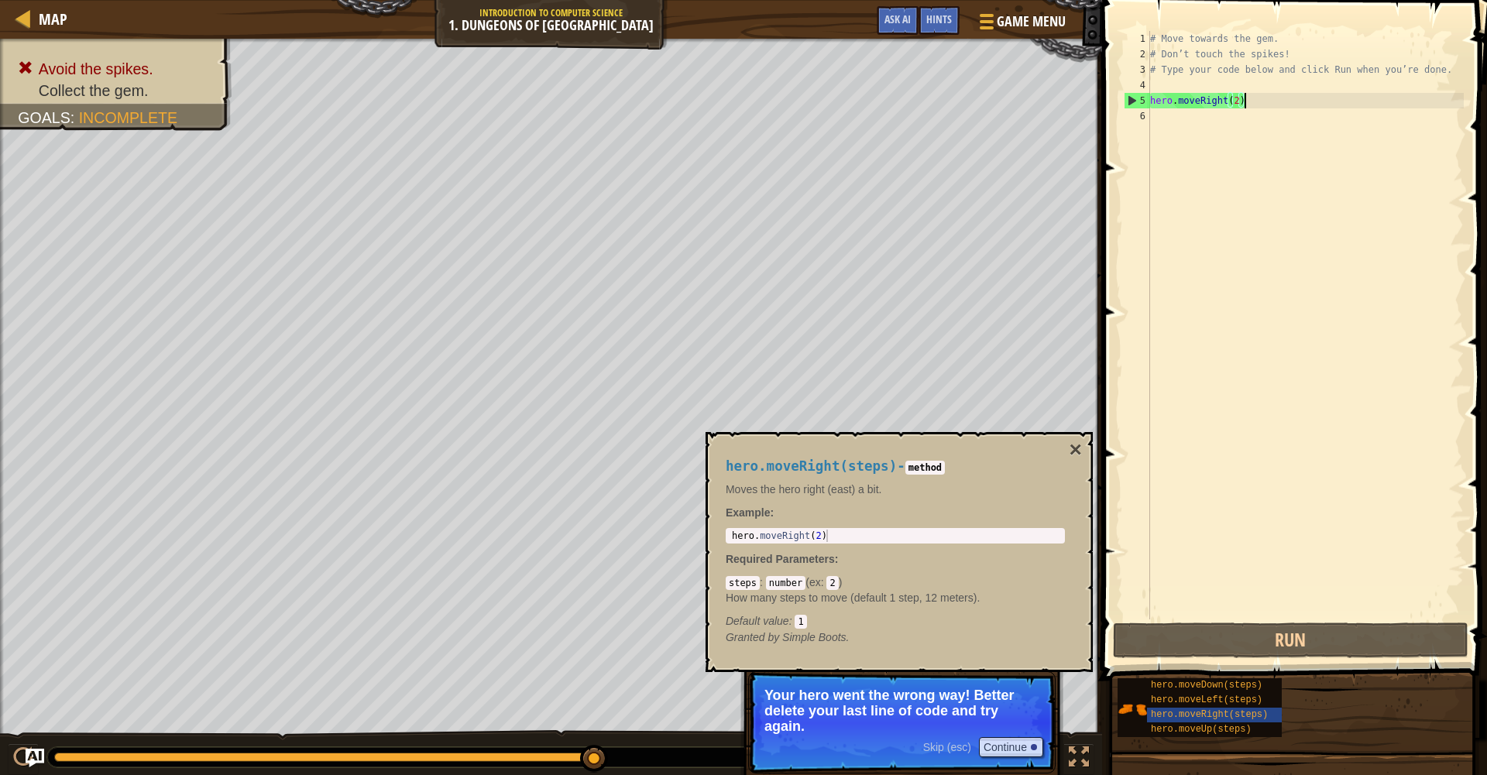
click at [1270, 105] on div "# Move towards the gem. # Don’t touch the spikes! # Type your code below and cl…" at bounding box center [1305, 340] width 317 height 619
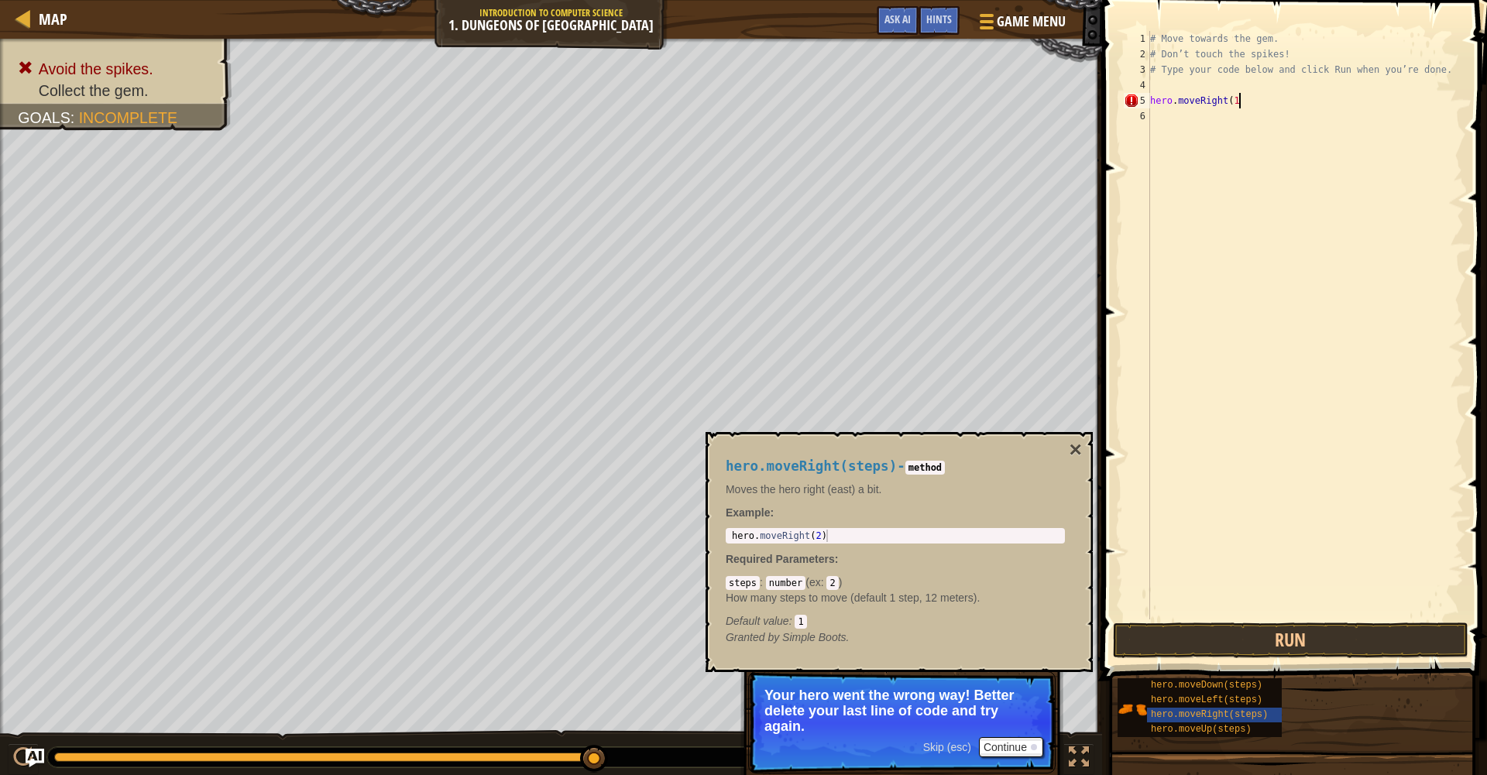
scroll to position [7, 7]
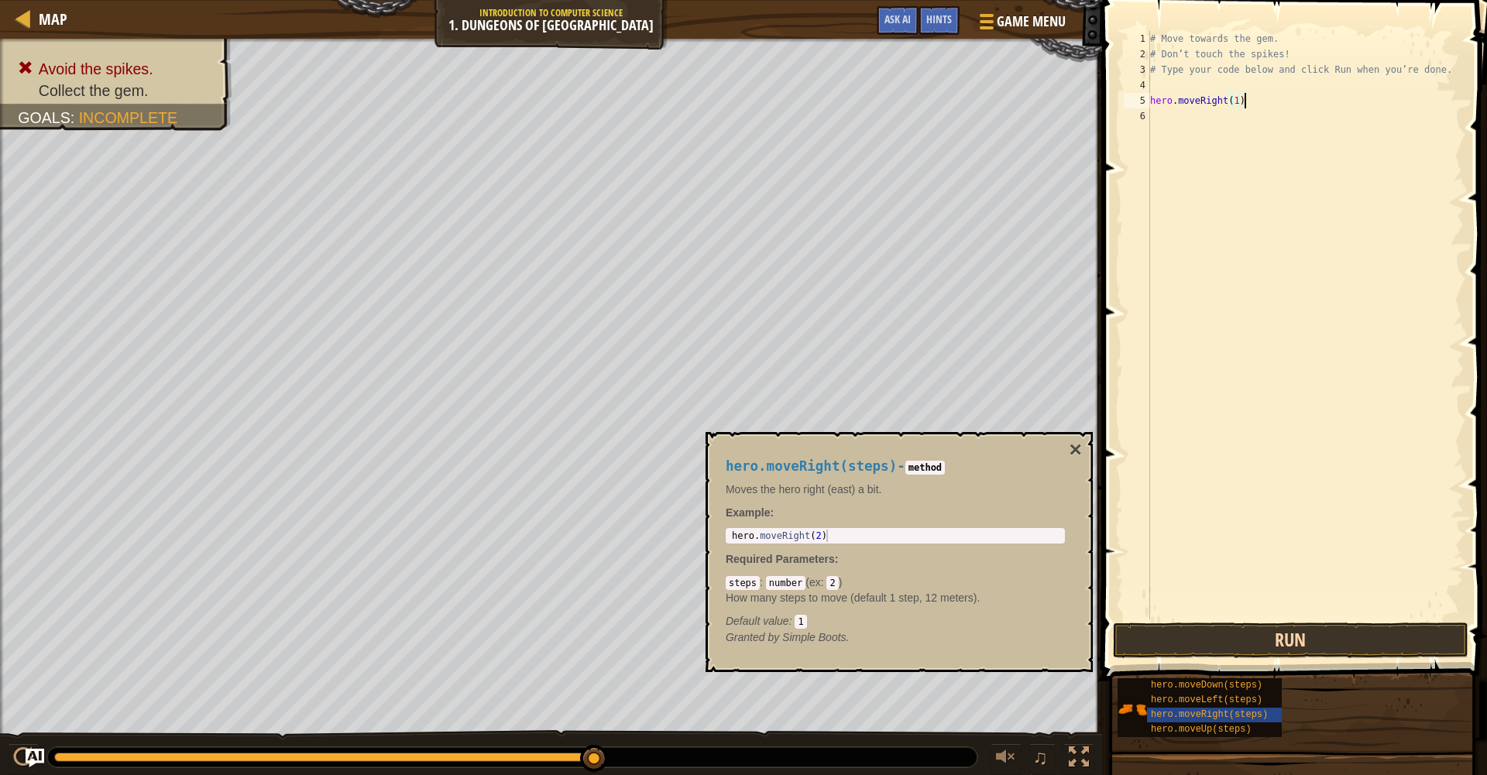
type textarea "hero.moveRight(1)"
drag, startPoint x: 1288, startPoint y: 657, endPoint x: 1289, endPoint y: 650, distance: 7.8
click at [1289, 654] on button "Run" at bounding box center [1290, 641] width 355 height 36
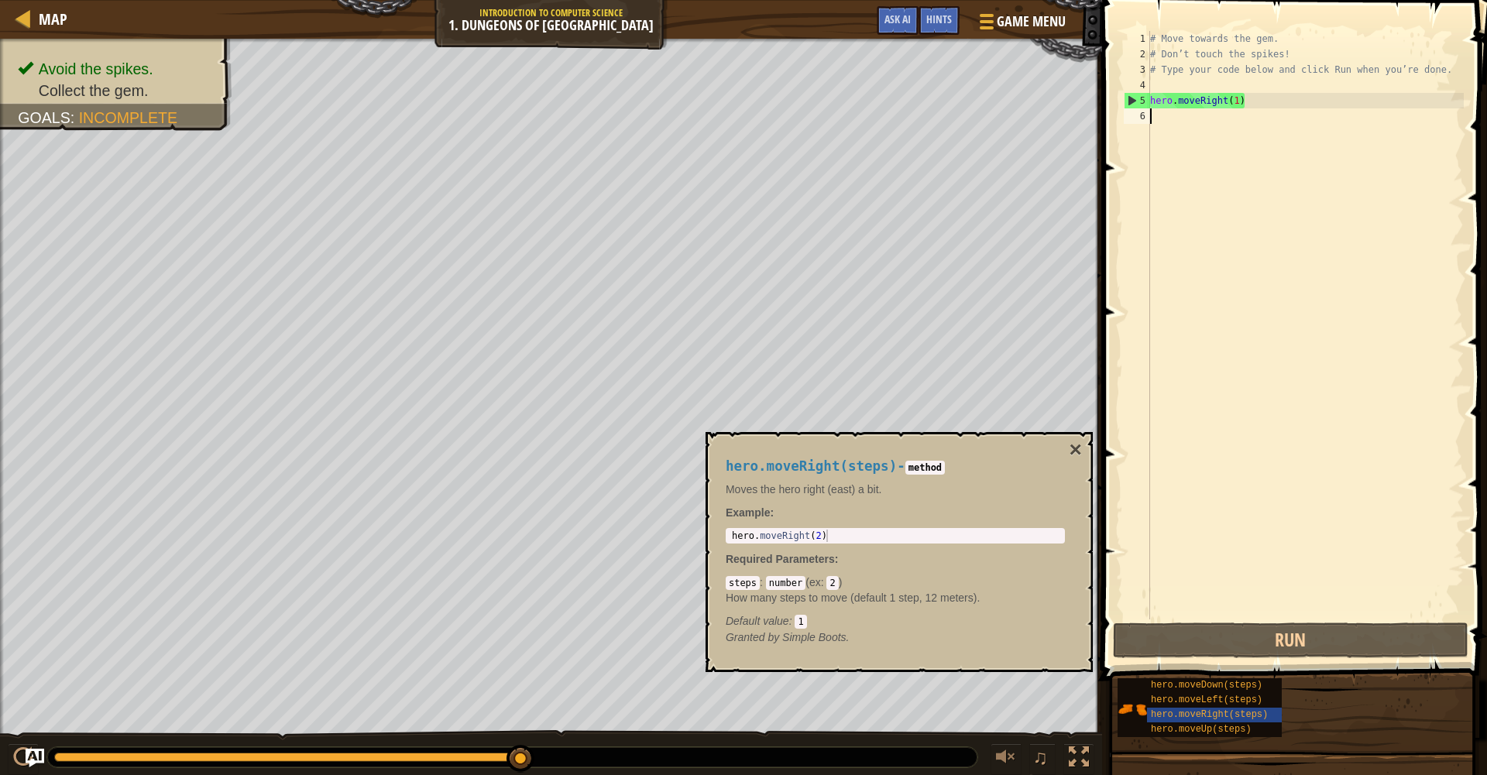
click at [1165, 112] on div "# Move towards the gem. # Don’t touch the spikes! # Type your code below and cl…" at bounding box center [1305, 340] width 317 height 619
click at [1199, 687] on span "hero.moveDown(steps)" at bounding box center [1206, 685] width 111 height 11
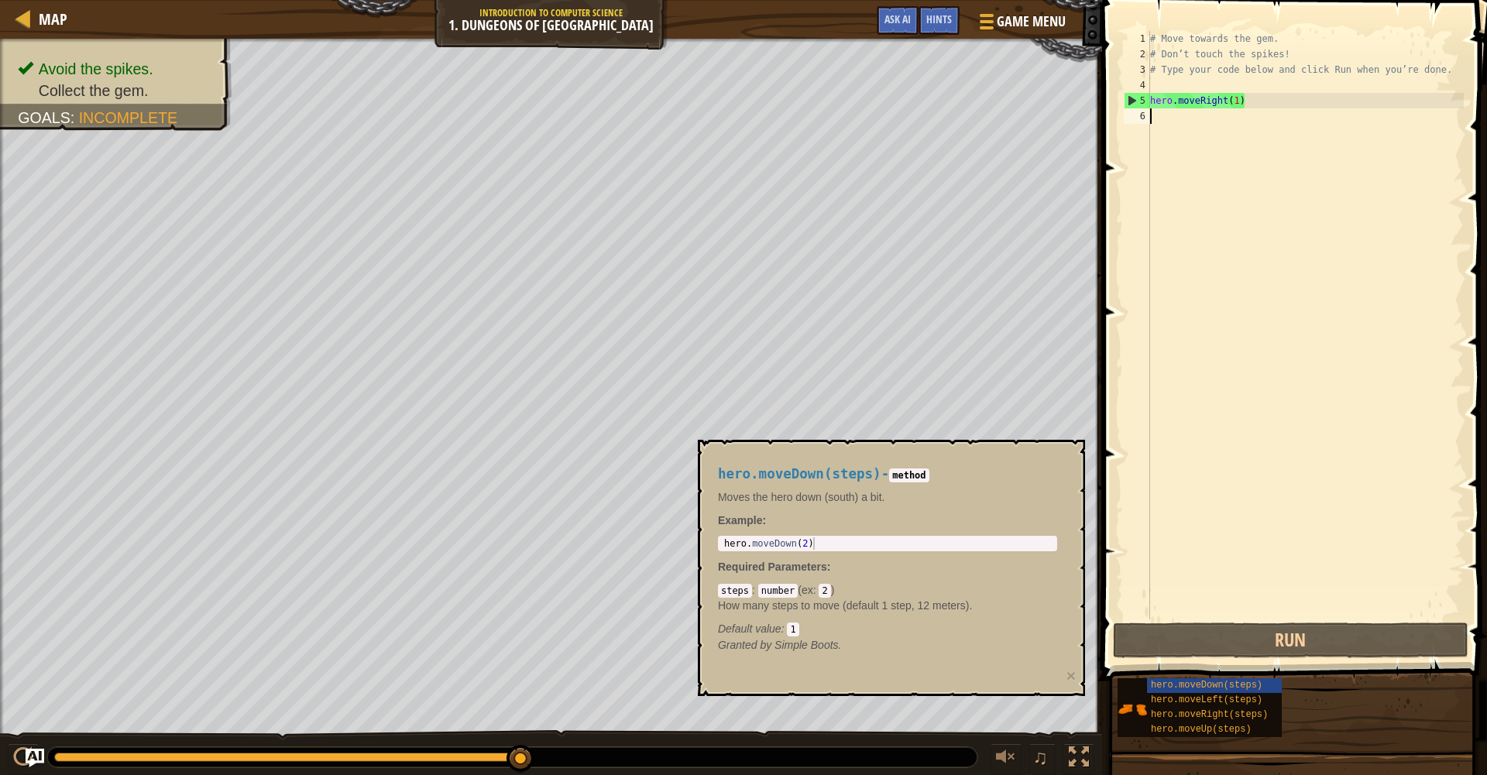
type textarea "hero.moveDown(2)"
click at [829, 544] on div "hero . moveDown ( 2 )" at bounding box center [887, 555] width 333 height 37
click at [810, 543] on div "hero . moveDown ( 2 )" at bounding box center [887, 555] width 333 height 37
click at [817, 544] on div "hero . moveDown ( 2 )" at bounding box center [887, 555] width 333 height 37
click at [1161, 121] on div "# Move towards the gem. # Don’t touch the spikes! # Type your code below and cl…" at bounding box center [1305, 340] width 317 height 619
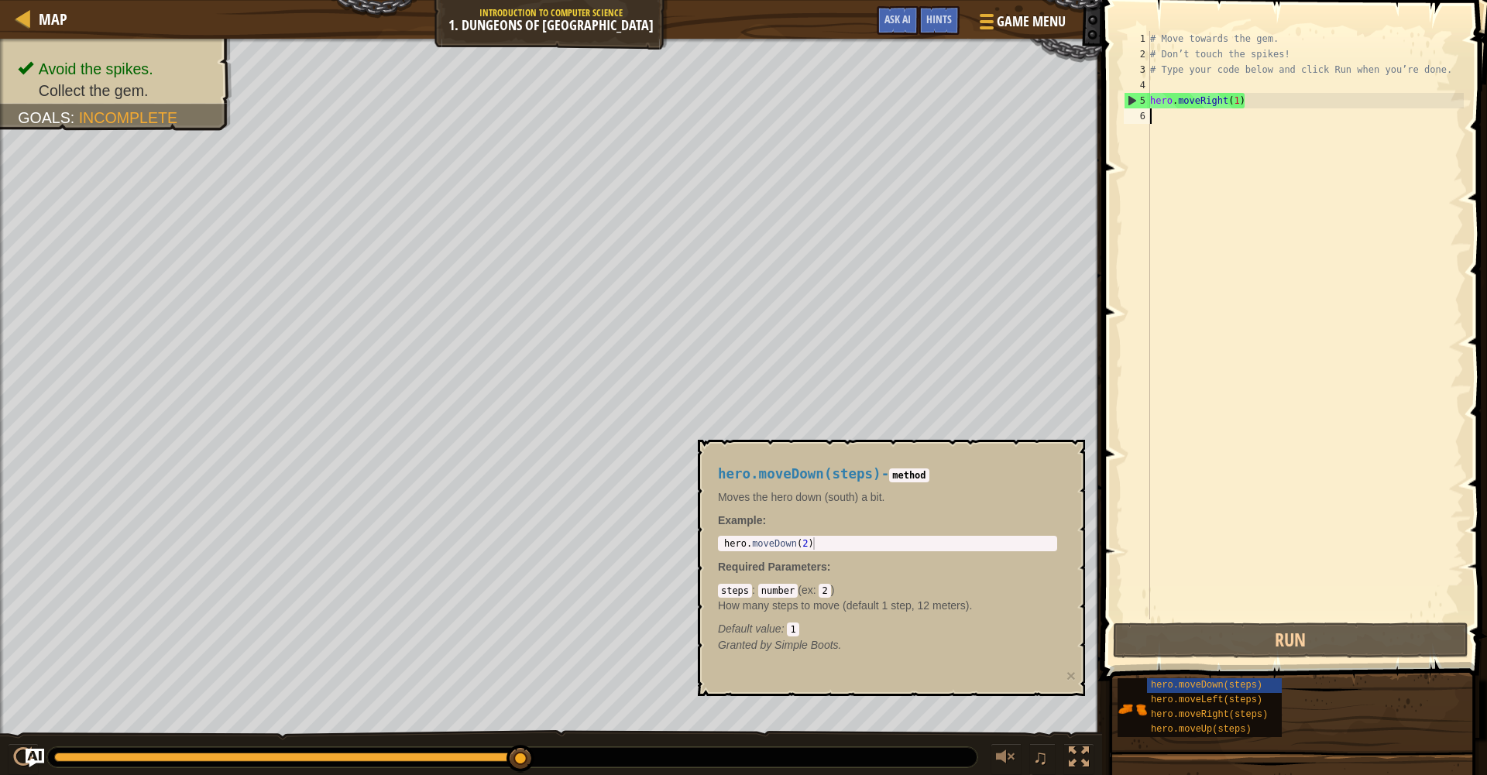
type textarea "h"
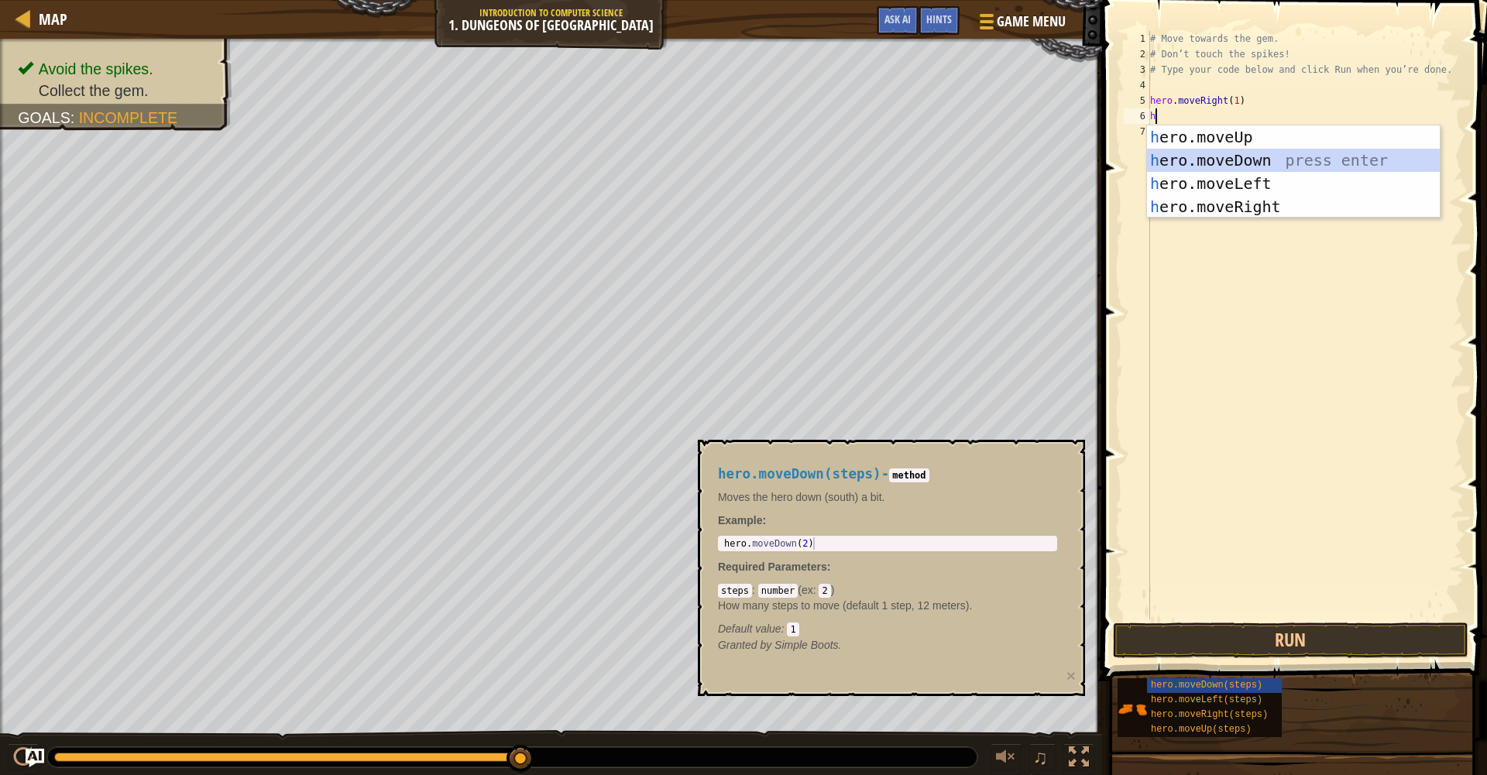
click at [1298, 156] on div "h ero.moveUp press enter h ero.moveDown press enter h ero.moveLeft press enter …" at bounding box center [1293, 194] width 293 height 139
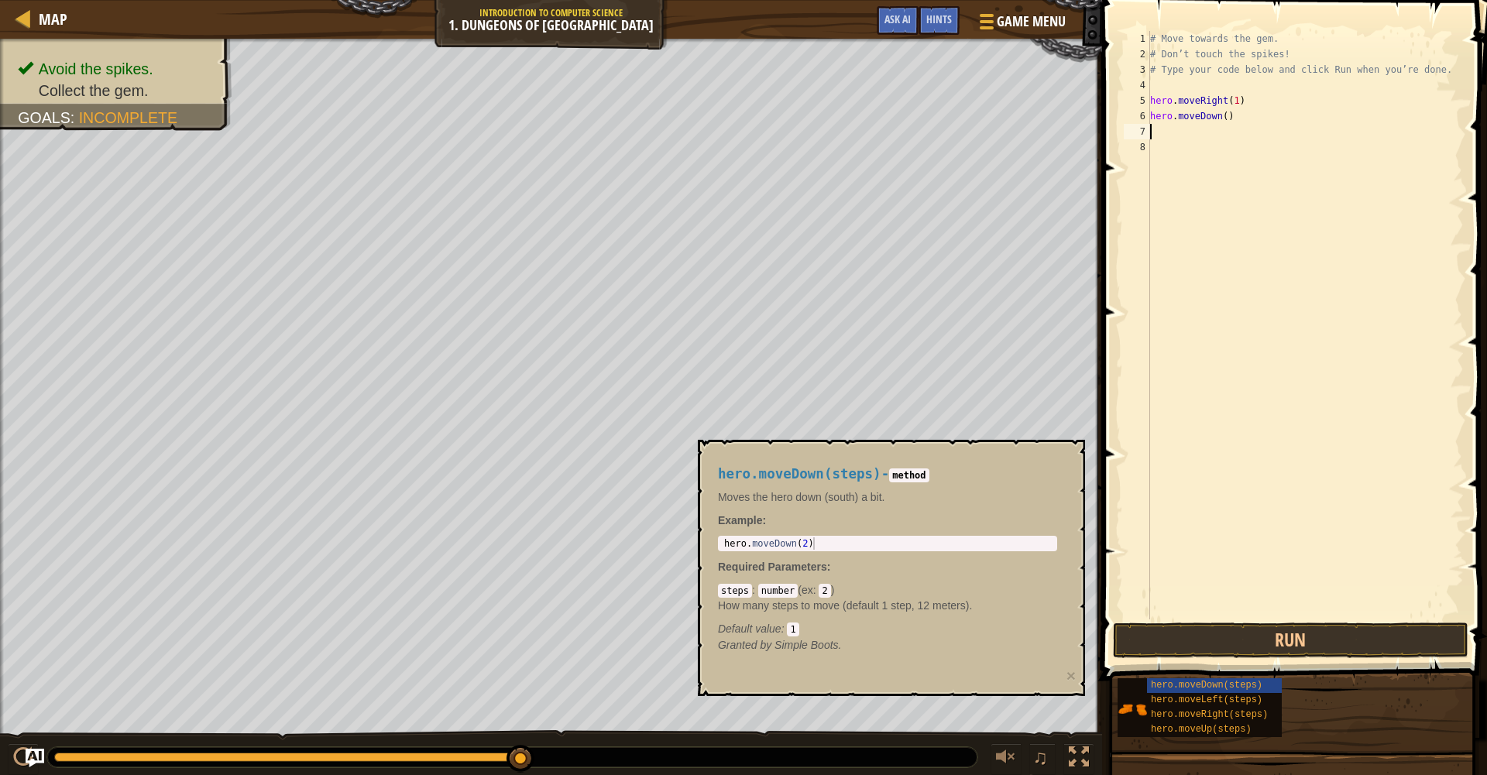
click at [1231, 116] on div "# Move towards the gem. # Don’t touch the spikes! # Type your code below and cl…" at bounding box center [1305, 340] width 317 height 619
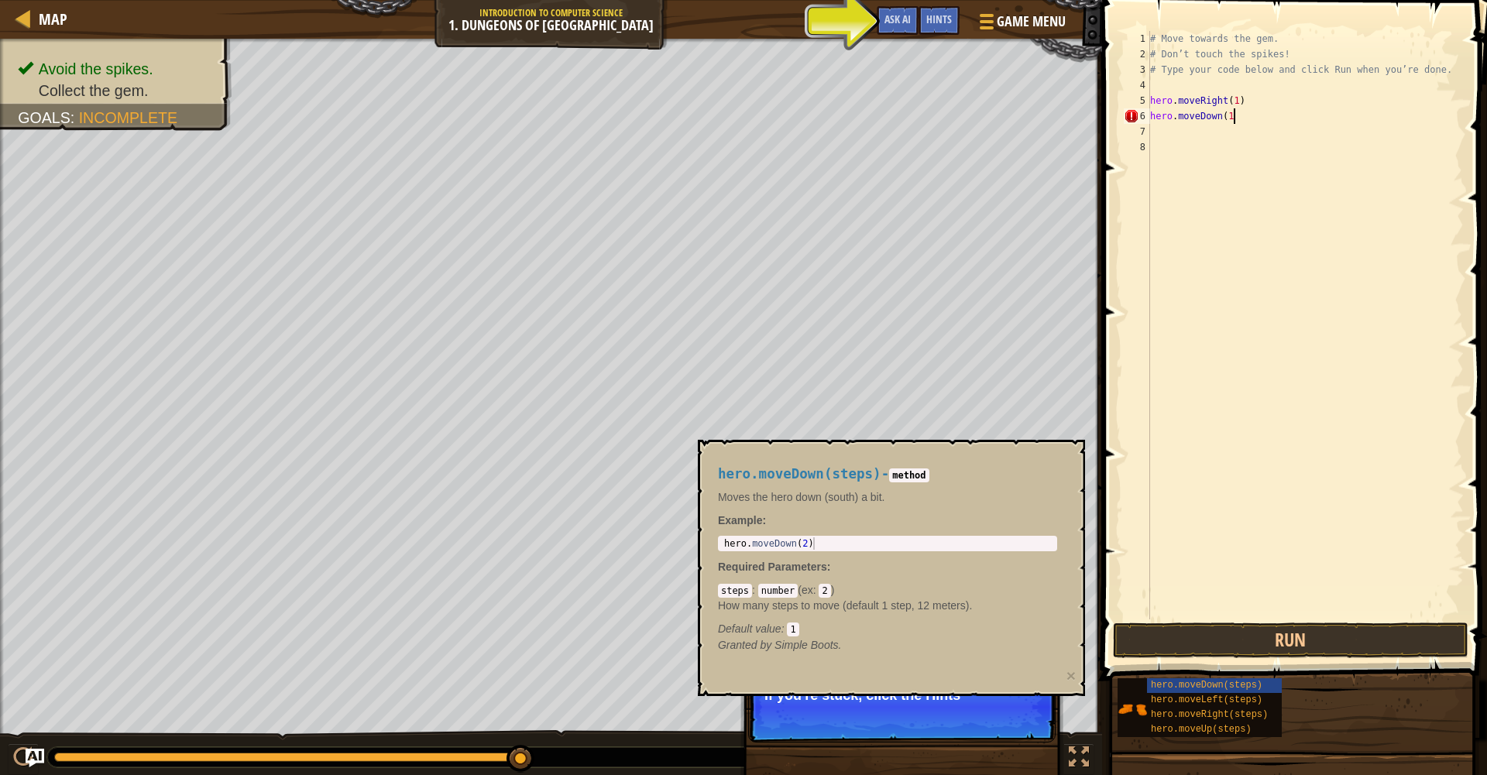
type textarea "hero.moveDown(1)"
click at [1163, 134] on div "# Move towards the gem. # Don’t touch the spikes! # Type your code below and cl…" at bounding box center [1305, 340] width 317 height 619
click at [1218, 704] on span "hero.moveLeft(steps)" at bounding box center [1206, 700] width 111 height 11
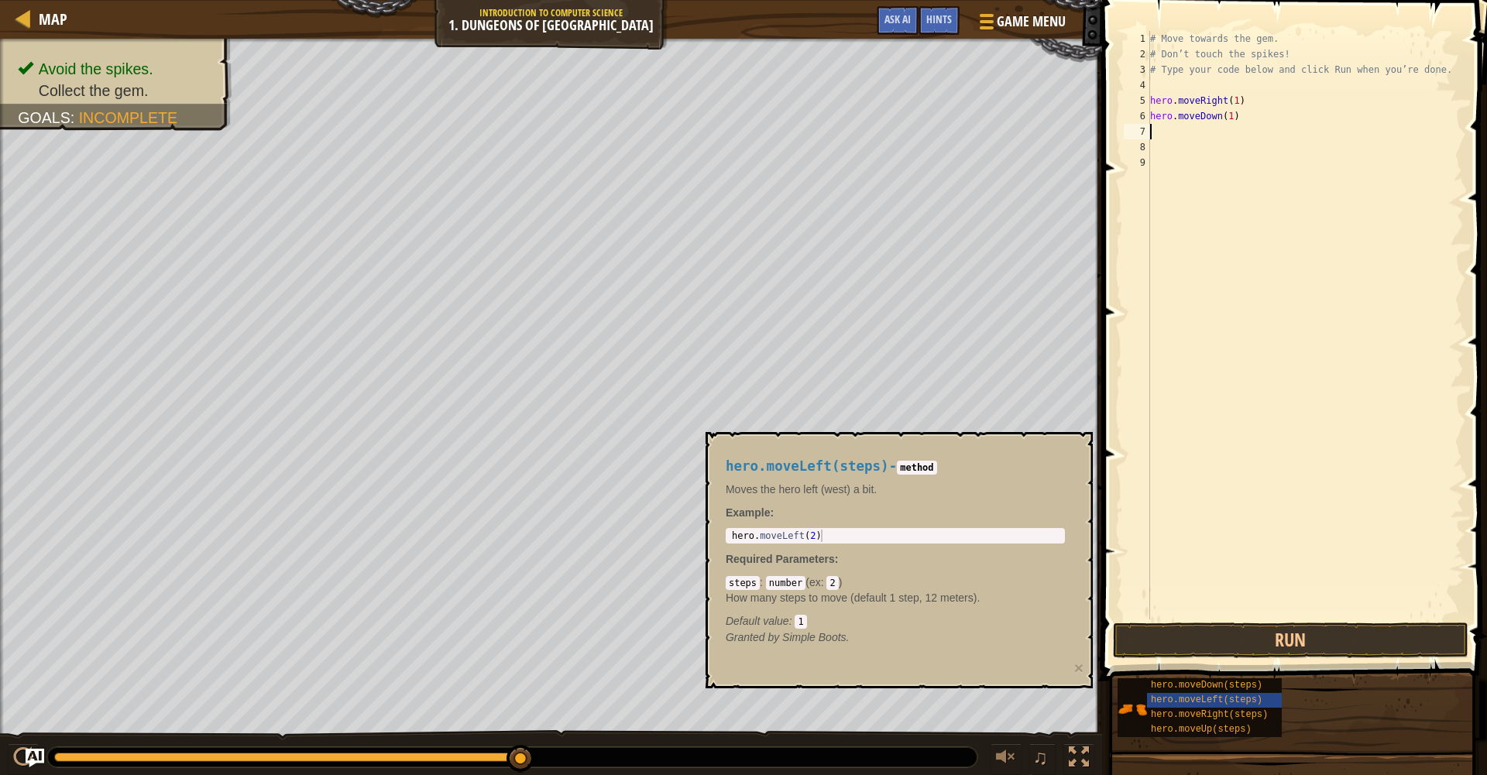
type textarea "hero.moveLeft(2)"
click at [824, 540] on div "hero . moveLeft ( 2 )" at bounding box center [895, 548] width 333 height 37
click at [1163, 132] on div "# Move towards the gem. # Don’t touch the spikes! # Type your code below and cl…" at bounding box center [1305, 340] width 317 height 619
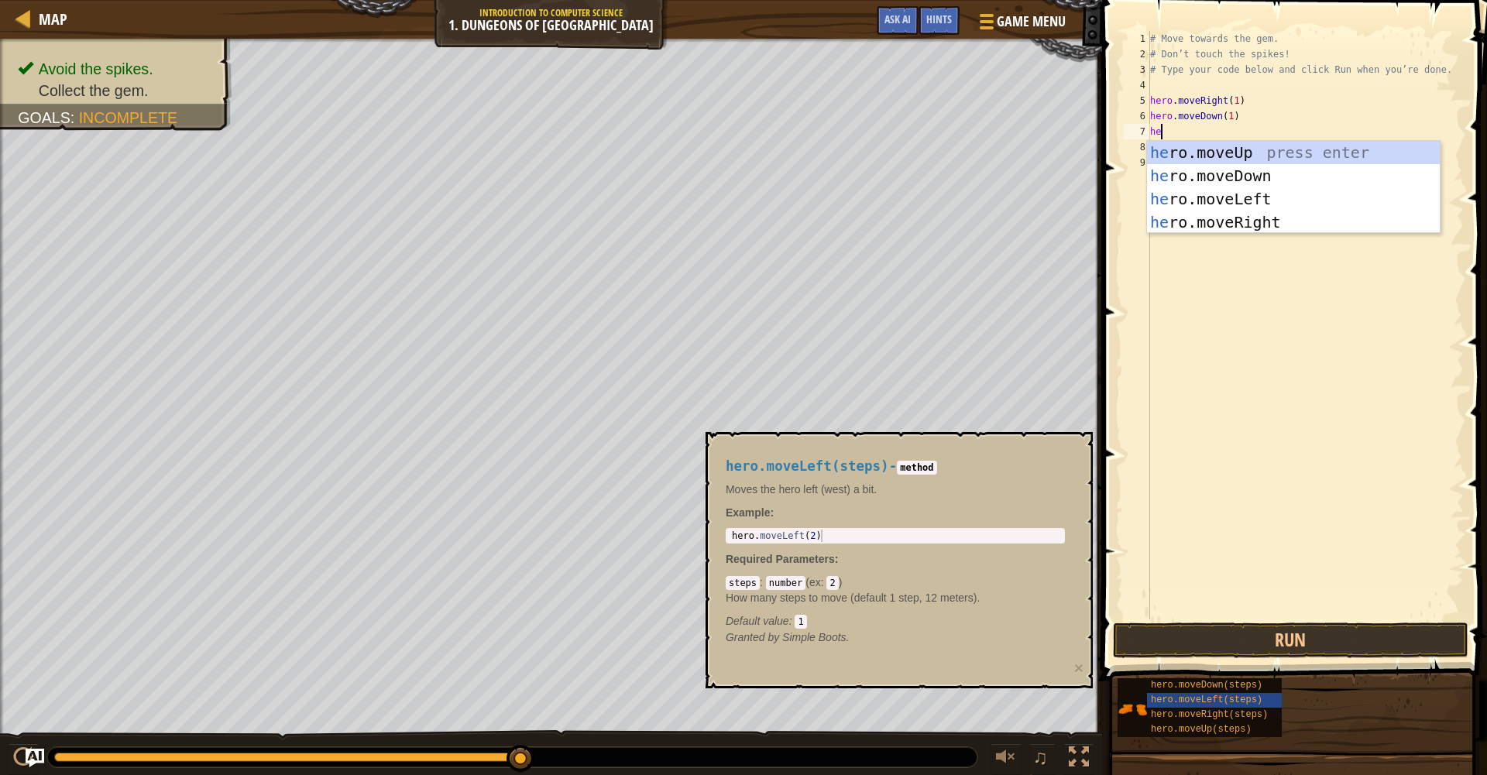
type textarea "her"
click at [1233, 196] on div "her o.moveUp press enter her o.moveDown press enter her o.moveLeft press enter …" at bounding box center [1293, 210] width 293 height 139
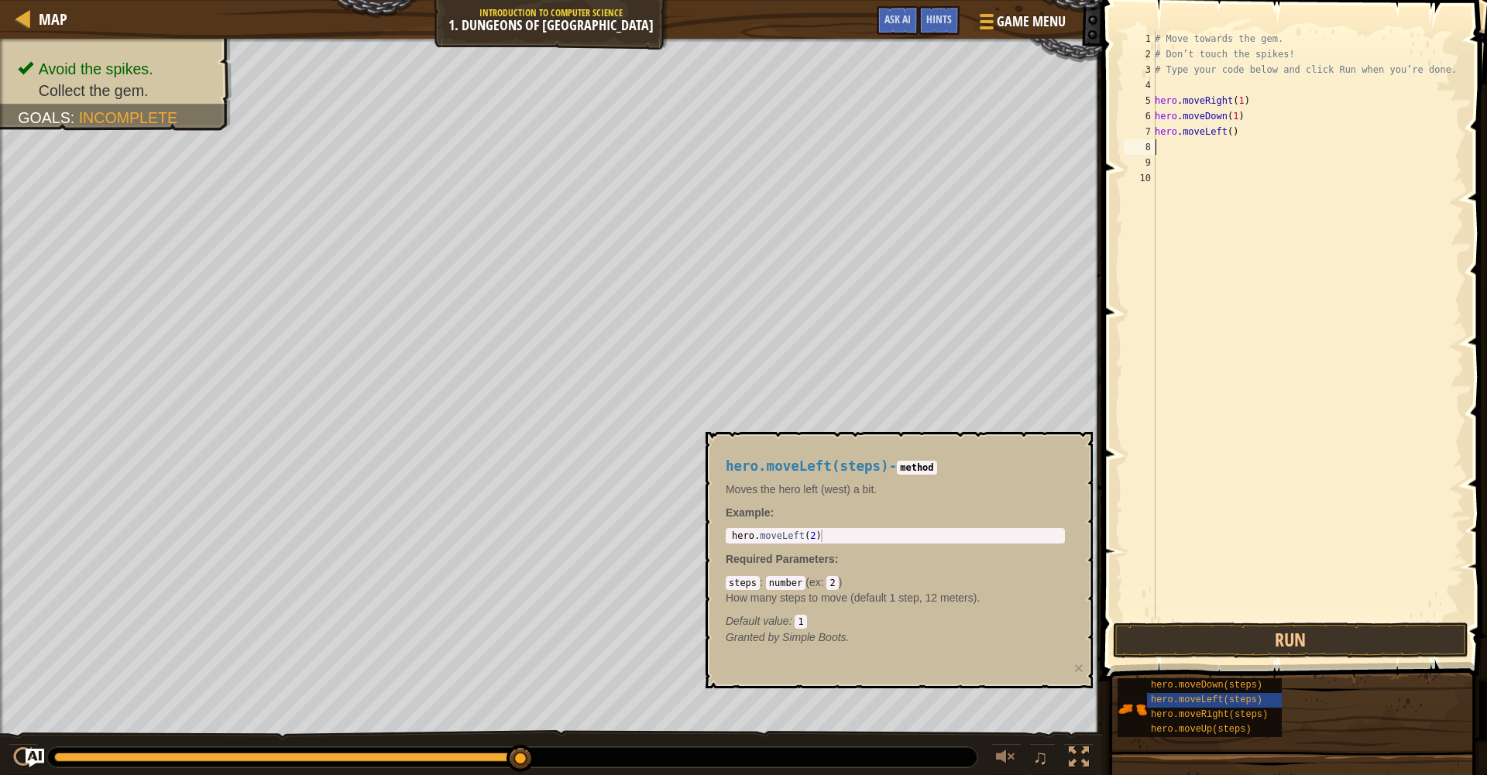
scroll to position [7, 0]
click at [1240, 136] on div "# Move towards the gem. # Don’t touch the spikes! # Type your code below and cl…" at bounding box center [1307, 340] width 312 height 619
click at [1327, 640] on button "Run" at bounding box center [1290, 641] width 355 height 36
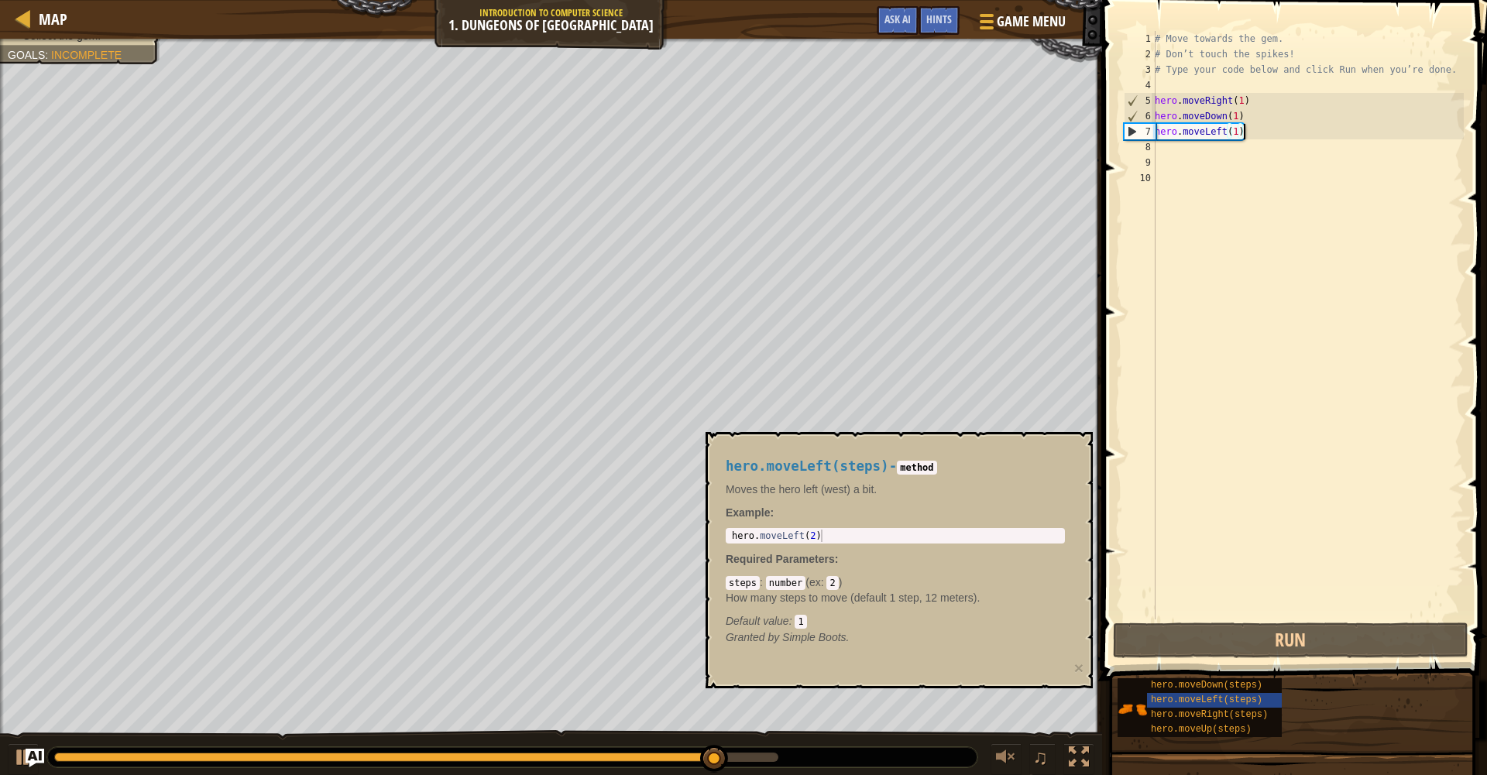
click at [1250, 129] on div "# Move towards the gem. # Don’t touch the spikes! # Type your code below and cl…" at bounding box center [1307, 340] width 312 height 619
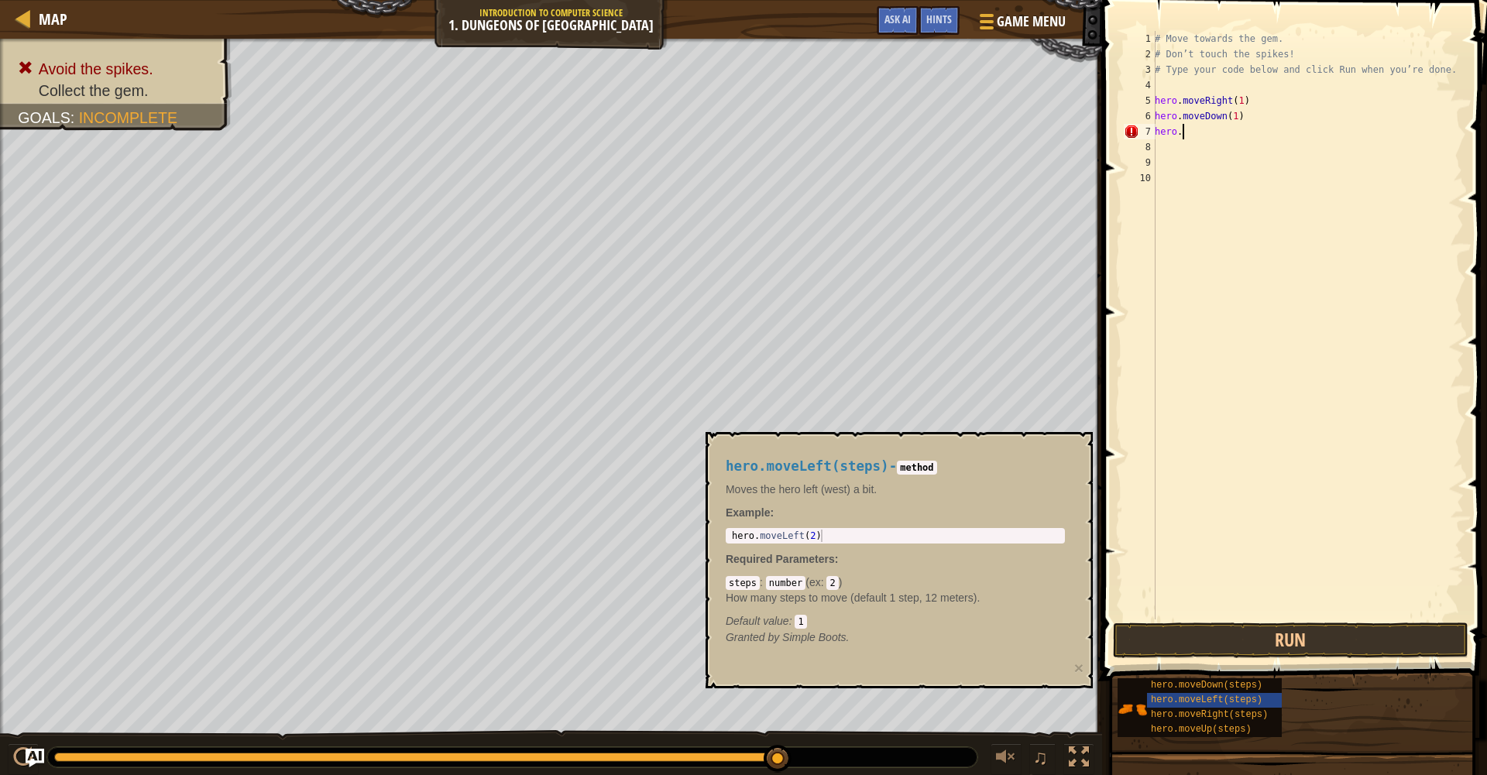
scroll to position [7, 1]
type textarea "hero."
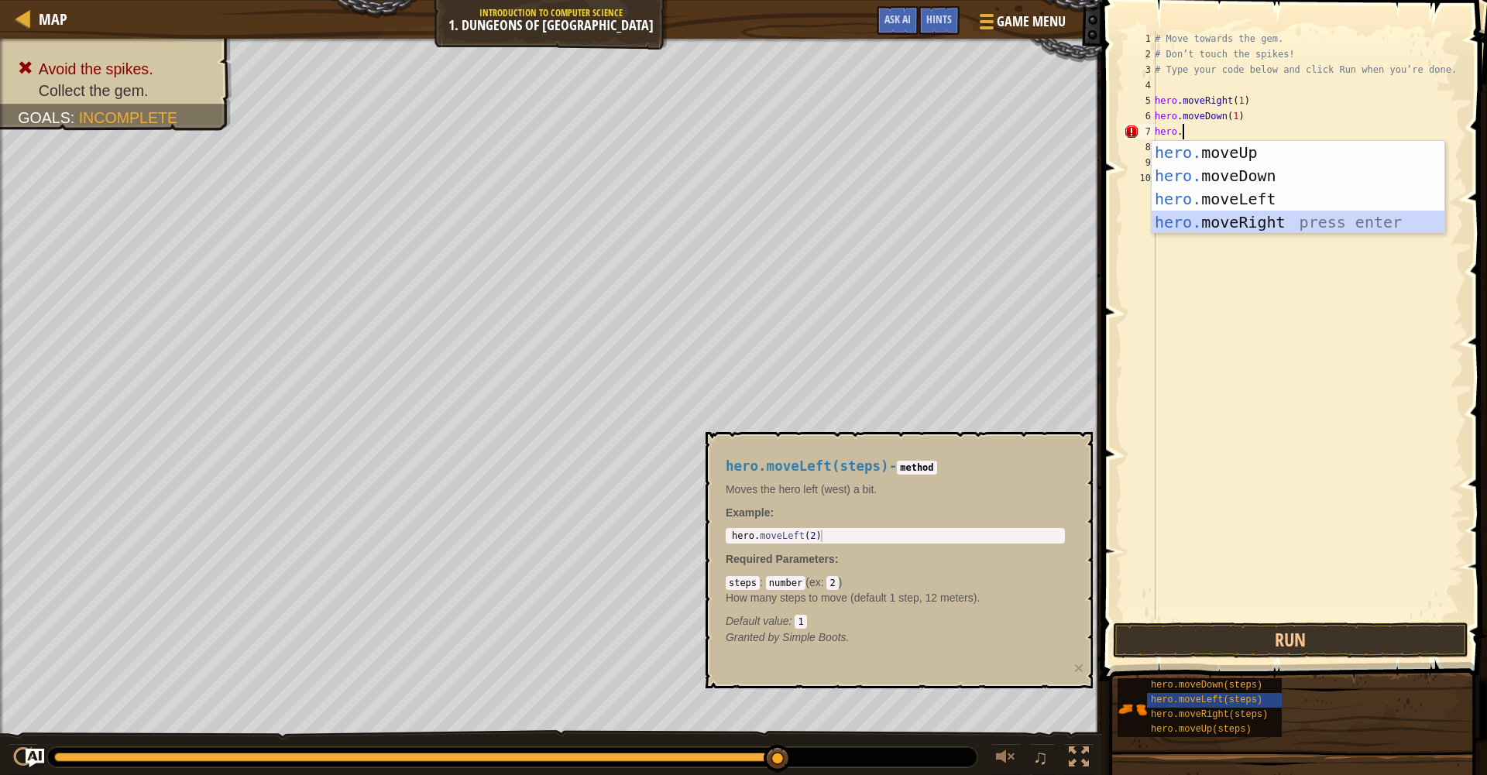
click at [1265, 224] on div "hero. moveUp press enter hero. moveDown press enter hero. moveLeft press enter …" at bounding box center [1297, 210] width 293 height 139
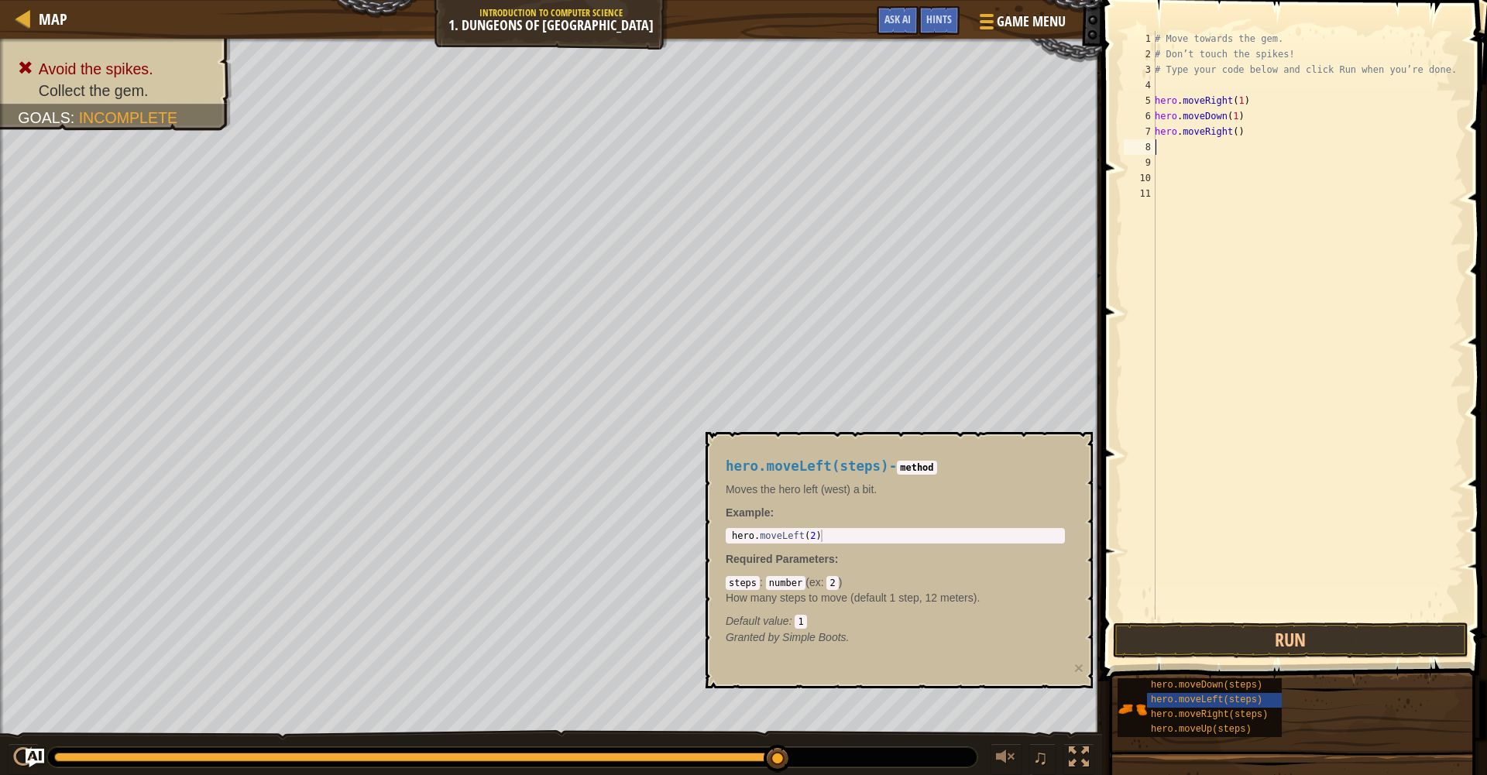
click at [1256, 135] on div "# Move towards the gem. # Don’t touch the spikes! # Type your code below and cl…" at bounding box center [1307, 340] width 312 height 619
type textarea "hero.moveRight(1)"
click at [1289, 641] on button "Run" at bounding box center [1290, 641] width 355 height 36
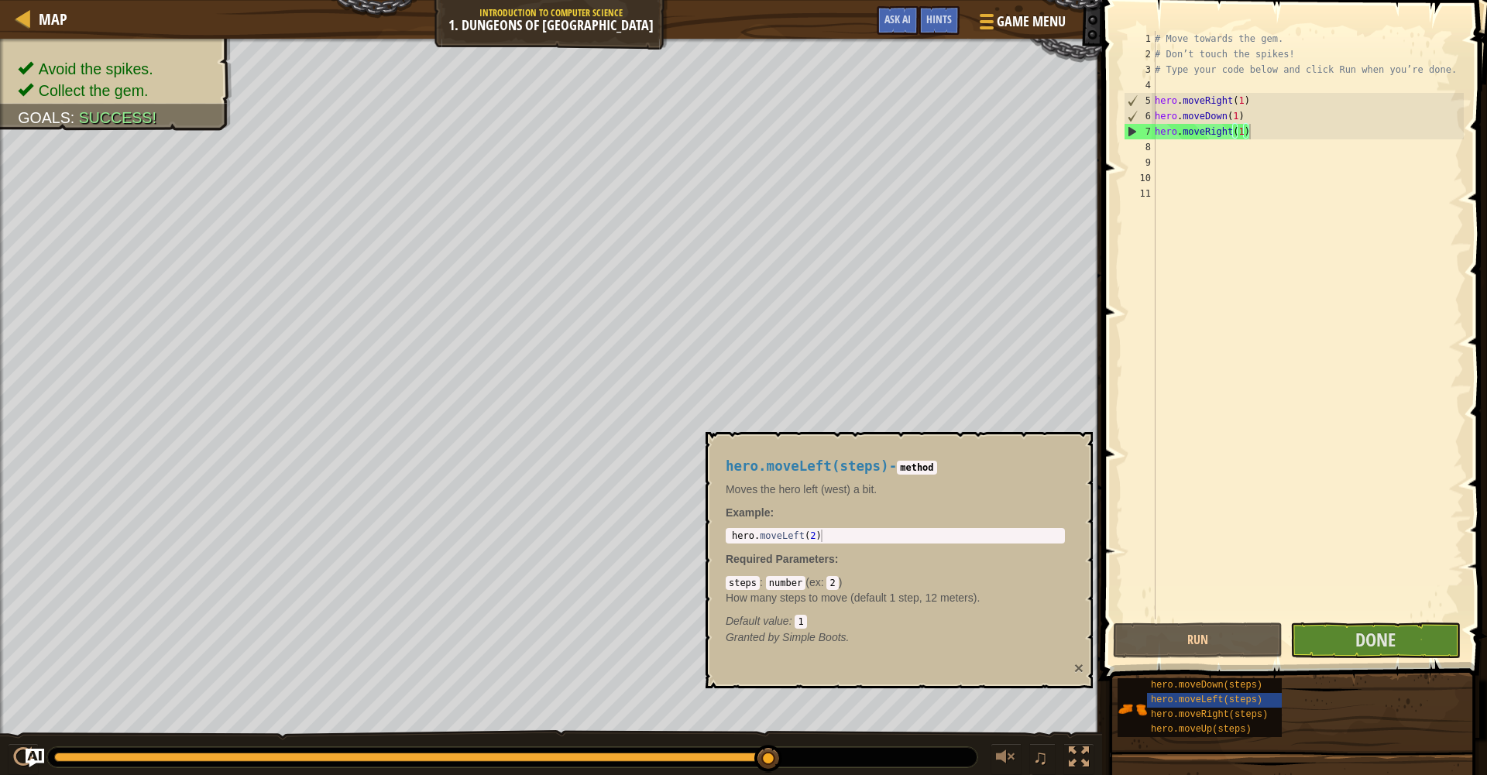
click at [1081, 663] on button "×" at bounding box center [1078, 668] width 9 height 16
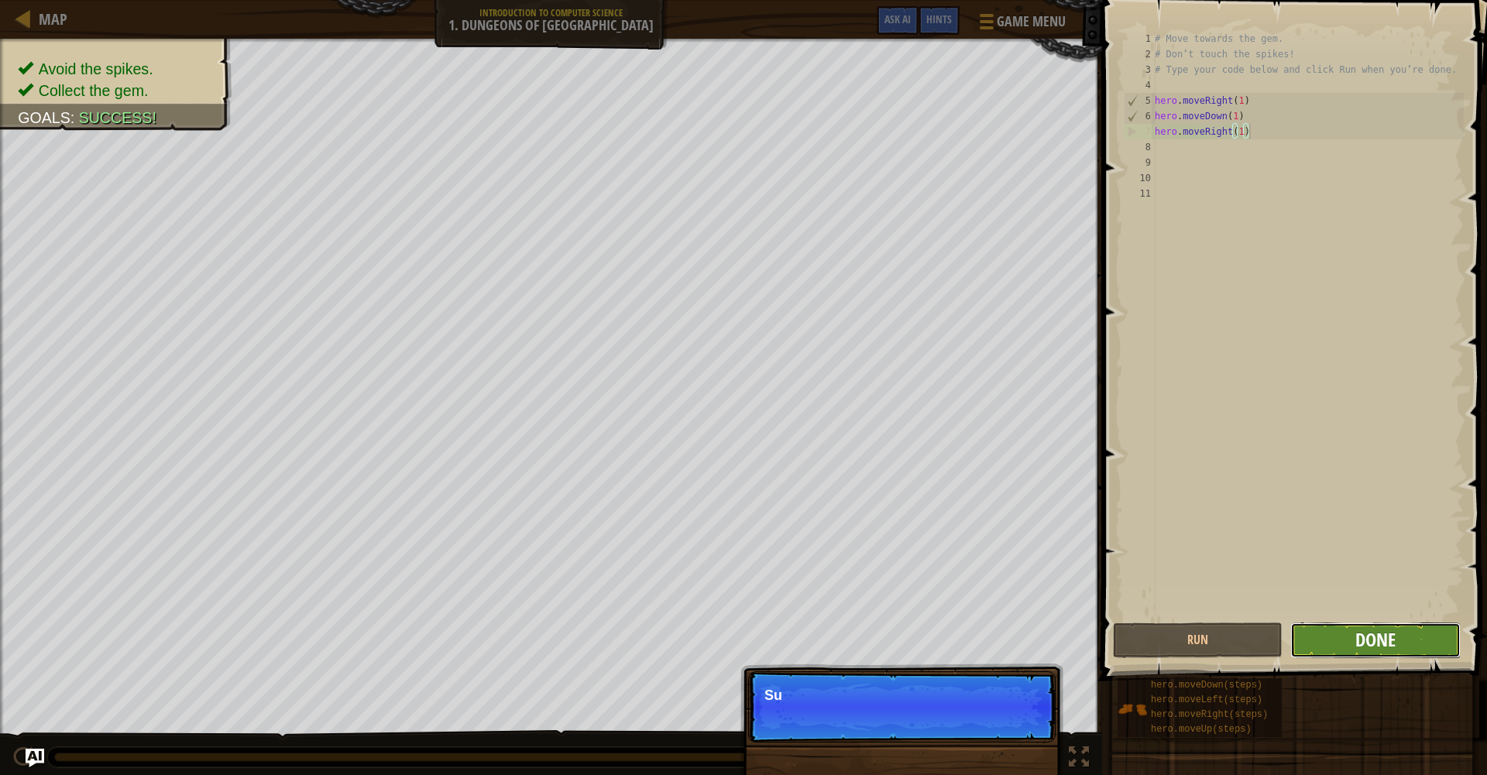
click at [1367, 640] on span "Done" at bounding box center [1375, 639] width 40 height 25
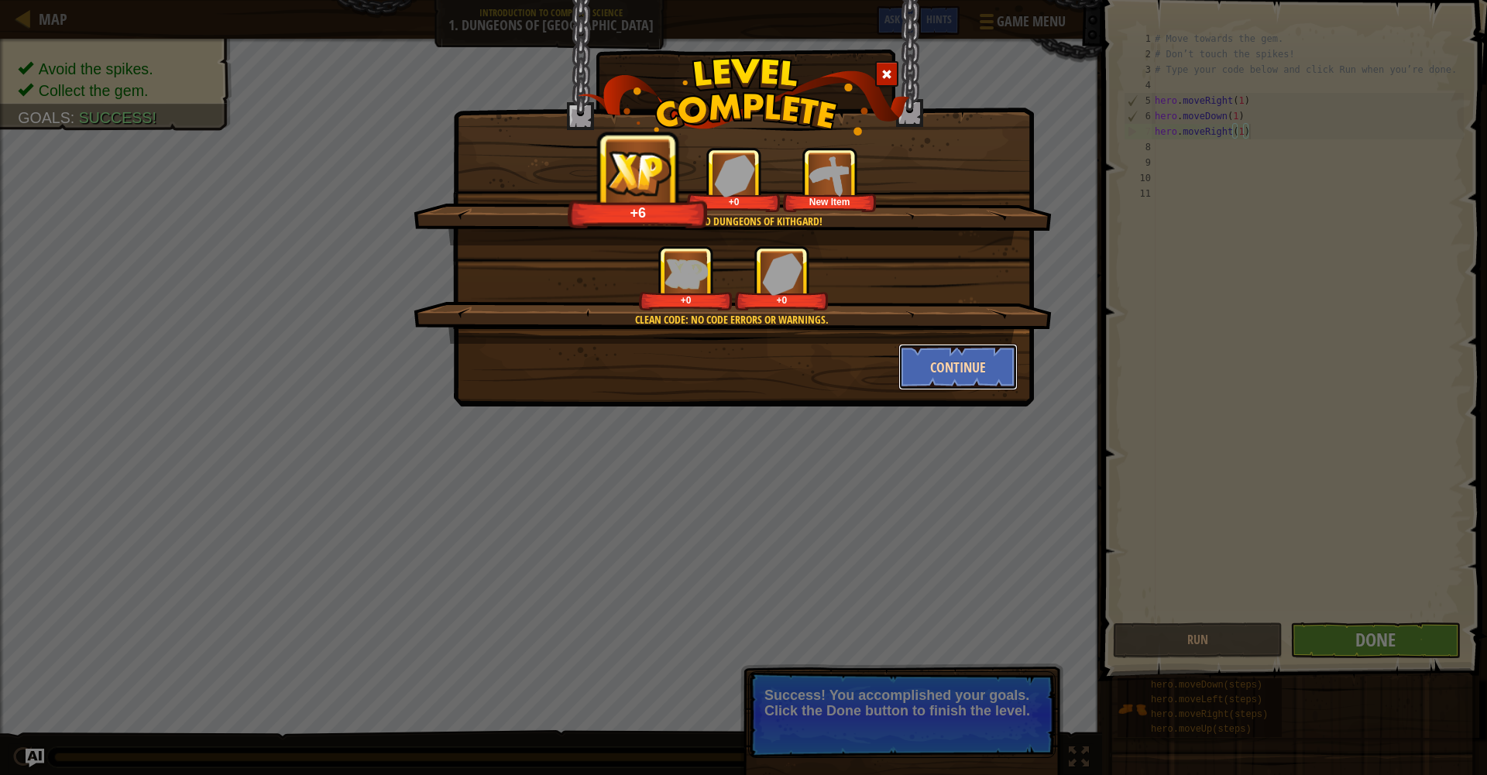
click at [965, 369] on button "Continue" at bounding box center [958, 367] width 120 height 46
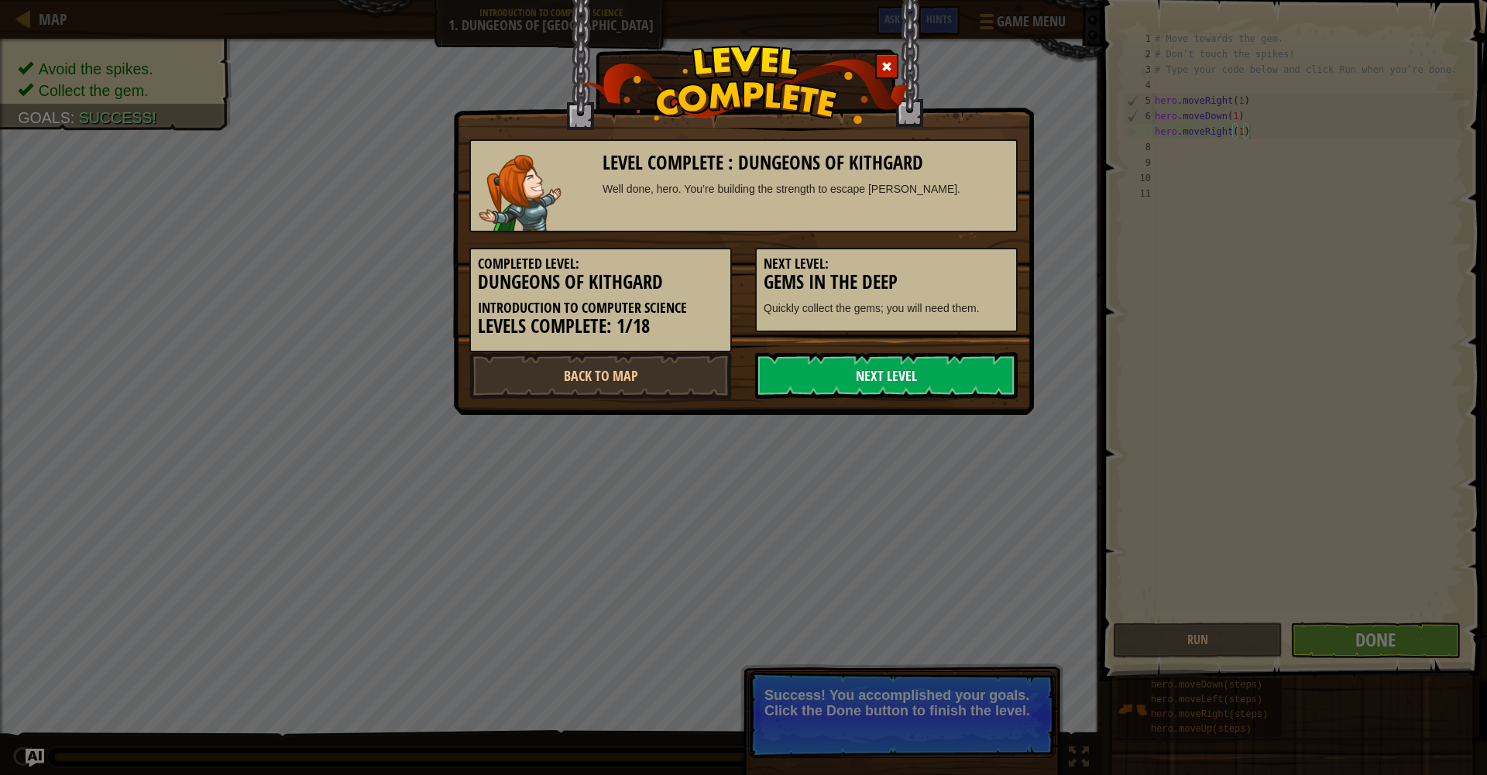
click at [911, 384] on link "Next Level" at bounding box center [886, 375] width 262 height 46
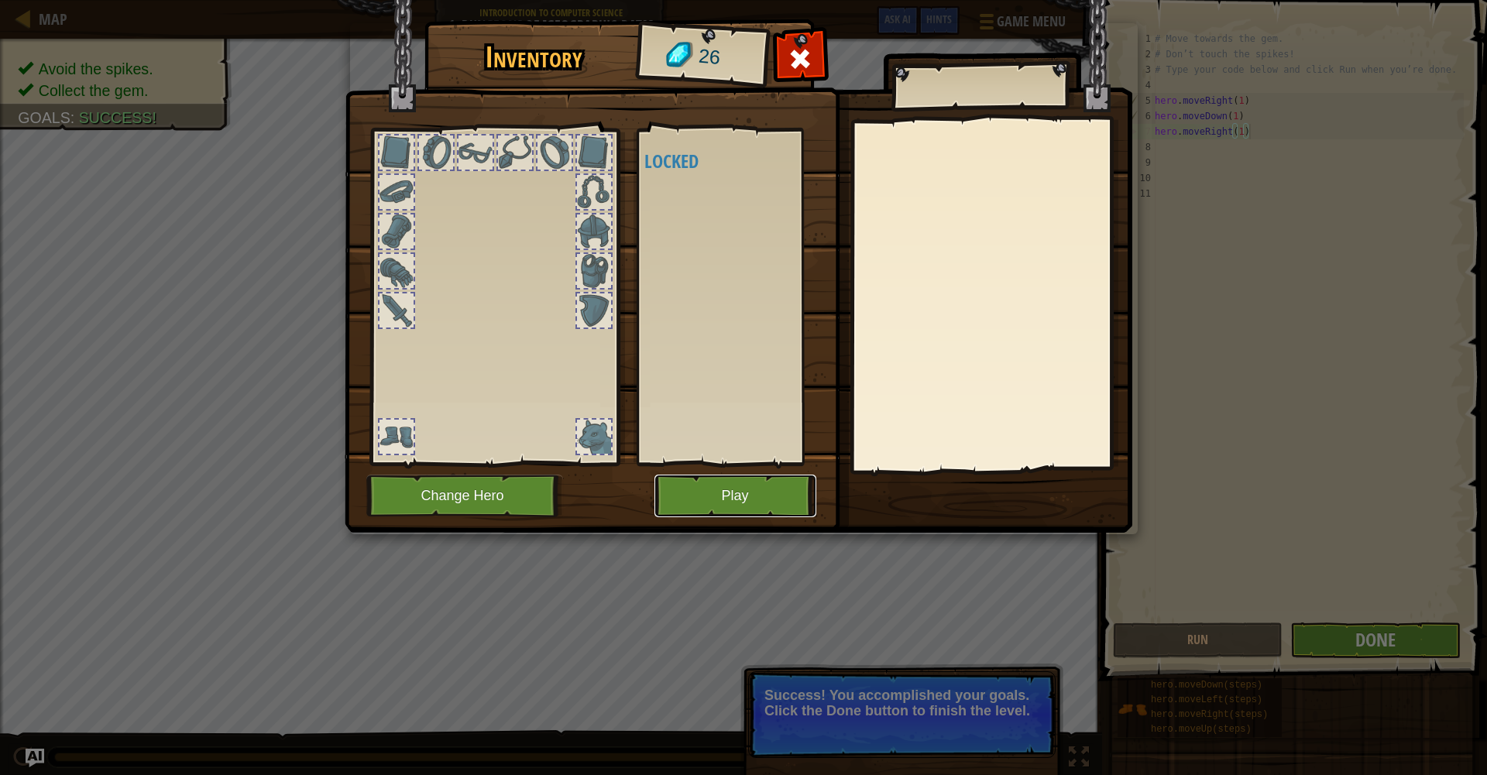
click at [754, 494] on button "Play" at bounding box center [735, 496] width 162 height 43
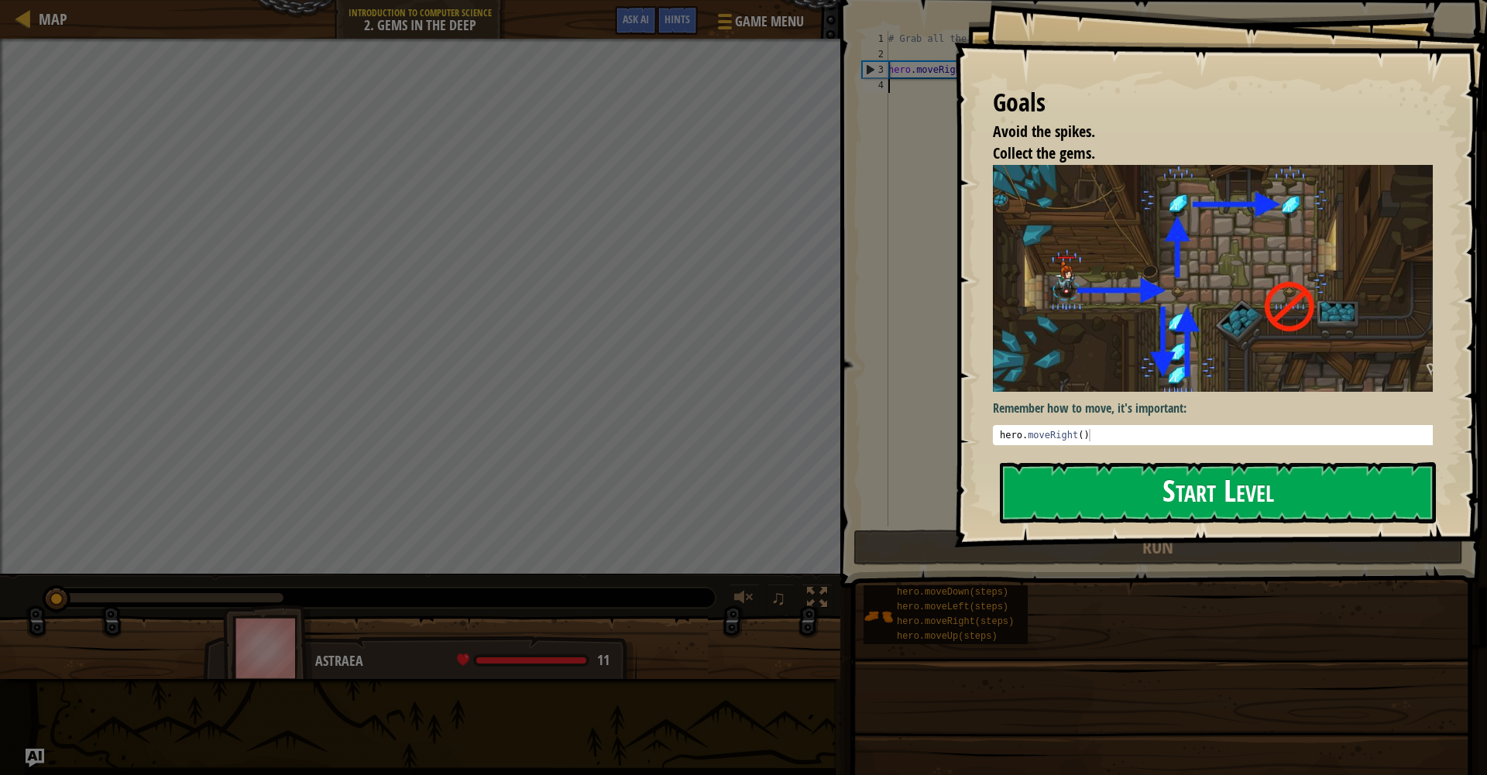
click at [1119, 494] on button "Start Level" at bounding box center [1218, 492] width 436 height 61
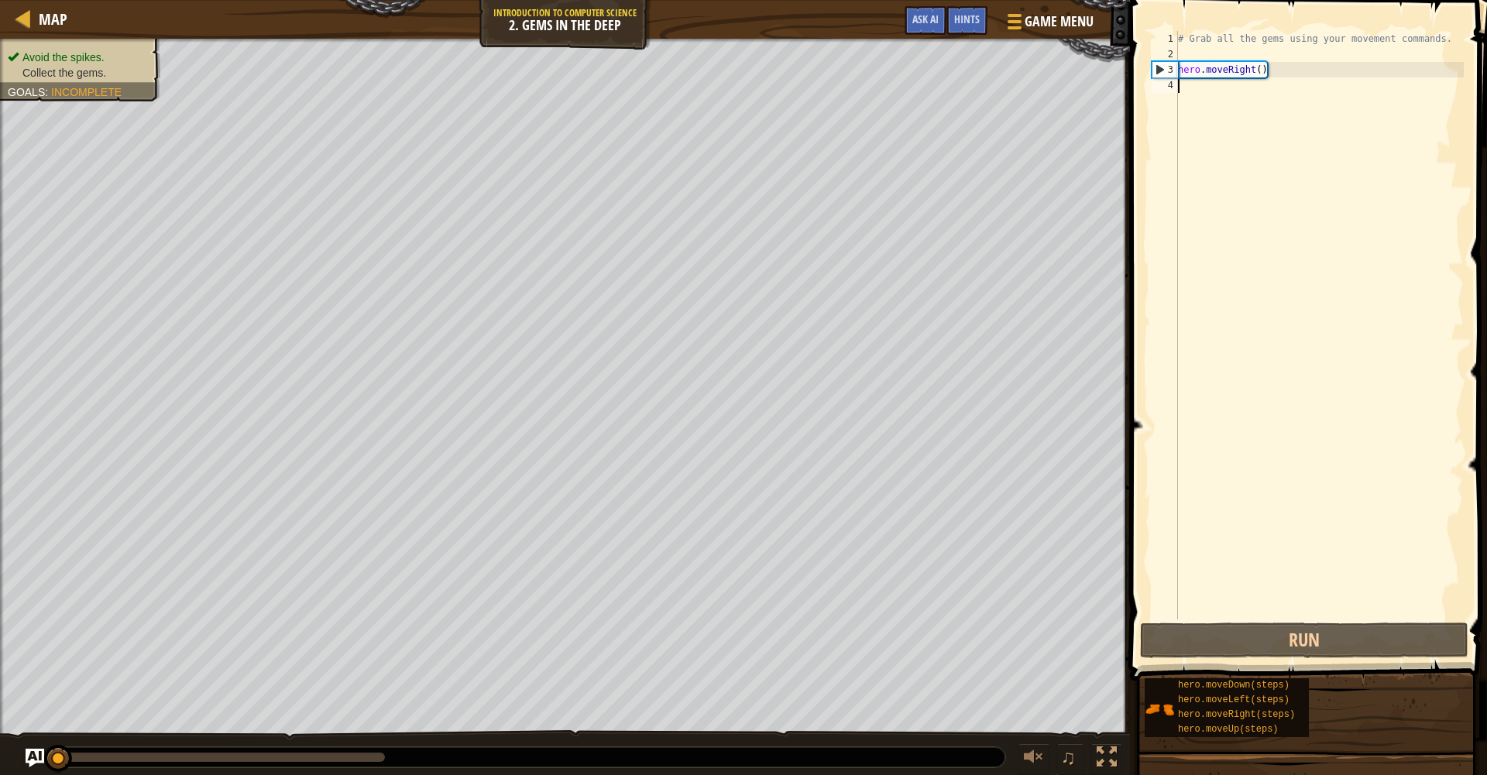
click at [1294, 73] on div "# Grab all the gems using your movement commands. hero . moveRight ( )" at bounding box center [1319, 340] width 289 height 619
click at [1272, 71] on div "# Grab all the gems using your movement commands. hero . moveRight ( )" at bounding box center [1319, 340] width 289 height 619
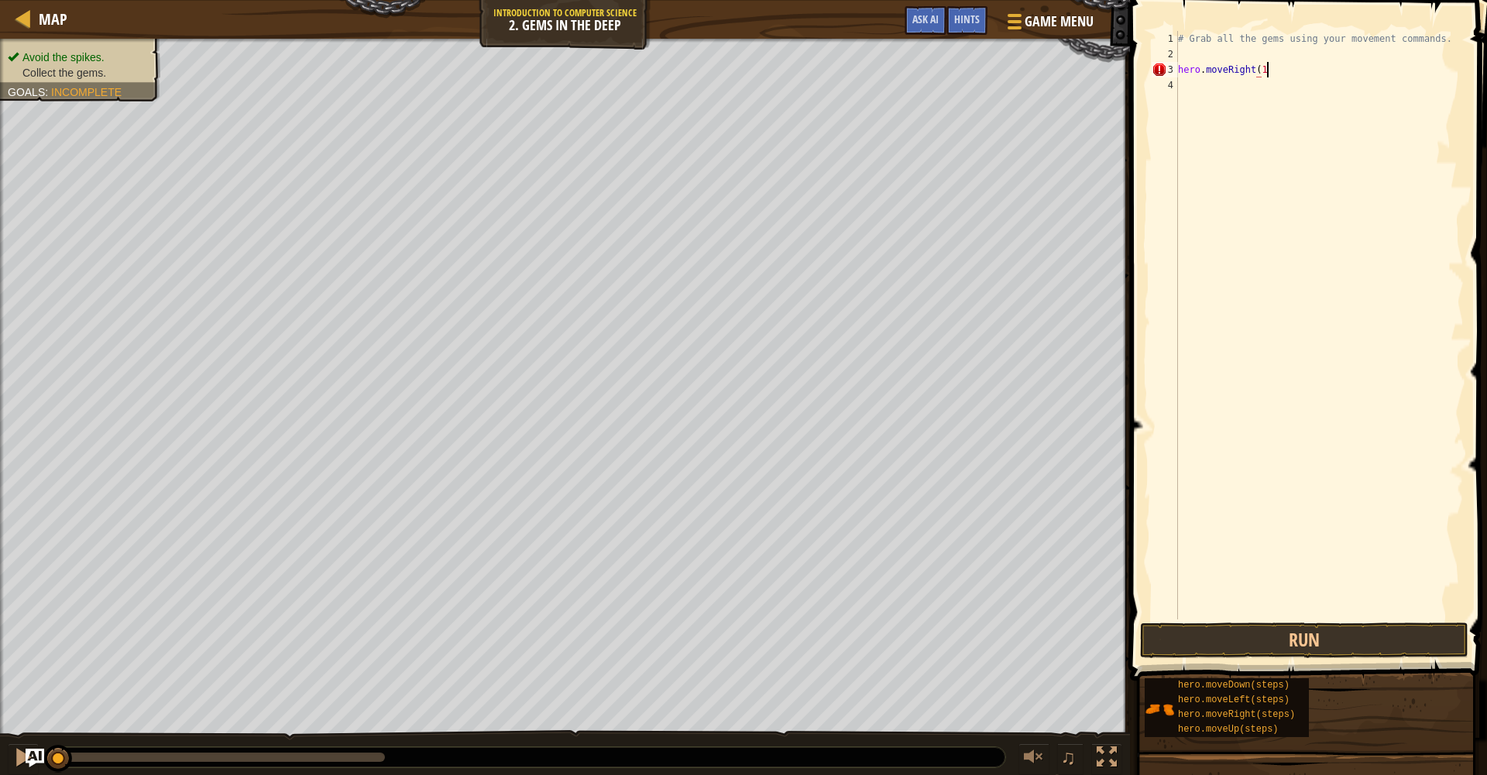
scroll to position [7, 7]
type textarea "hero.moveRight(1)"
click at [1185, 86] on div "# Grab all the gems using your movement commands. hero . moveRight ( 1 )" at bounding box center [1319, 340] width 289 height 619
type textarea "hero.moveup(1)"
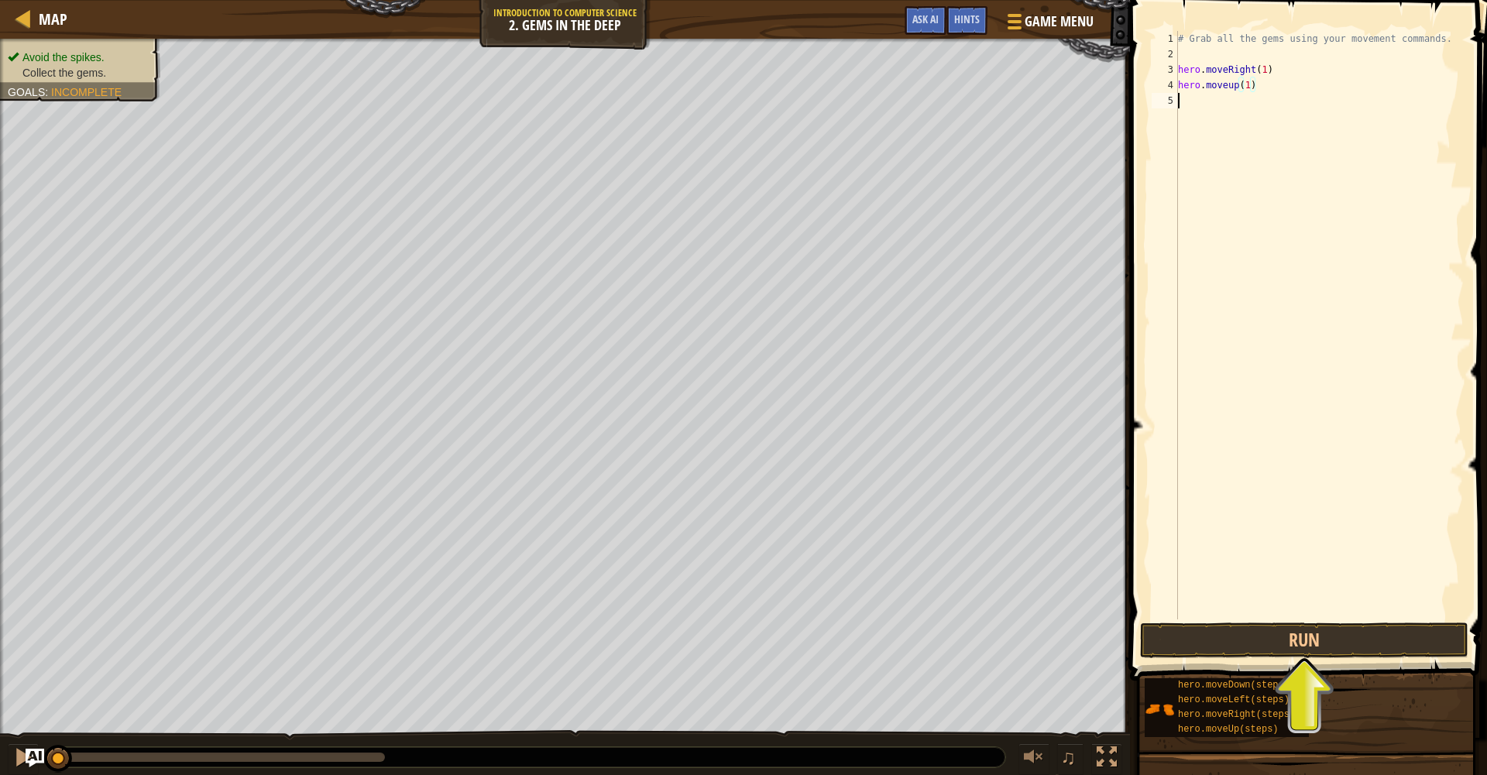
click at [1184, 102] on div "# Grab all the gems using your movement commands. hero . moveRight ( 1 ) hero .…" at bounding box center [1319, 340] width 289 height 619
click at [1235, 101] on div "# Grab all the gems using your movement commands. hero . moveRight ( 1 ) hero .…" at bounding box center [1319, 340] width 289 height 619
click at [1268, 105] on div "# Grab all the gems using your movement commands. hero . moveRight ( 1 ) hero .…" at bounding box center [1319, 340] width 289 height 619
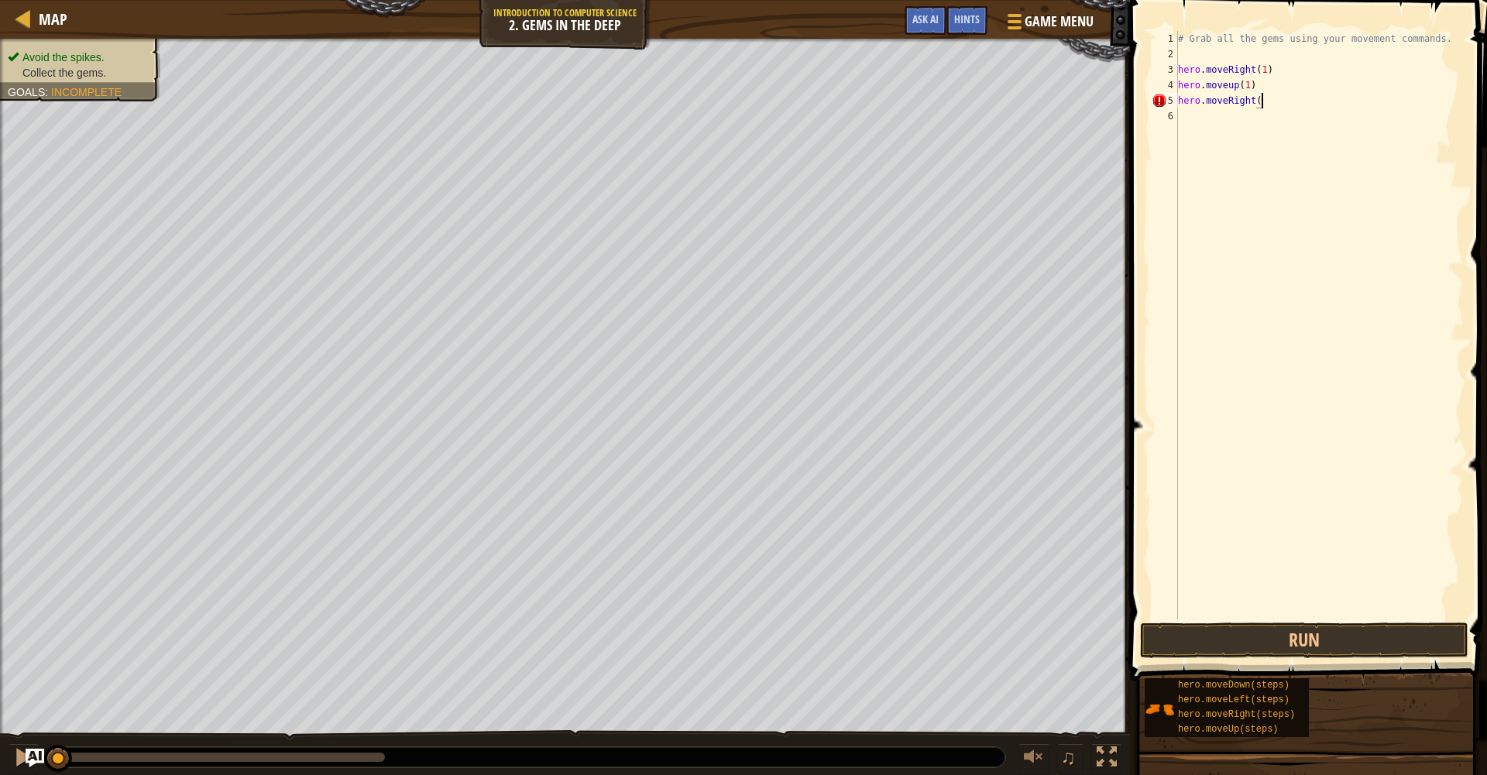
scroll to position [7, 7]
type textarea "hero.moveRight(1)"
click at [1186, 119] on div "# Grab all the gems using your movement commands. hero . moveRight ( 1 ) hero .…" at bounding box center [1319, 340] width 289 height 619
click at [1315, 648] on button "Run" at bounding box center [1304, 641] width 328 height 36
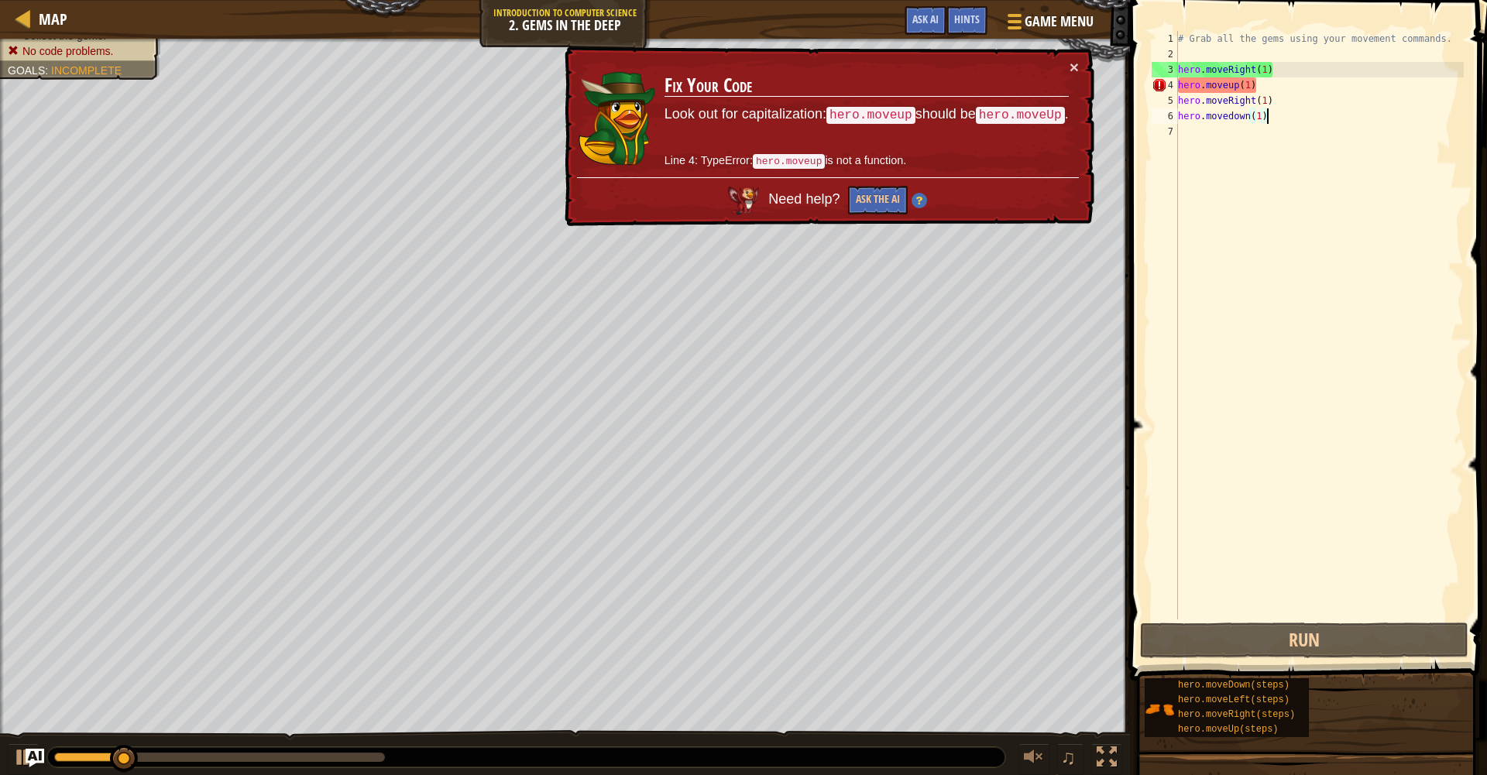
click at [1274, 92] on div "# Grab all the gems using your movement commands. hero . moveRight ( 1 ) hero .…" at bounding box center [1319, 340] width 289 height 619
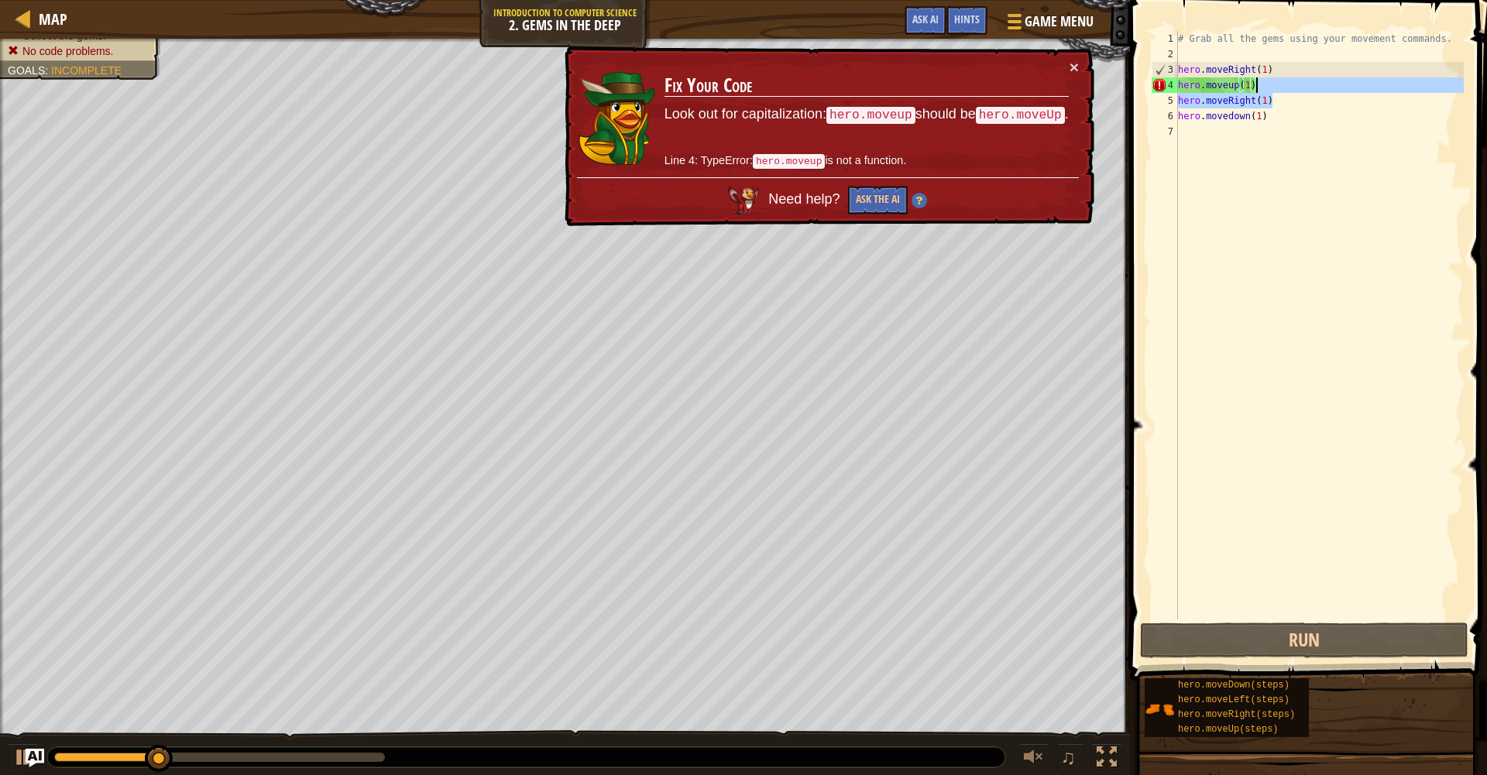
click at [1272, 88] on div "# Grab all the gems using your movement commands. hero . moveRight ( 1 ) hero .…" at bounding box center [1319, 340] width 289 height 619
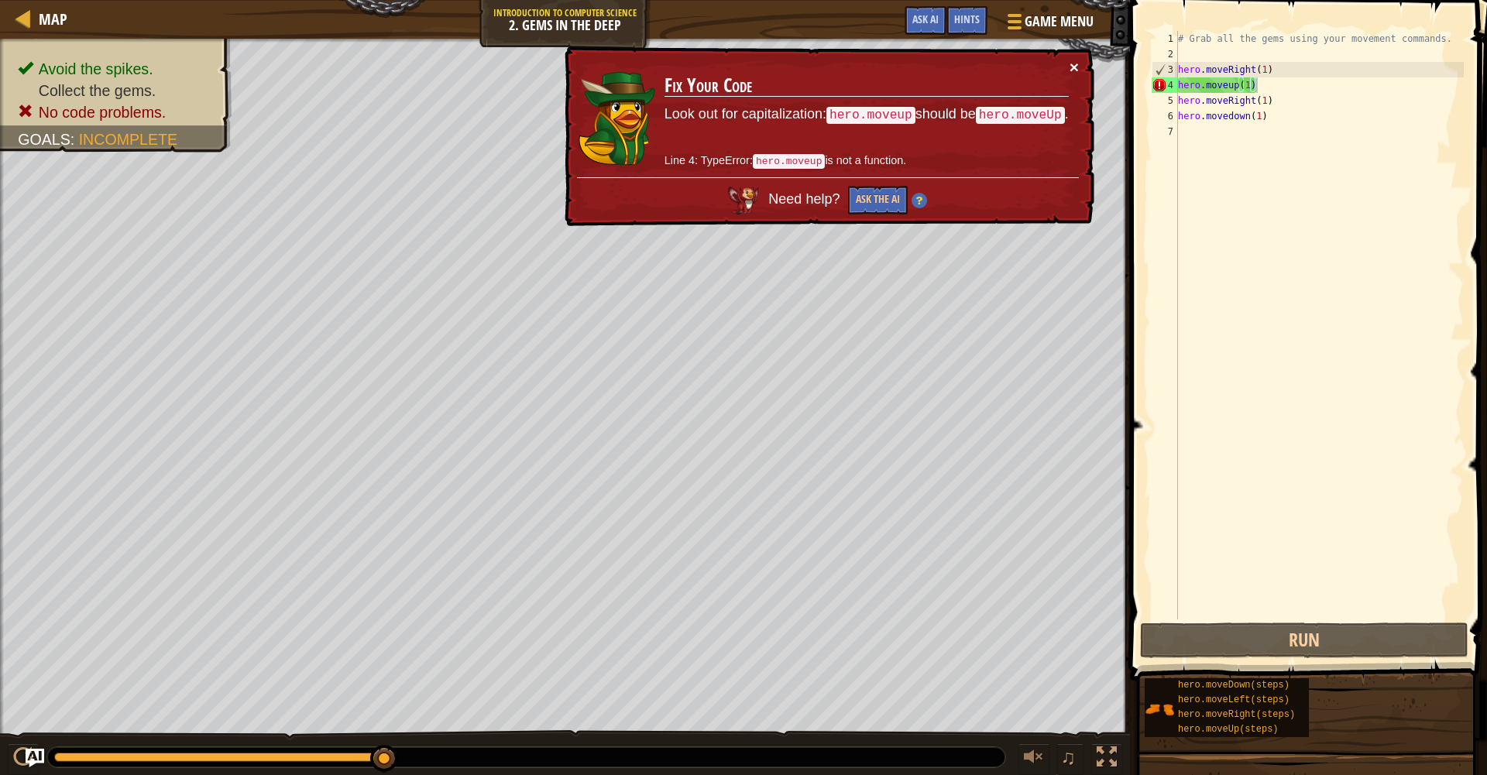
click at [1077, 70] on button "×" at bounding box center [1073, 67] width 9 height 16
click at [1230, 86] on div "# Grab all the gems using your movement commands. hero . moveRight ( 1 ) hero .…" at bounding box center [1319, 340] width 289 height 619
click at [1236, 85] on div "# Grab all the gems using your movement commands. hero . moveRight ( 1 ) hero .…" at bounding box center [1319, 340] width 289 height 619
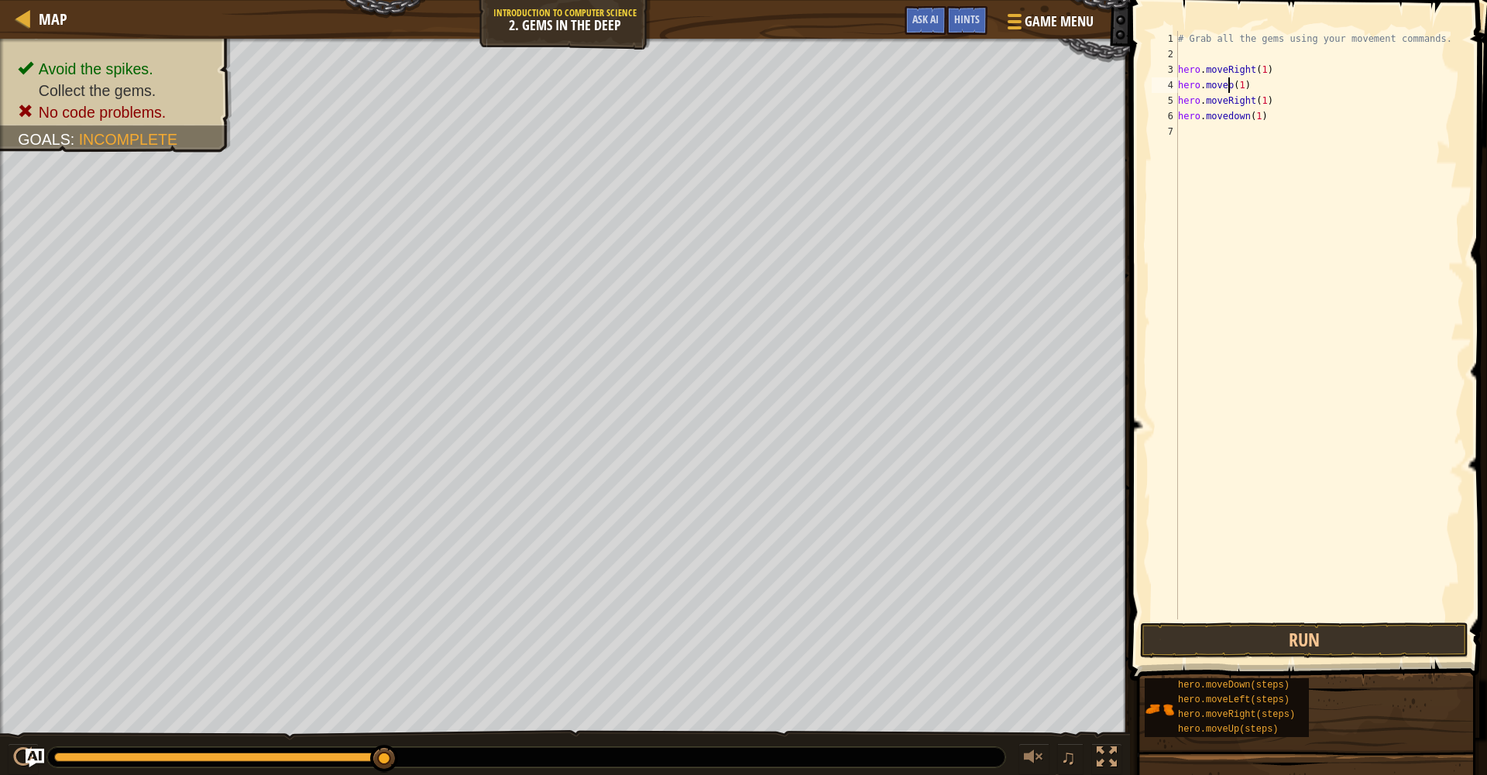
type textarea "hero.moveUp(1)"
drag, startPoint x: 1281, startPoint y: 204, endPoint x: 1293, endPoint y: 125, distance: 79.1
click at [1282, 202] on div "# Grab all the gems using your movement commands. hero . moveRight ( 1 ) hero .…" at bounding box center [1319, 340] width 289 height 619
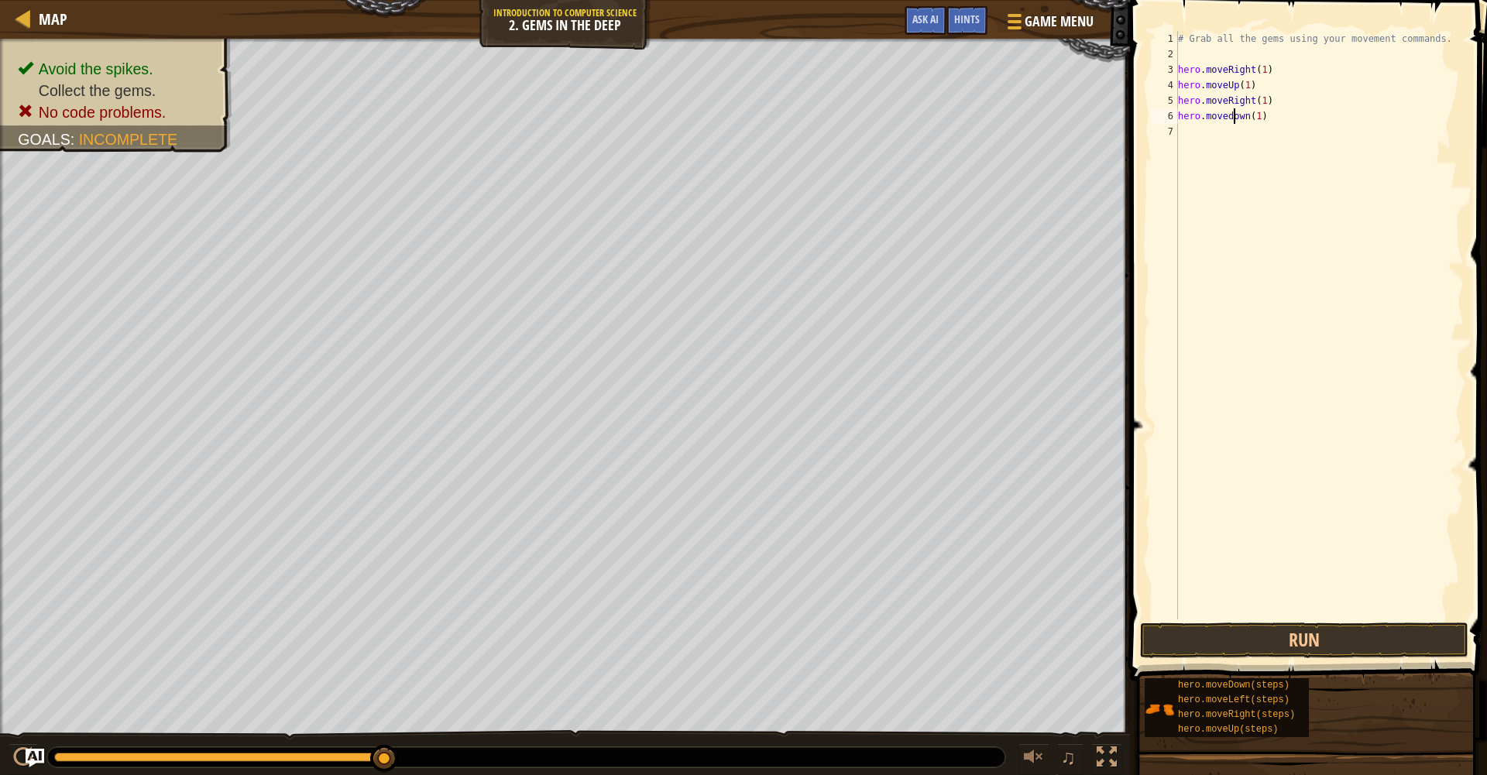
click at [1234, 117] on div "# Grab all the gems using your movement commands. hero . moveRight ( 1 ) hero .…" at bounding box center [1319, 340] width 289 height 619
click at [1239, 87] on div "# Grab all the gems using your movement commands. hero . moveRight ( 1 ) hero .…" at bounding box center [1319, 340] width 289 height 619
type textarea "hero.moveDown(1)"
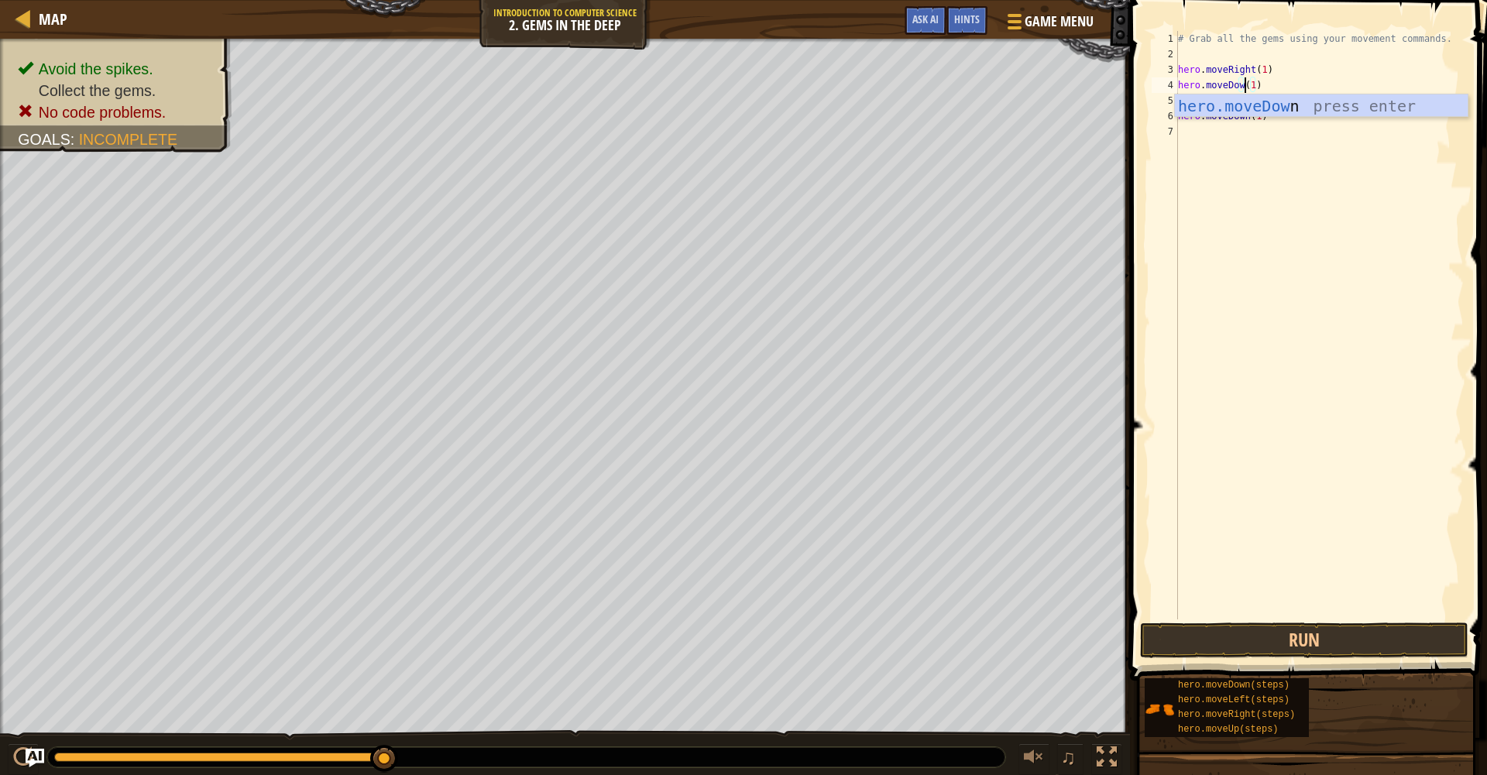
scroll to position [7, 6]
click at [1295, 133] on div "# Grab all the gems using your movement commands. hero . moveRight ( 1 ) hero .…" at bounding box center [1319, 340] width 289 height 619
click at [1257, 104] on div "# Grab all the gems using your movement commands. hero . moveRight ( 1 ) hero .…" at bounding box center [1319, 340] width 289 height 619
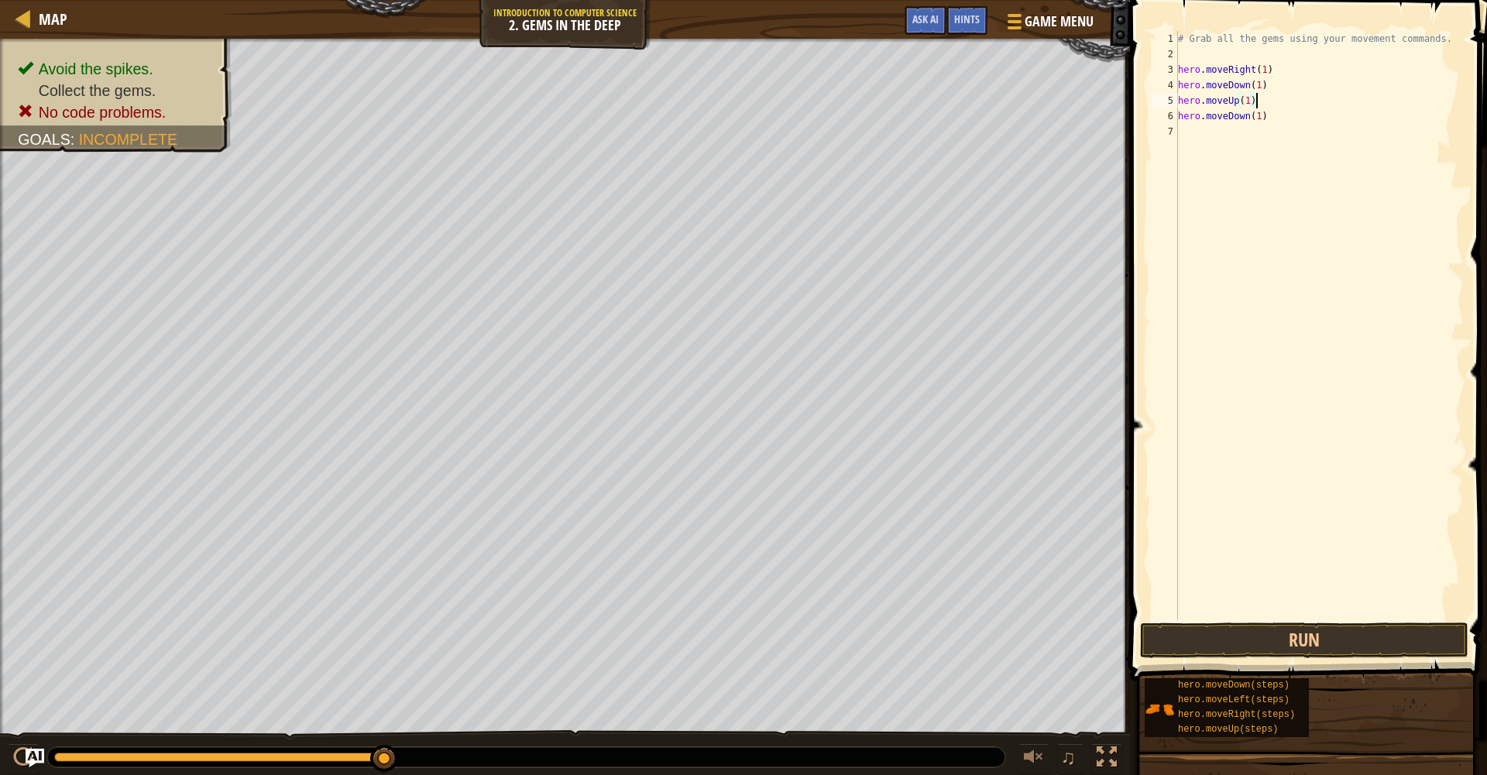
click at [1254, 102] on div "# Grab all the gems using your movement commands. hero . moveRight ( 1 ) hero .…" at bounding box center [1319, 340] width 289 height 619
click at [1251, 122] on div "# Grab all the gems using your movement commands. hero . moveRight ( 1 ) hero .…" at bounding box center [1319, 340] width 289 height 619
type textarea "hero.moveRight(1)"
click at [1230, 199] on div "# Grab all the gems using your movement commands. hero . moveRight ( 1 ) hero .…" at bounding box center [1319, 340] width 289 height 619
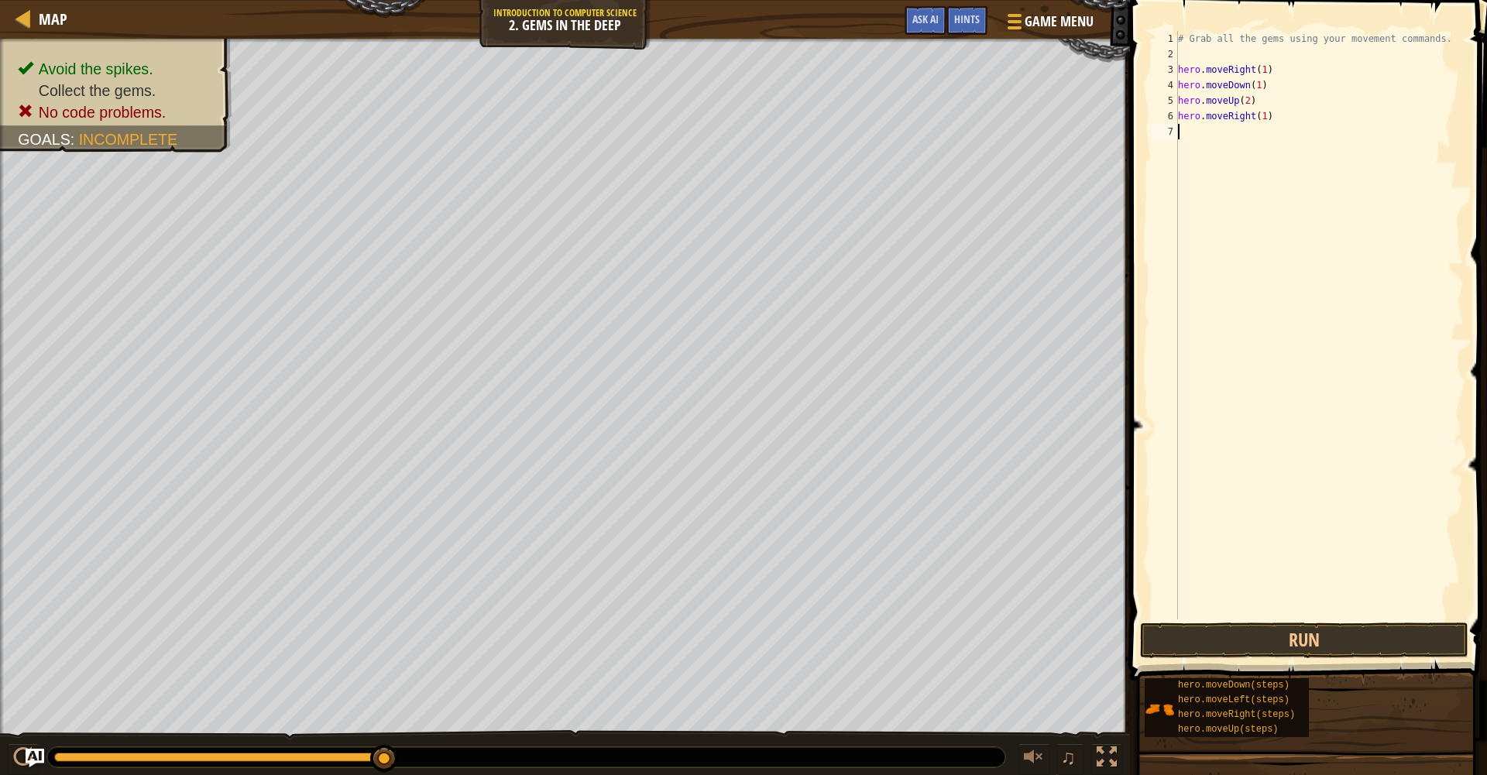
scroll to position [7, 0]
type textarea "H"
click at [1197, 641] on button "Run" at bounding box center [1304, 641] width 328 height 36
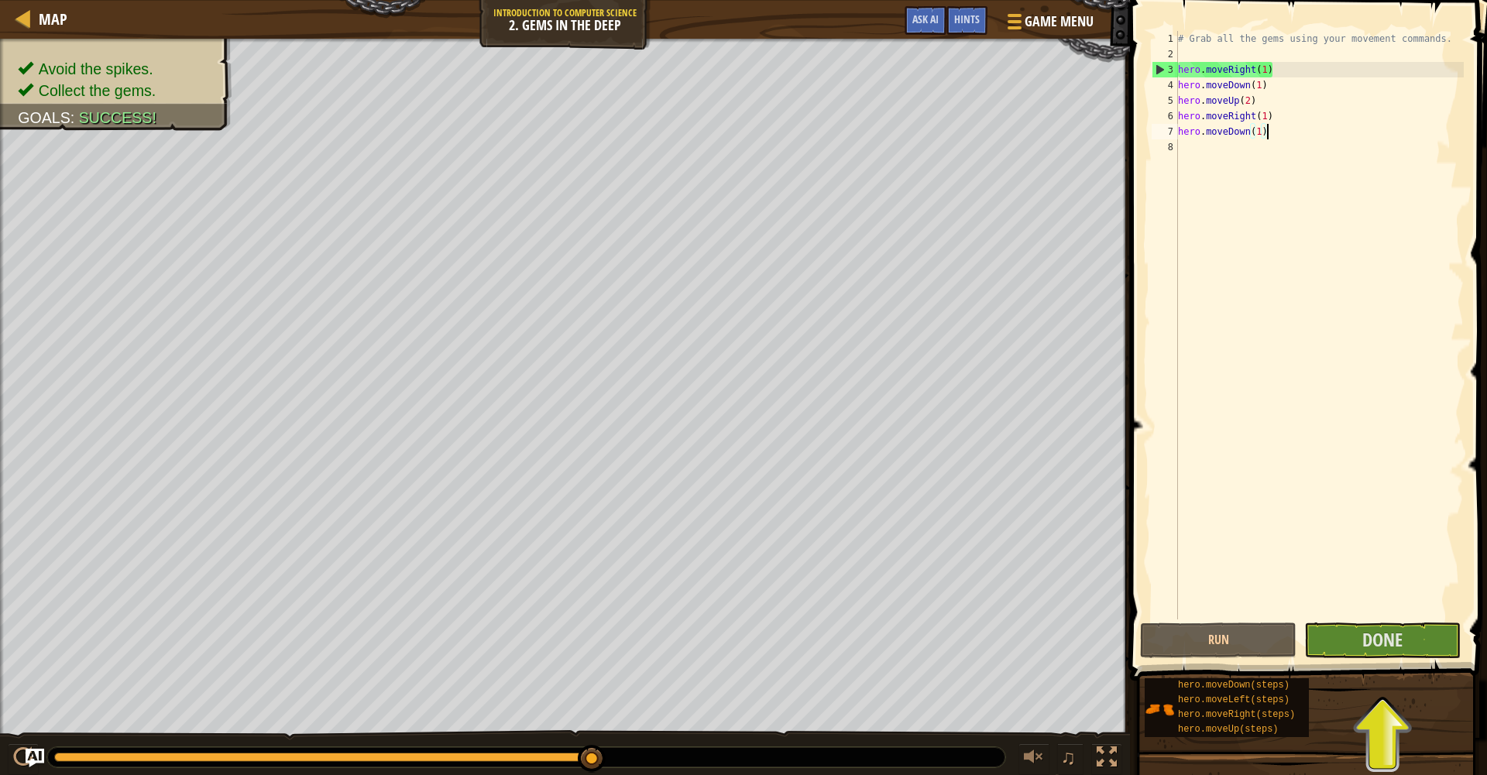
click at [1266, 136] on div "# Grab all the gems using your movement commands. hero . moveRight ( 1 ) hero .…" at bounding box center [1319, 340] width 289 height 619
type textarea "hero.moveDown(2)"
click at [1254, 637] on button "Run" at bounding box center [1218, 641] width 156 height 36
click at [1353, 628] on button "Done" at bounding box center [1382, 641] width 156 height 36
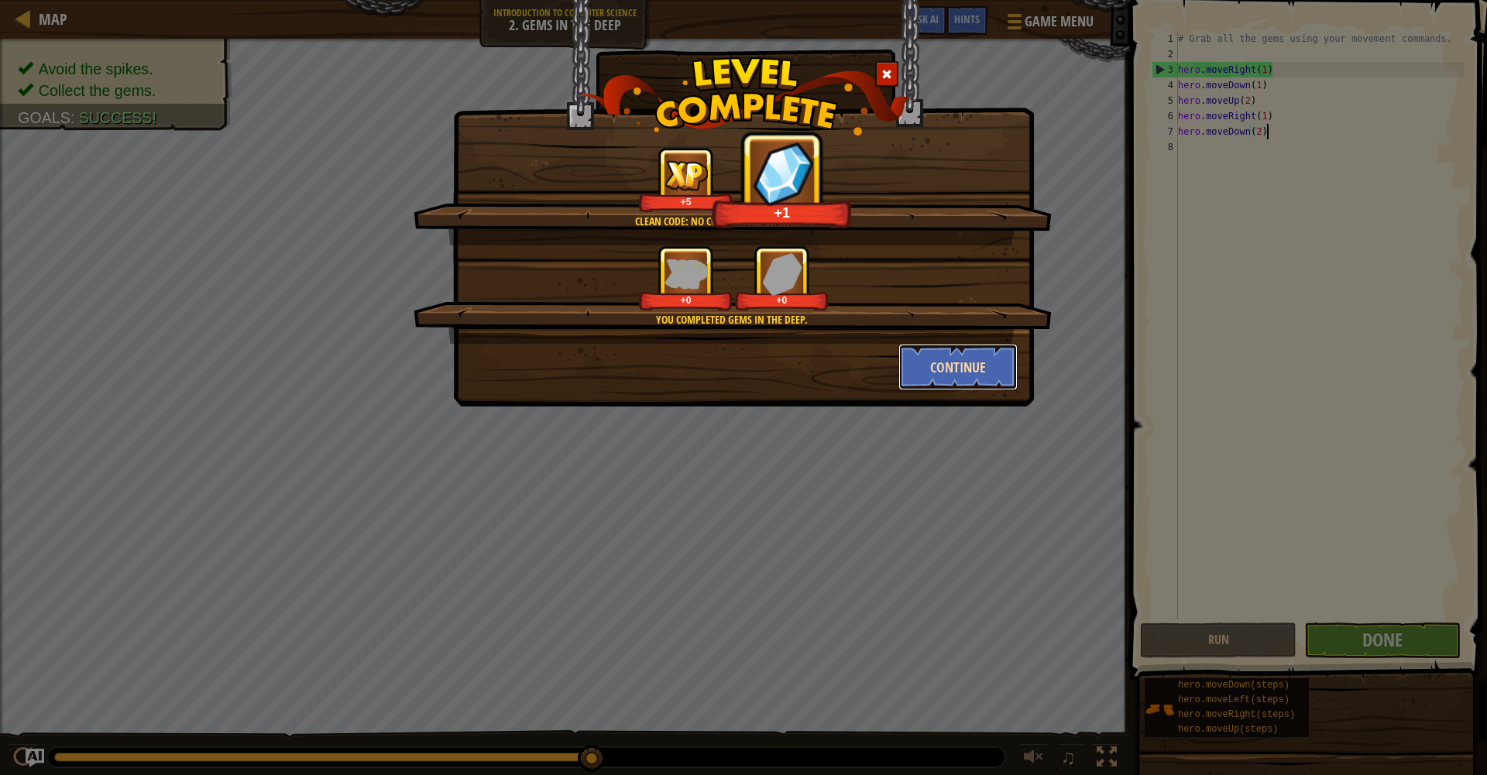
click at [952, 366] on button "Continue" at bounding box center [958, 367] width 120 height 46
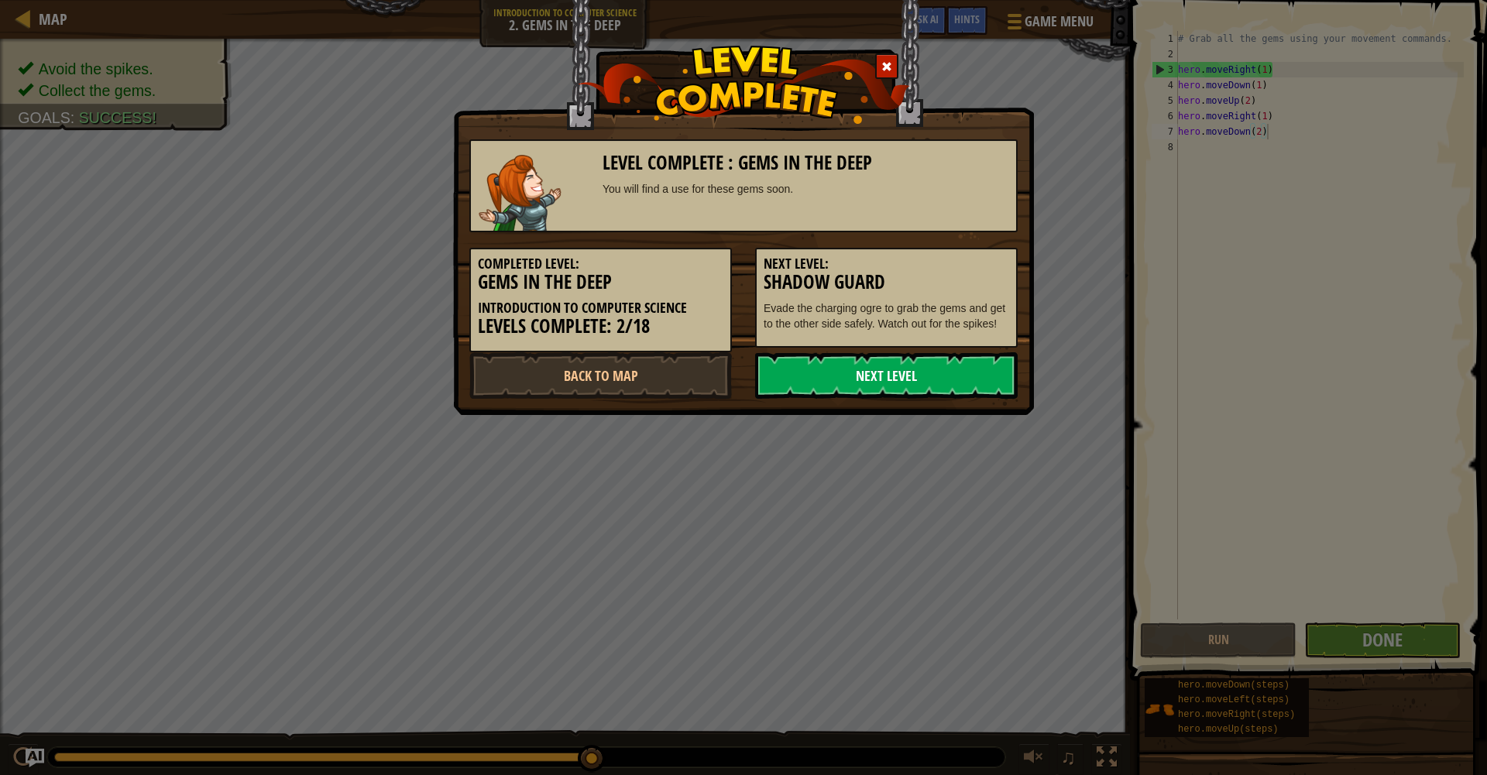
click at [946, 379] on link "Next Level" at bounding box center [886, 375] width 262 height 46
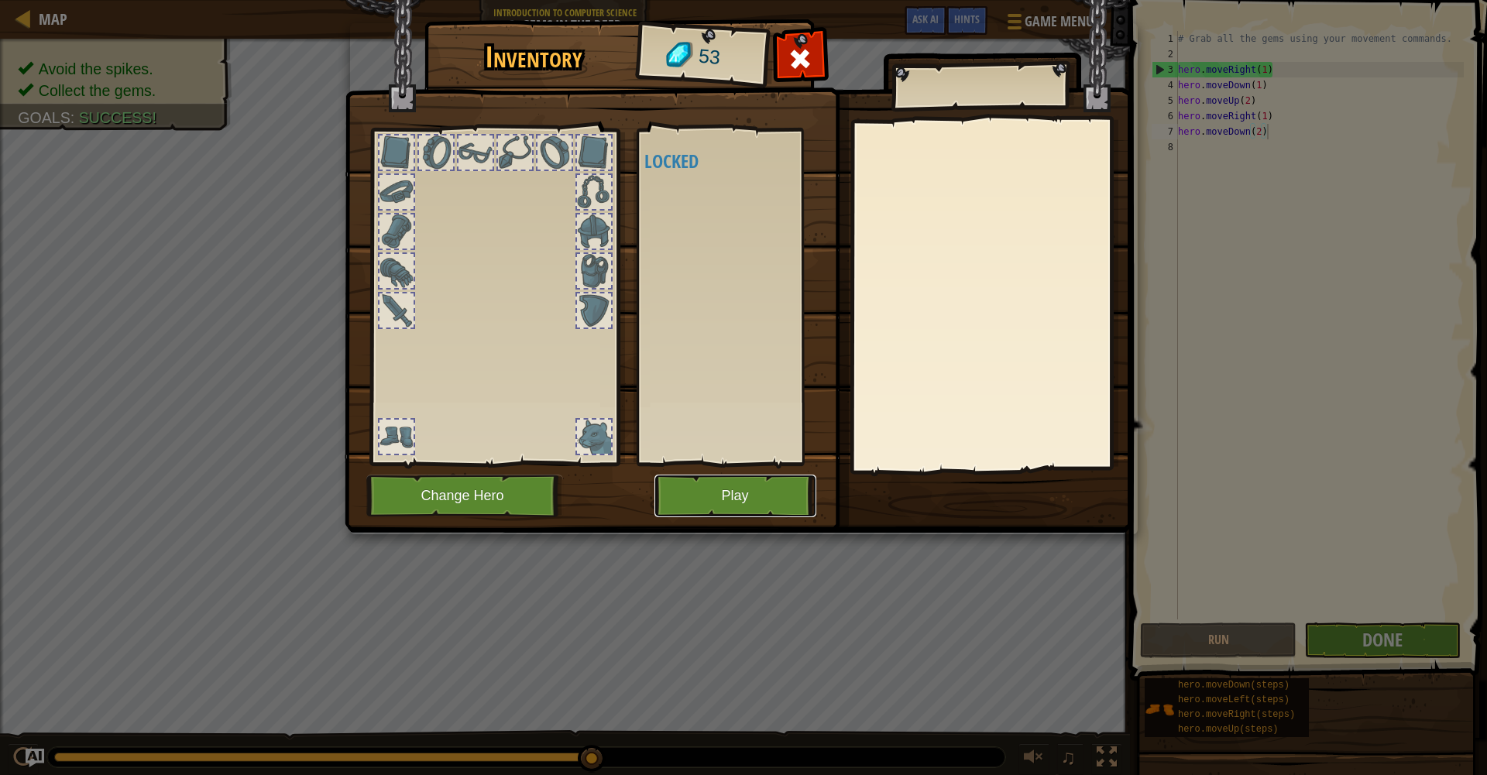
click at [719, 501] on button "Play" at bounding box center [735, 496] width 162 height 43
